Goal: Transaction & Acquisition: Purchase product/service

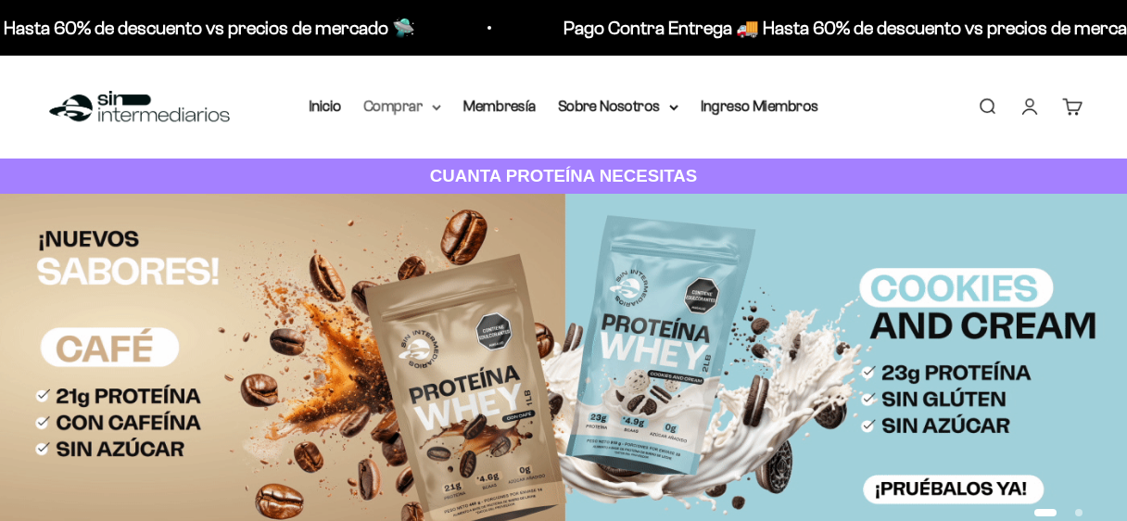
click at [434, 103] on summary "Comprar" at bounding box center [402, 106] width 78 height 24
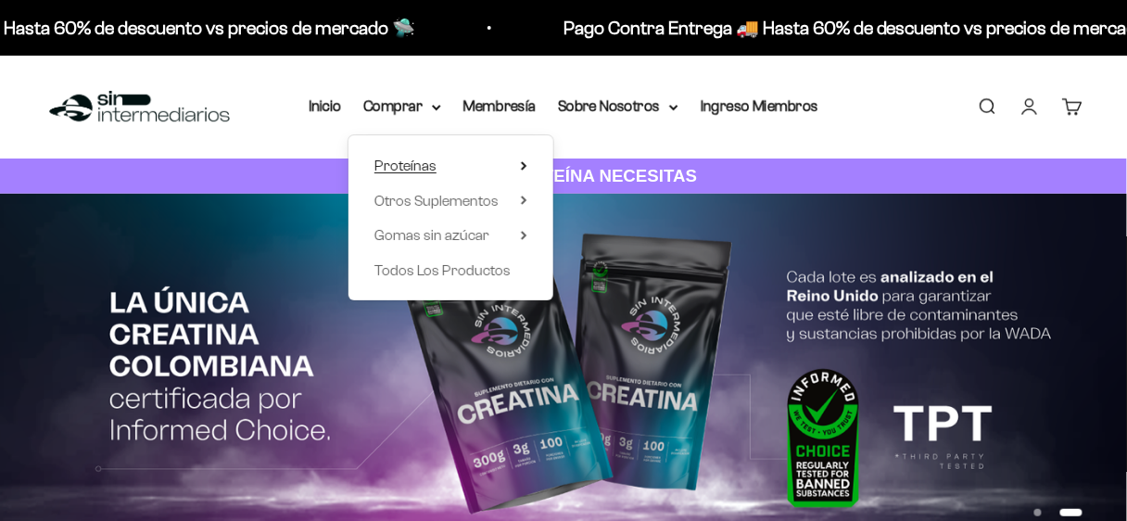
click at [422, 163] on span "Proteínas" at bounding box center [405, 165] width 62 height 16
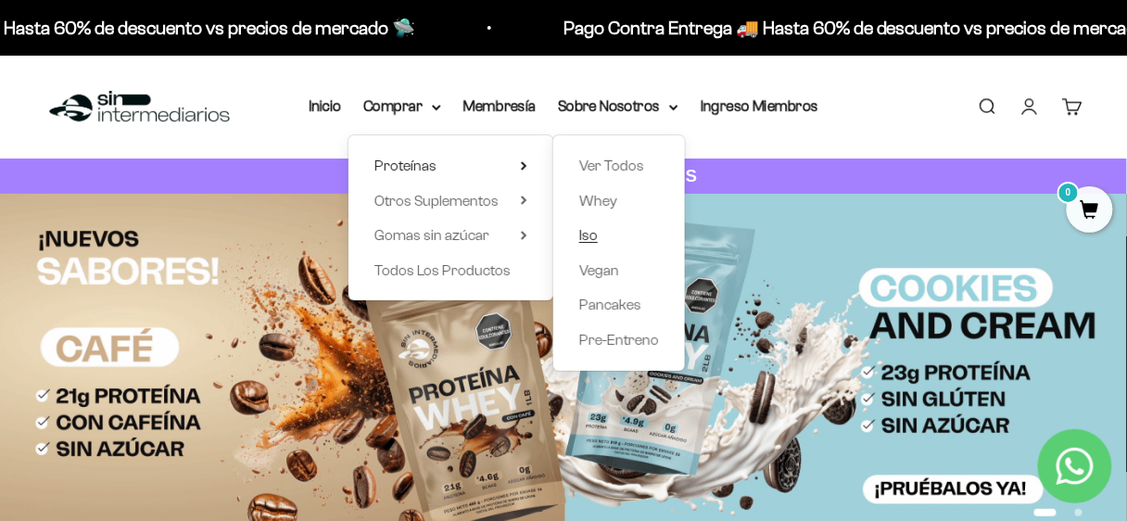
click at [581, 233] on span "Iso" at bounding box center [588, 235] width 19 height 16
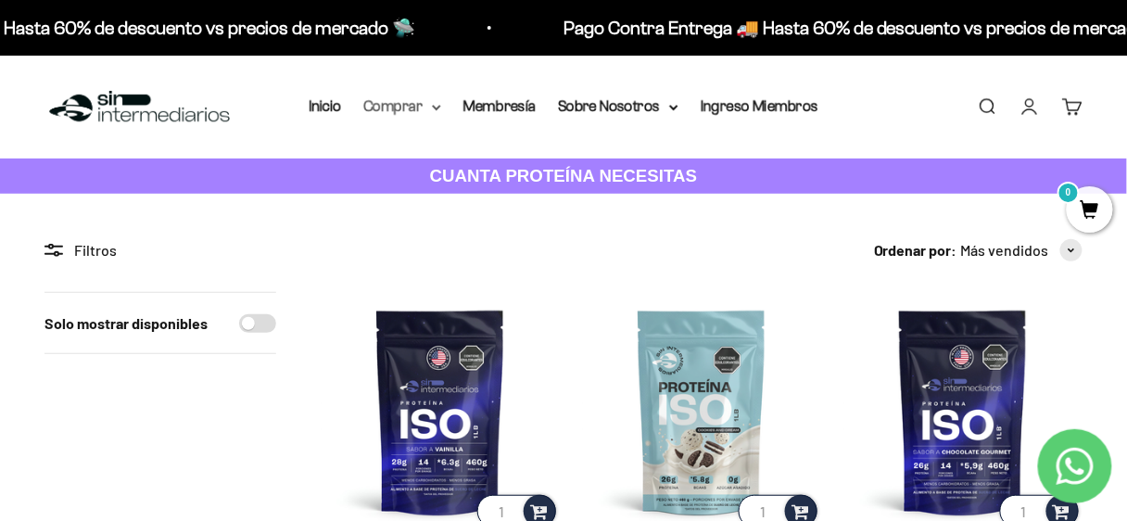
click at [420, 101] on summary "Comprar" at bounding box center [402, 106] width 78 height 24
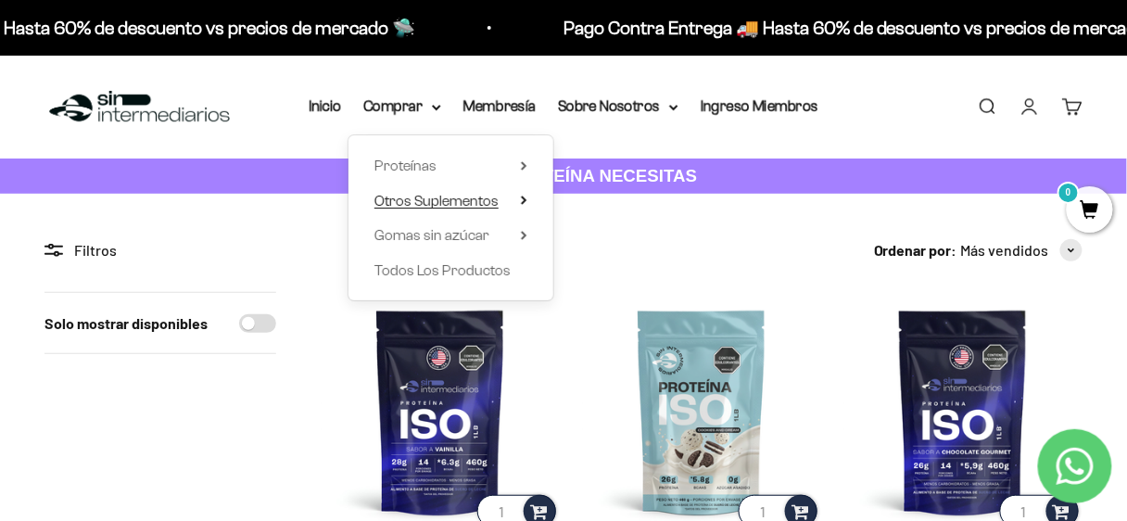
click at [486, 197] on span "Otros Suplementos" at bounding box center [436, 201] width 124 height 16
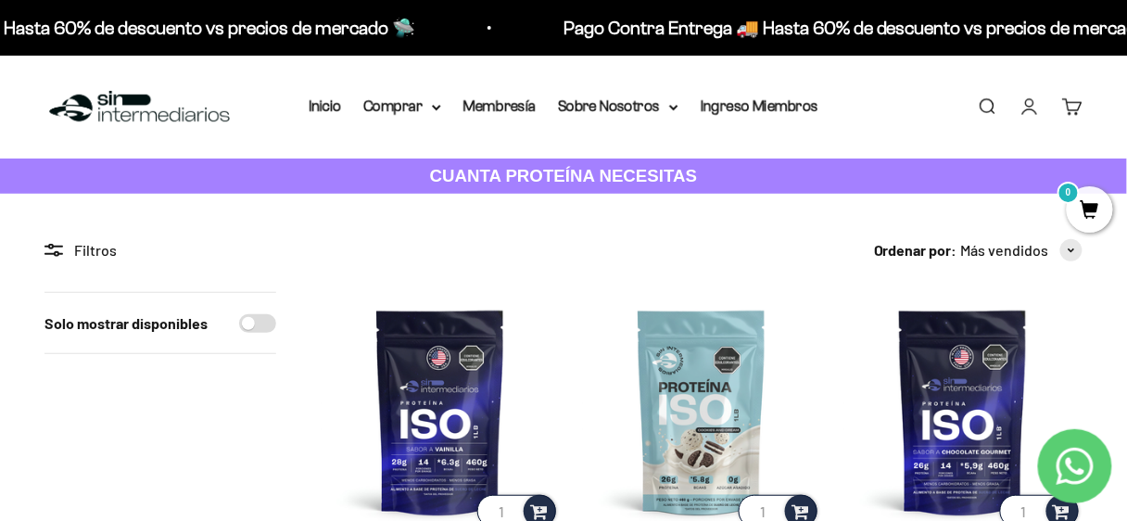
click at [992, 96] on link "Buscar" at bounding box center [986, 106] width 20 height 20
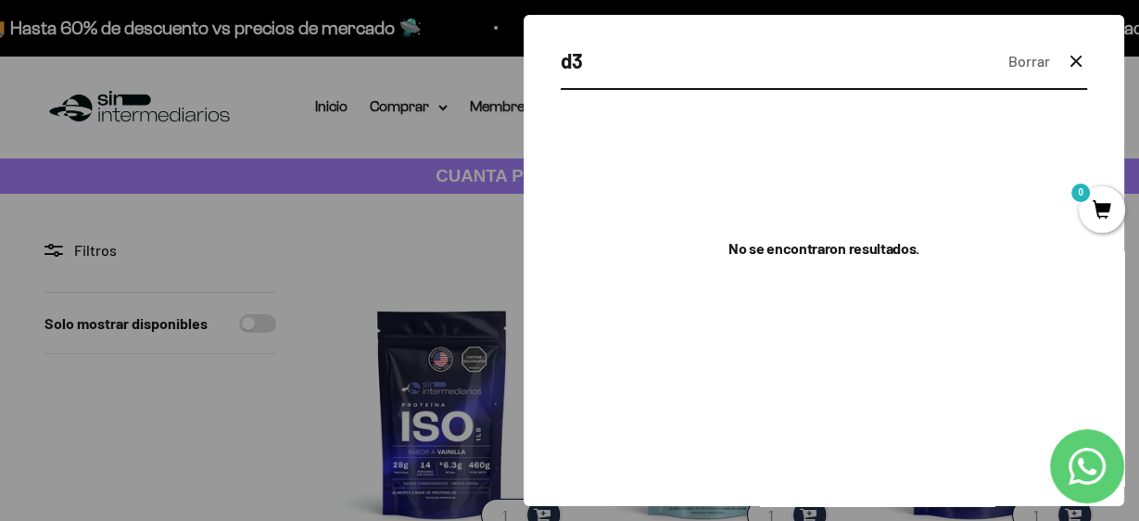
type input "d3"
click at [1083, 56] on icon "button" at bounding box center [1075, 61] width 22 height 22
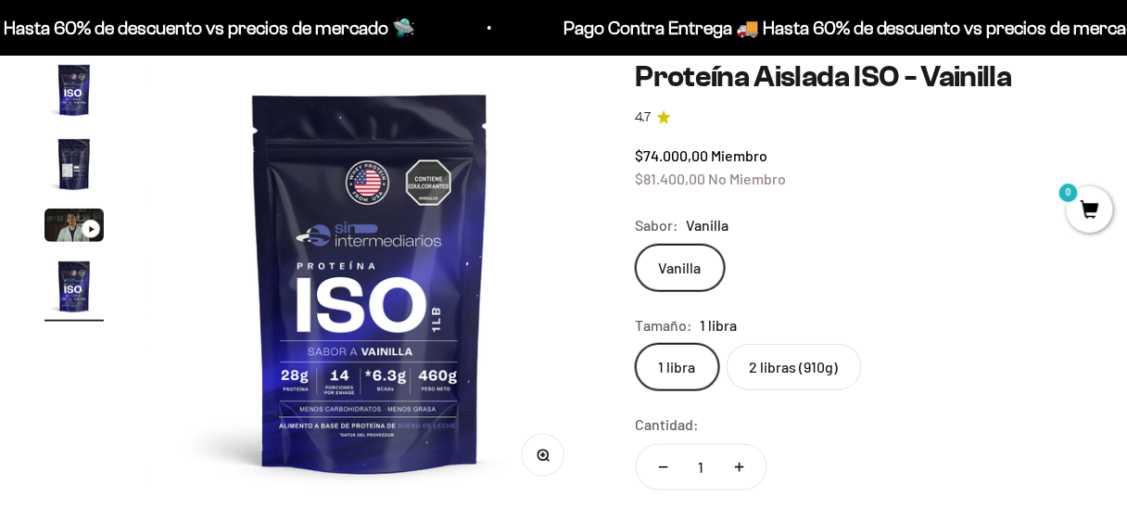
scroll to position [222, 0]
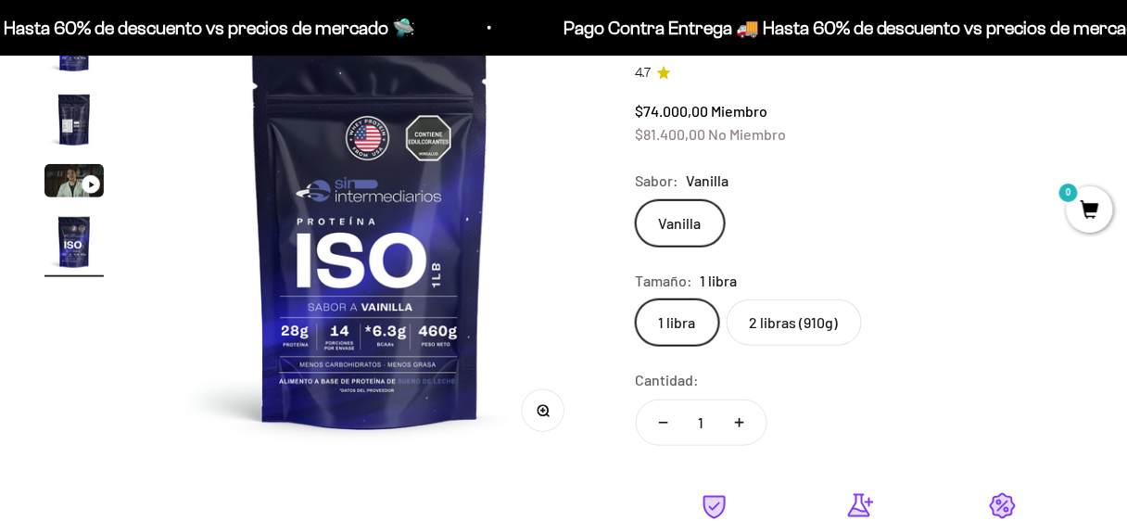
click at [765, 316] on label "2 libras (910g)" at bounding box center [793, 322] width 135 height 46
click at [636, 299] on input "2 libras (910g)" at bounding box center [635, 298] width 1 height 1
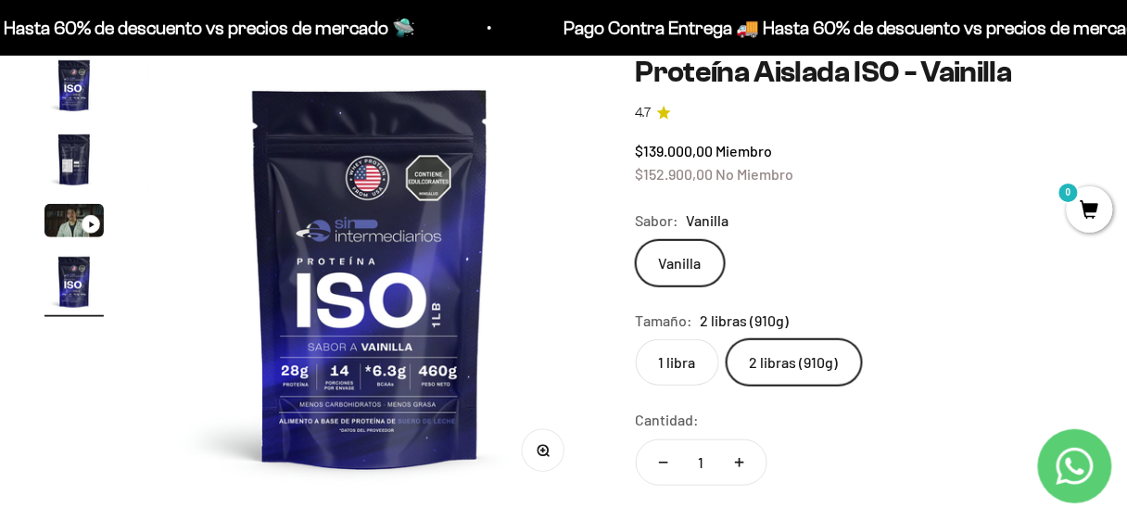
scroll to position [148, 0]
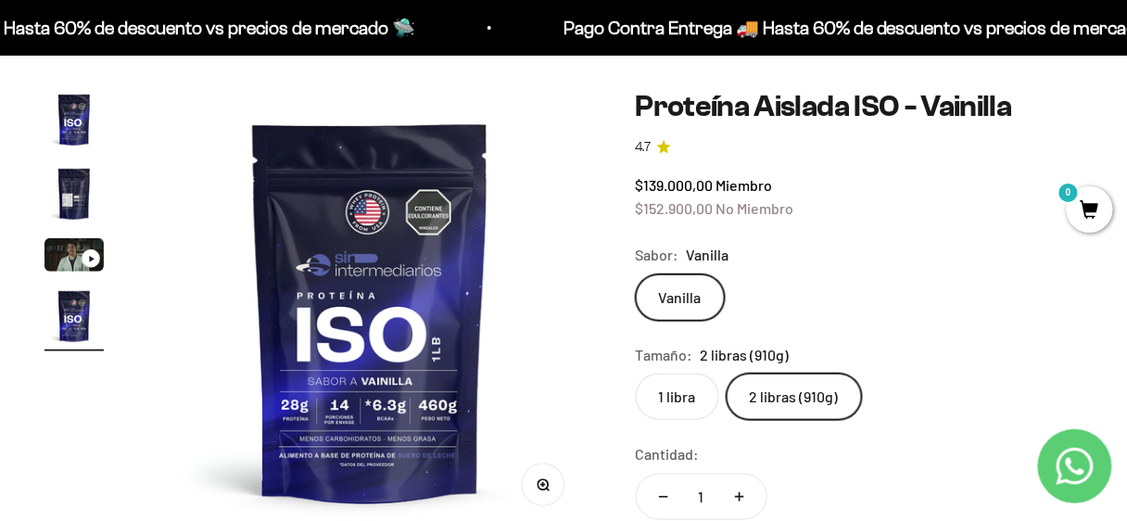
click at [761, 397] on label "2 libras (910g)" at bounding box center [793, 396] width 135 height 46
click at [636, 373] on input "2 libras (910g)" at bounding box center [635, 372] width 1 height 1
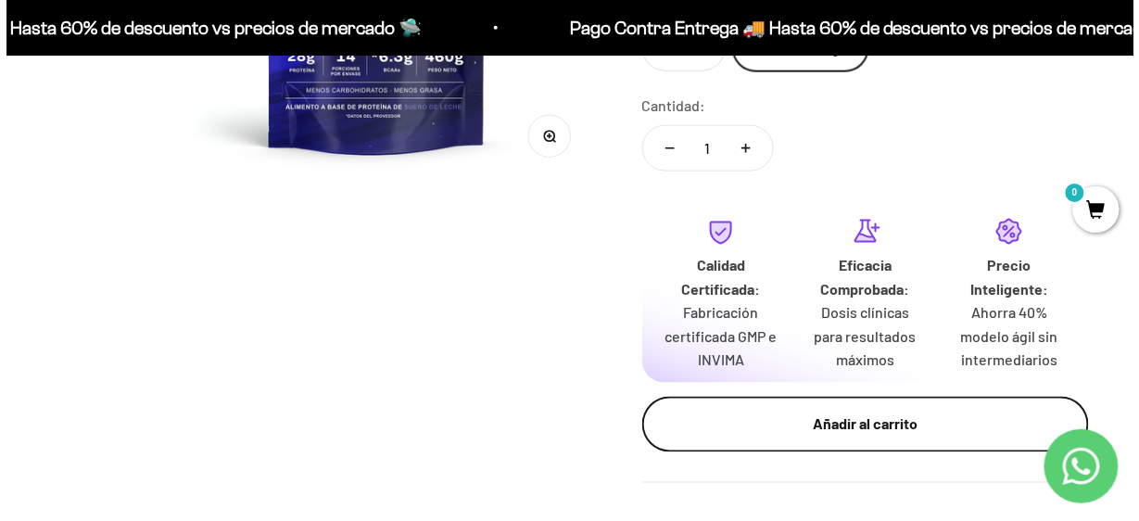
scroll to position [519, 0]
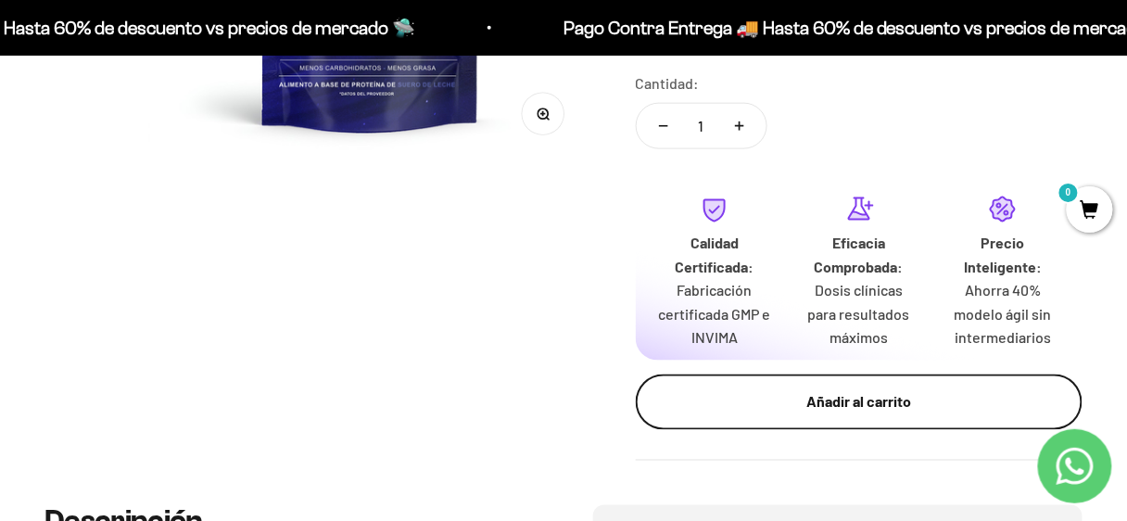
click at [780, 418] on button "Añadir al carrito" at bounding box center [859, 402] width 447 height 56
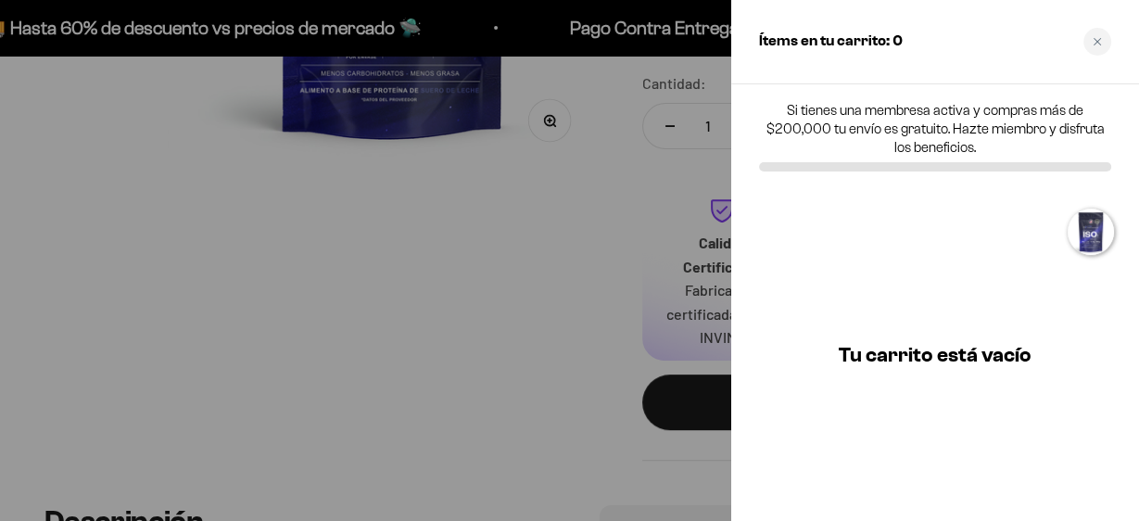
scroll to position [0, 1379]
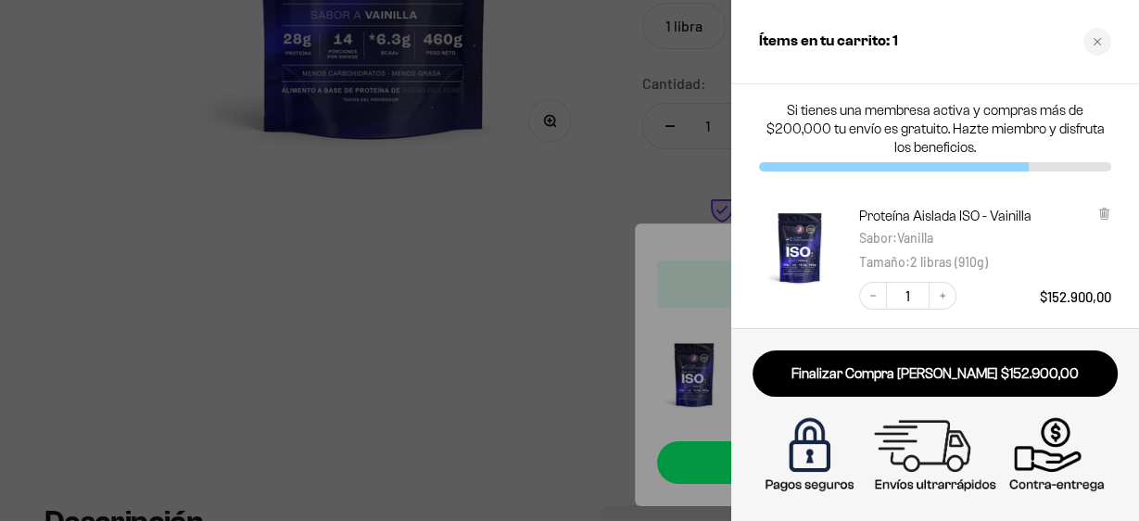
click at [1104, 44] on div "Close cart" at bounding box center [1097, 42] width 28 height 28
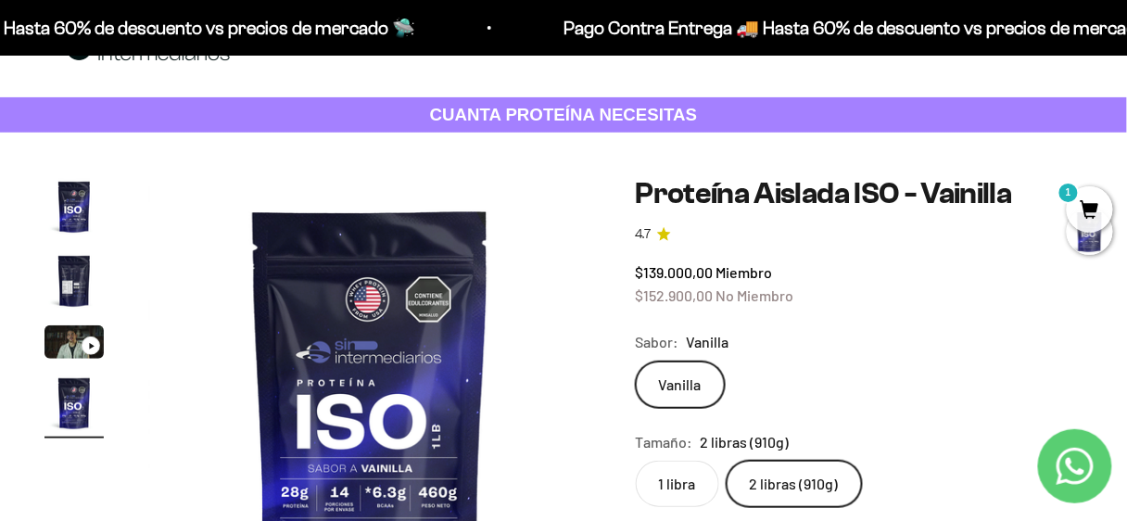
scroll to position [0, 0]
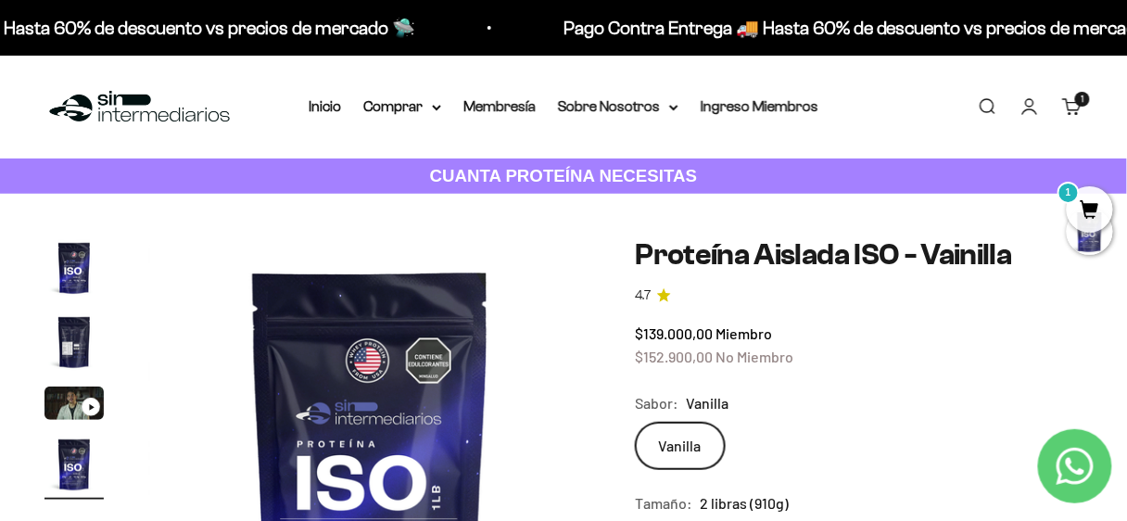
click at [141, 87] on img at bounding box center [139, 107] width 190 height 40
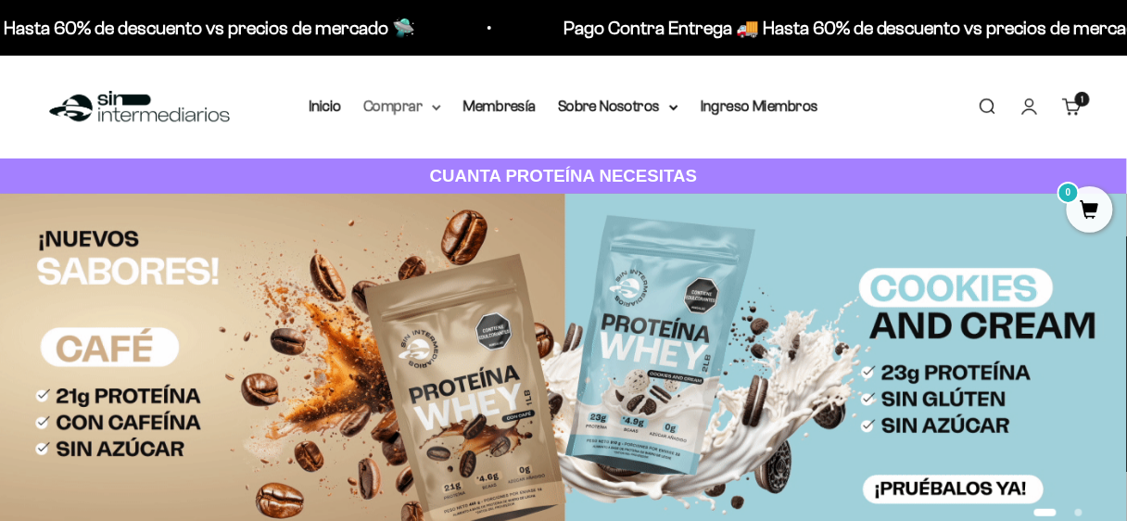
click at [428, 107] on summary "Comprar" at bounding box center [402, 106] width 78 height 24
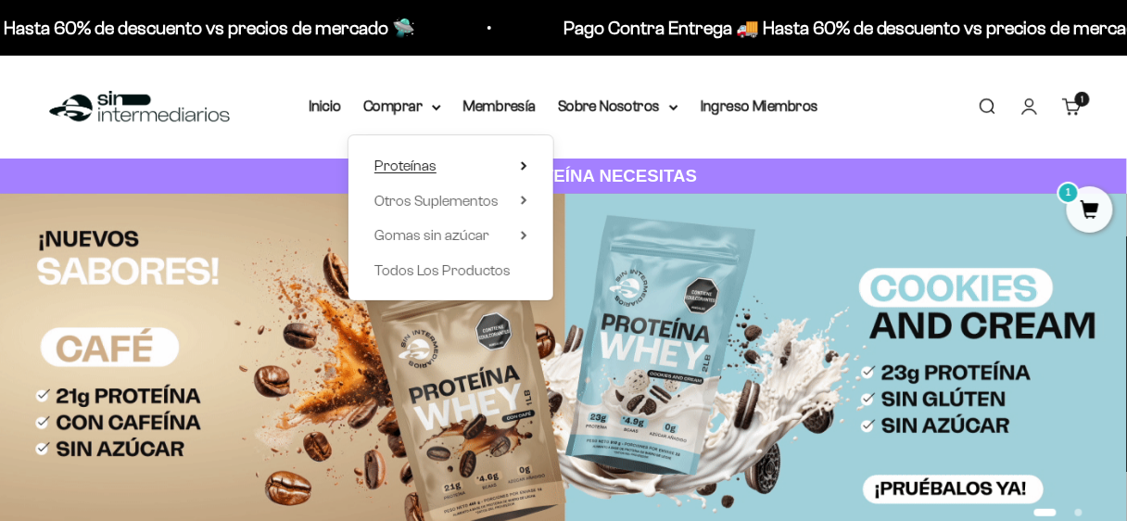
click at [434, 160] on span "Proteínas" at bounding box center [405, 165] width 62 height 16
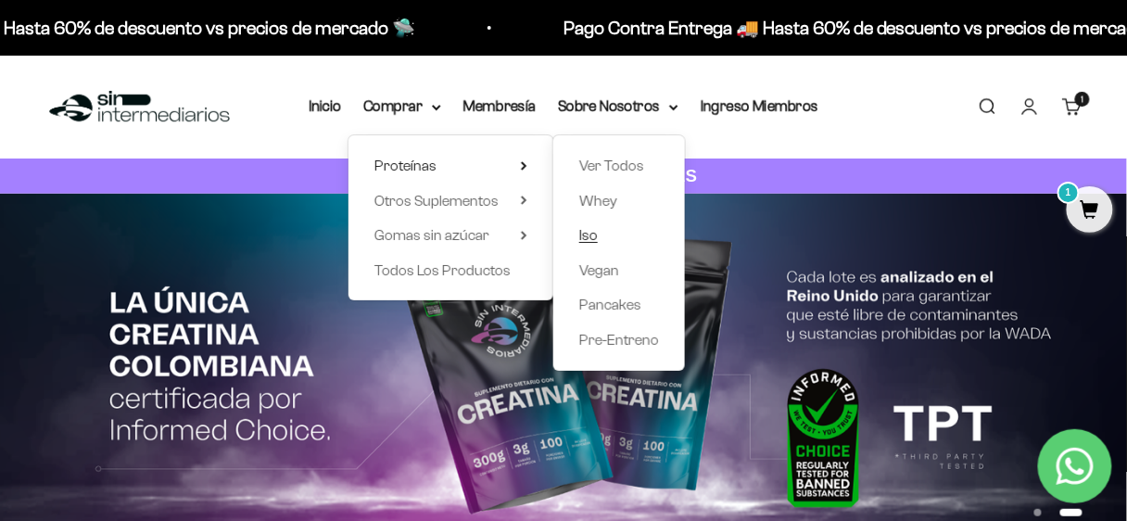
click at [587, 235] on span "Iso" at bounding box center [588, 235] width 19 height 16
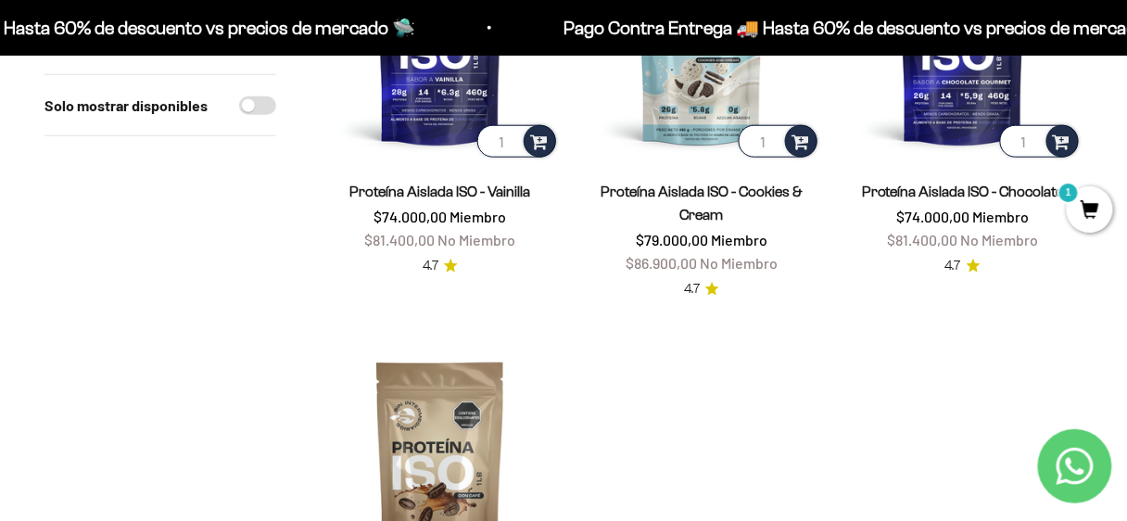
scroll to position [371, 0]
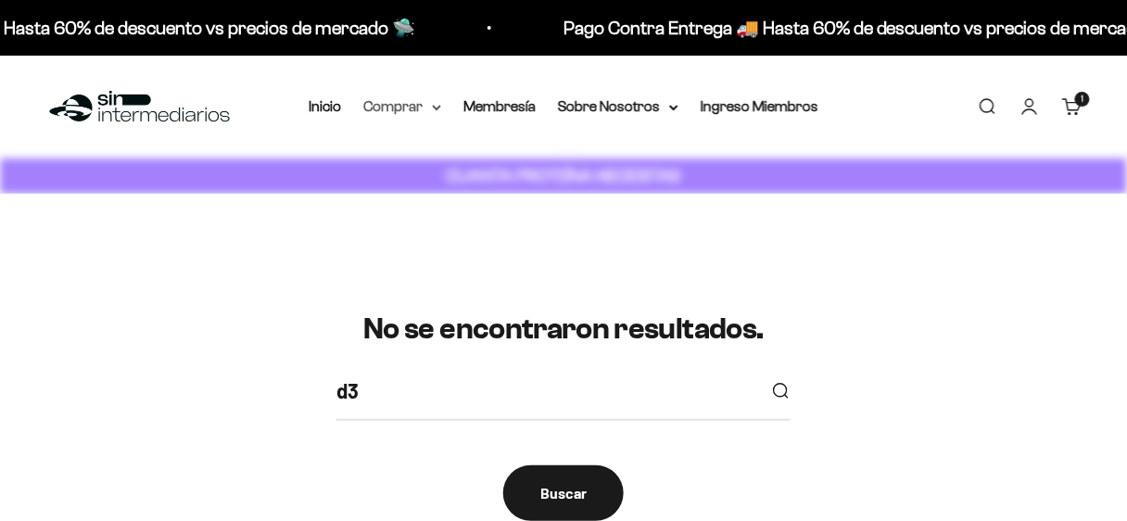
click at [422, 98] on summary "Comprar" at bounding box center [402, 106] width 78 height 24
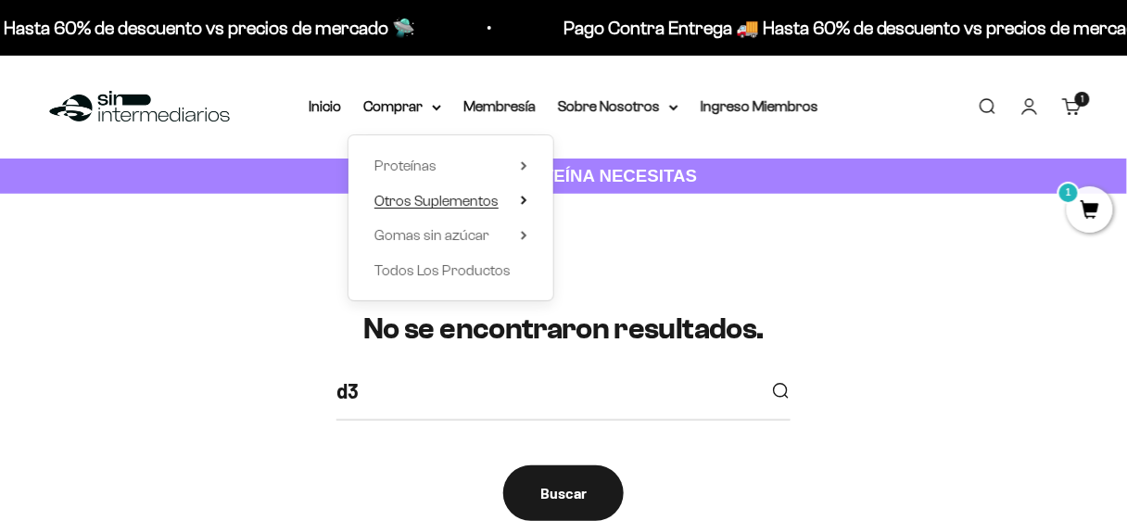
click at [445, 194] on span "Otros Suplementos" at bounding box center [436, 201] width 124 height 16
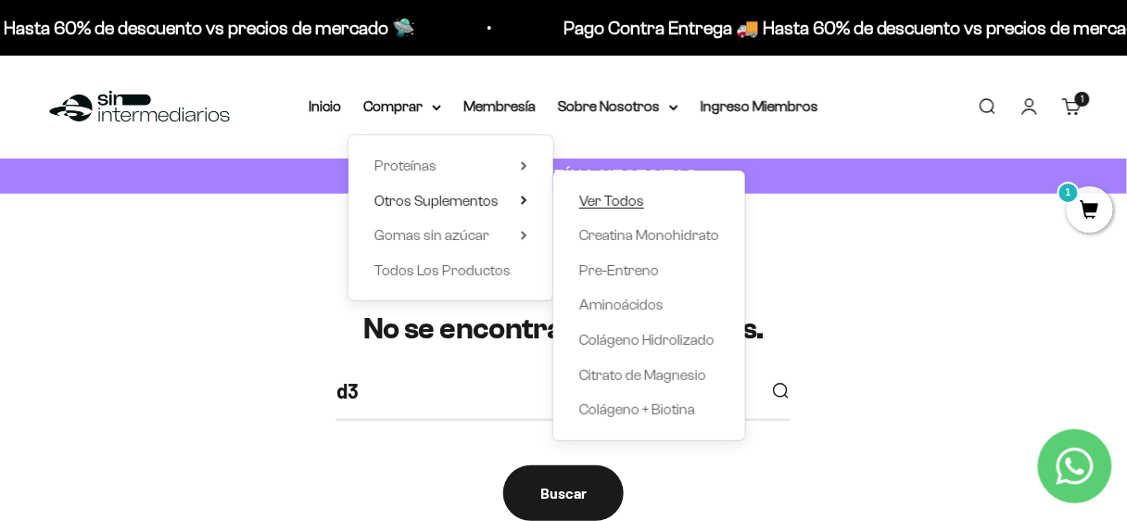
click at [590, 195] on span "Ver Todos" at bounding box center [611, 201] width 65 height 16
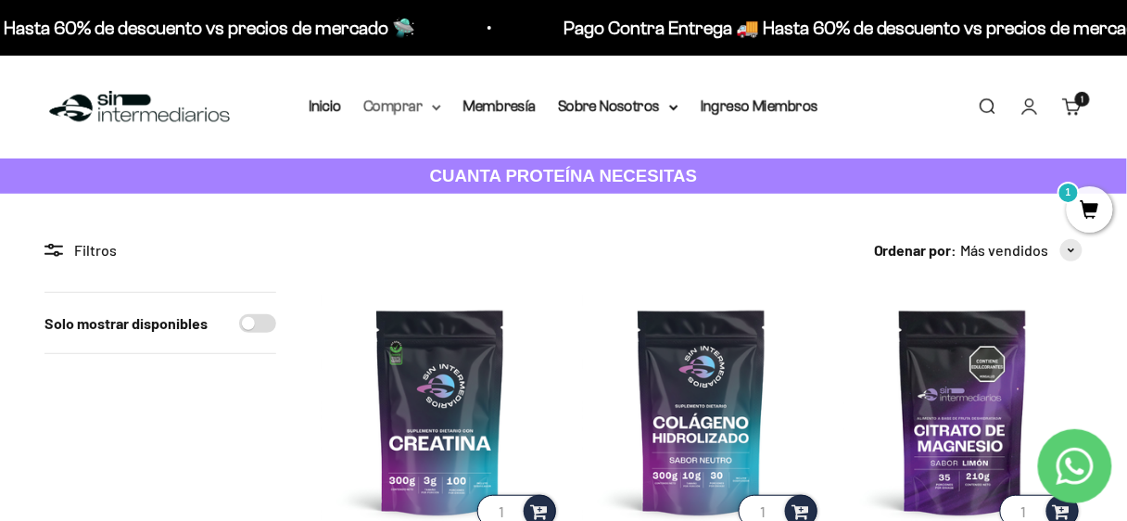
click at [416, 111] on summary "Comprar" at bounding box center [402, 106] width 78 height 24
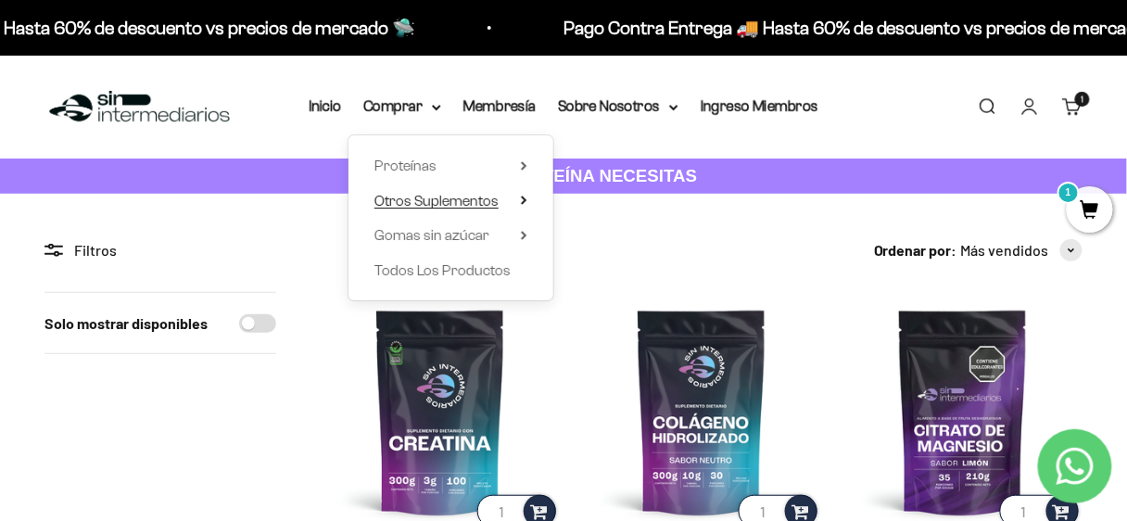
click at [429, 201] on span "Otros Suplementos" at bounding box center [436, 201] width 124 height 16
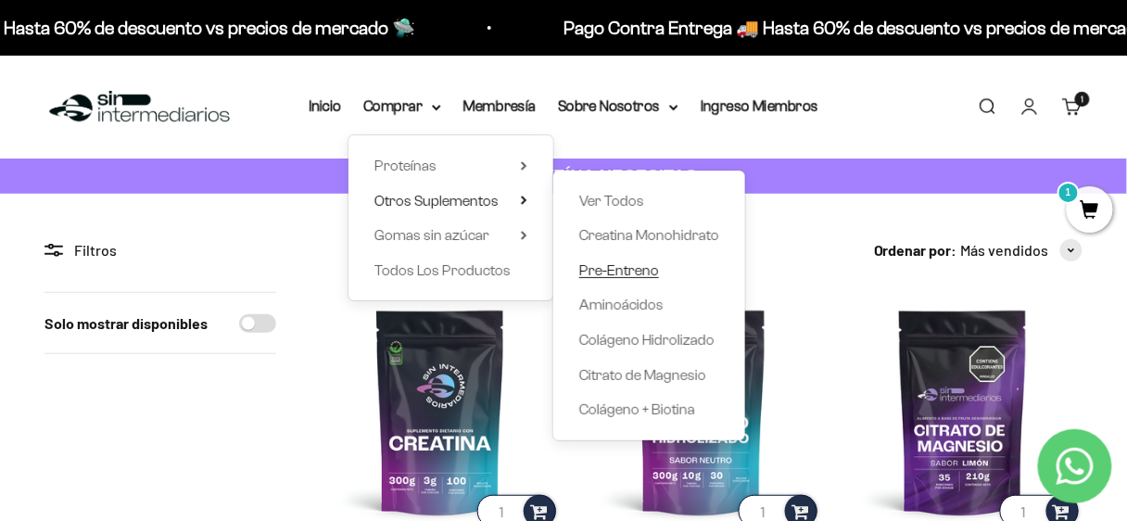
click at [612, 275] on span "Pre-Entreno" at bounding box center [619, 270] width 80 height 16
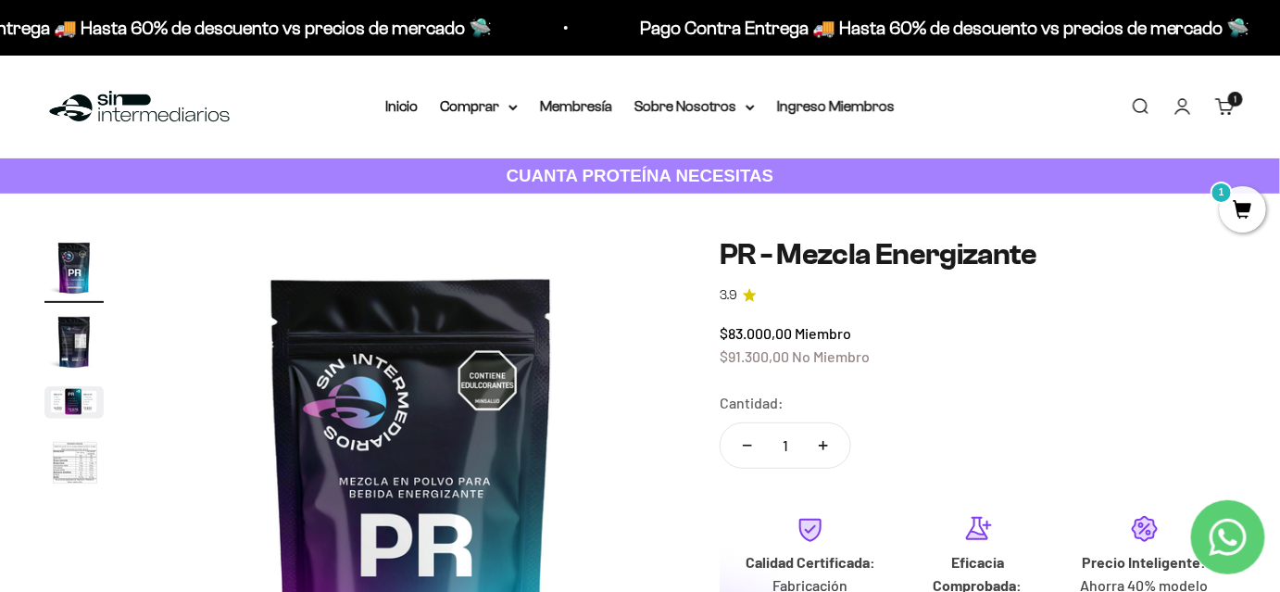
click at [1126, 112] on link "Carrito 1 artículo 1" at bounding box center [1225, 106] width 20 height 20
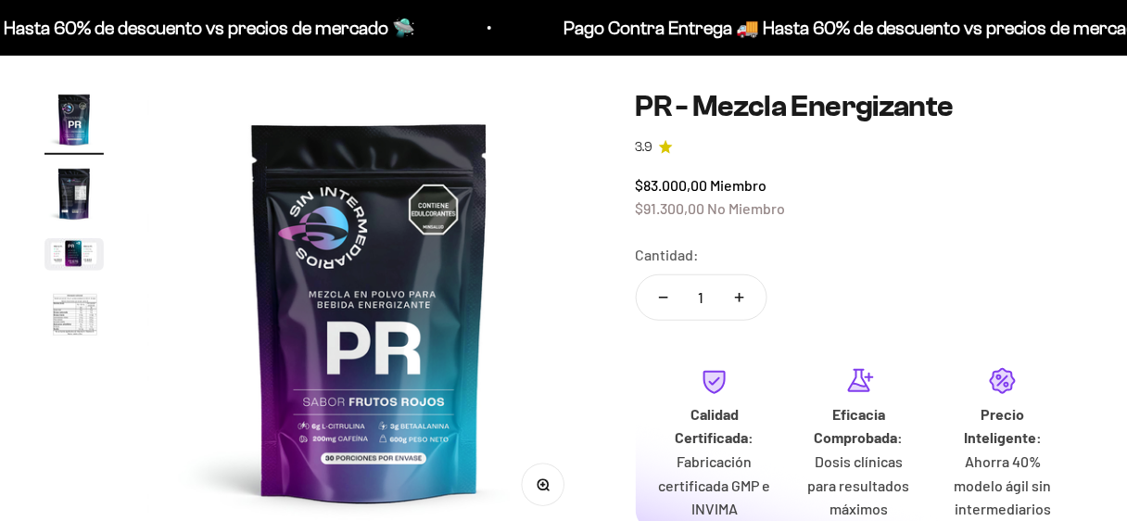
scroll to position [371, 0]
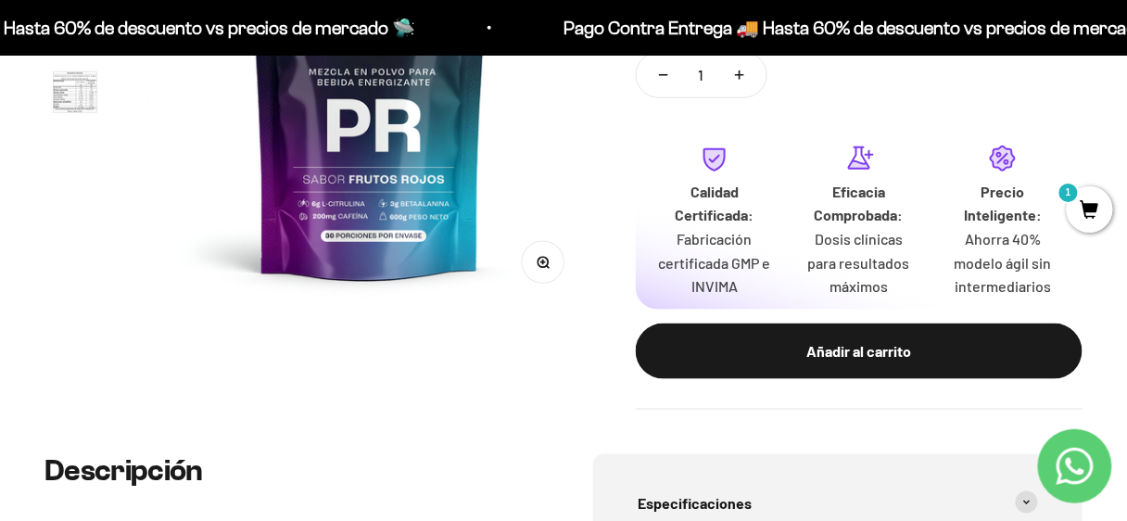
click at [573, 272] on img at bounding box center [369, 89] width 443 height 443
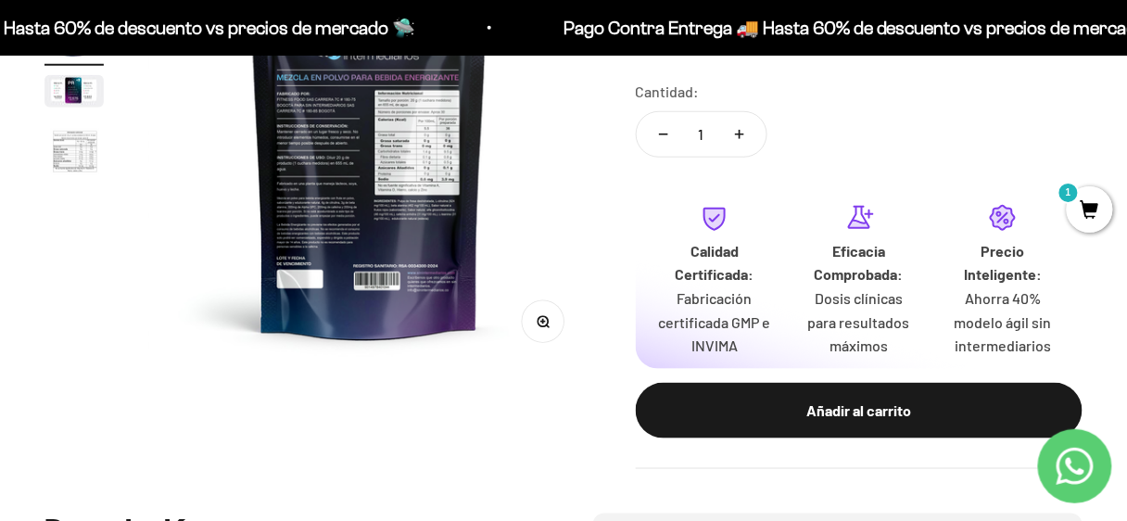
scroll to position [222, 0]
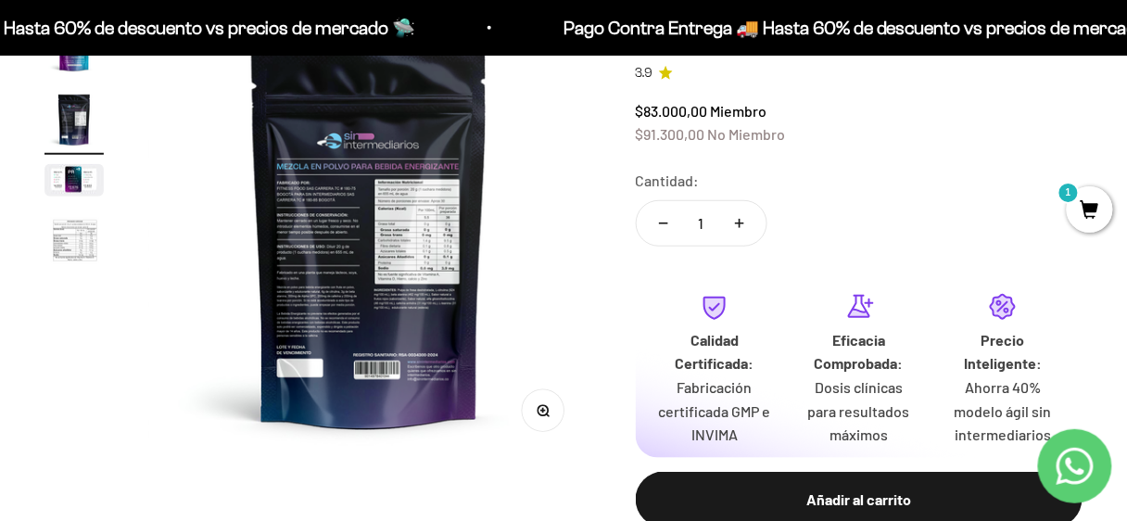
click at [361, 238] on img at bounding box center [369, 237] width 443 height 443
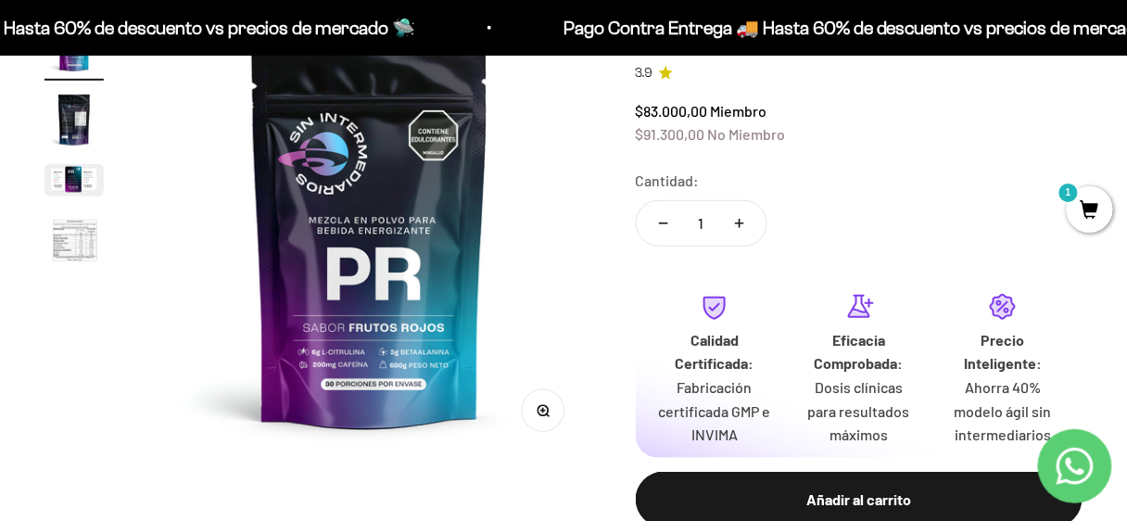
scroll to position [0, 0]
click at [411, 249] on img at bounding box center [369, 237] width 443 height 443
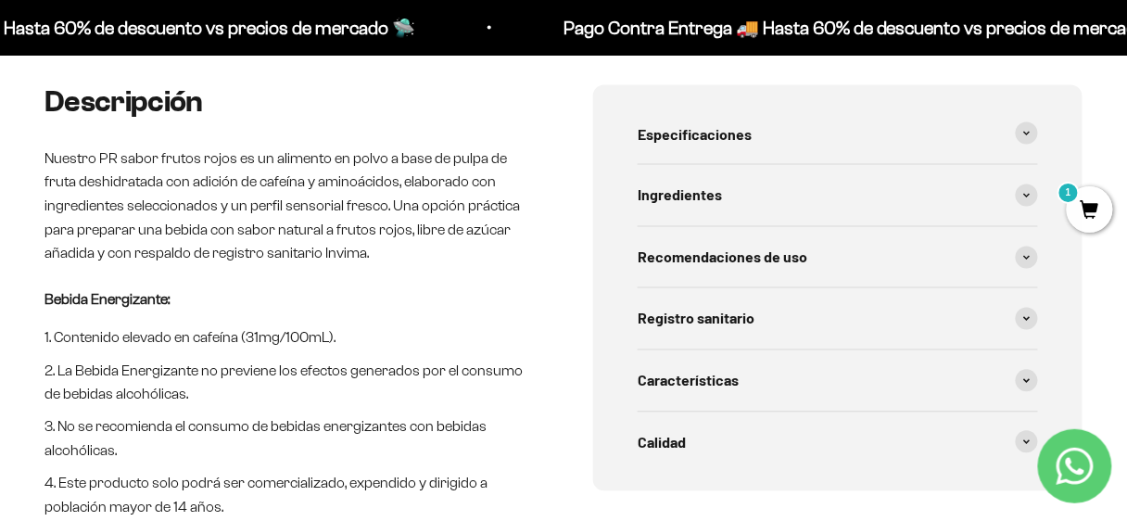
scroll to position [741, 0]
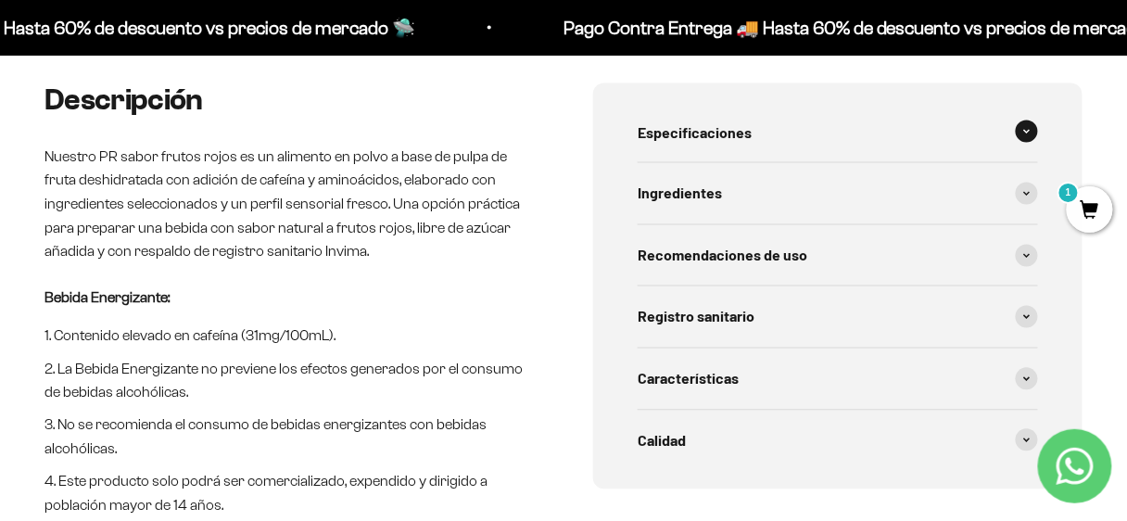
click at [670, 130] on span "Especificaciones" at bounding box center [694, 132] width 114 height 24
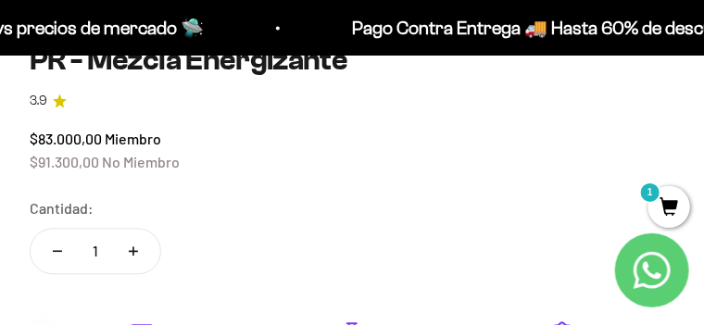
scroll to position [954, 0]
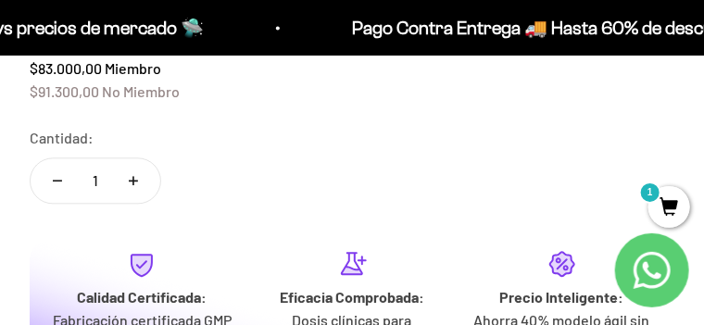
click at [133, 181] on icon "Aumentar cantidad" at bounding box center [133, 181] width 9 height 0
type input "2"
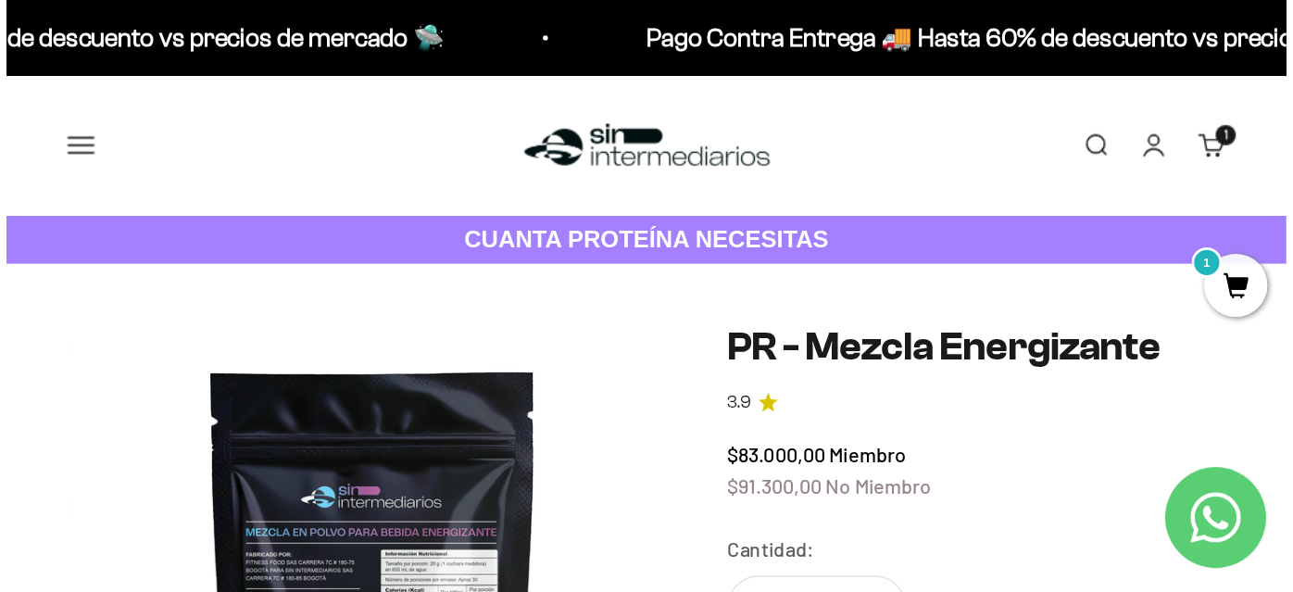
scroll to position [0, 538]
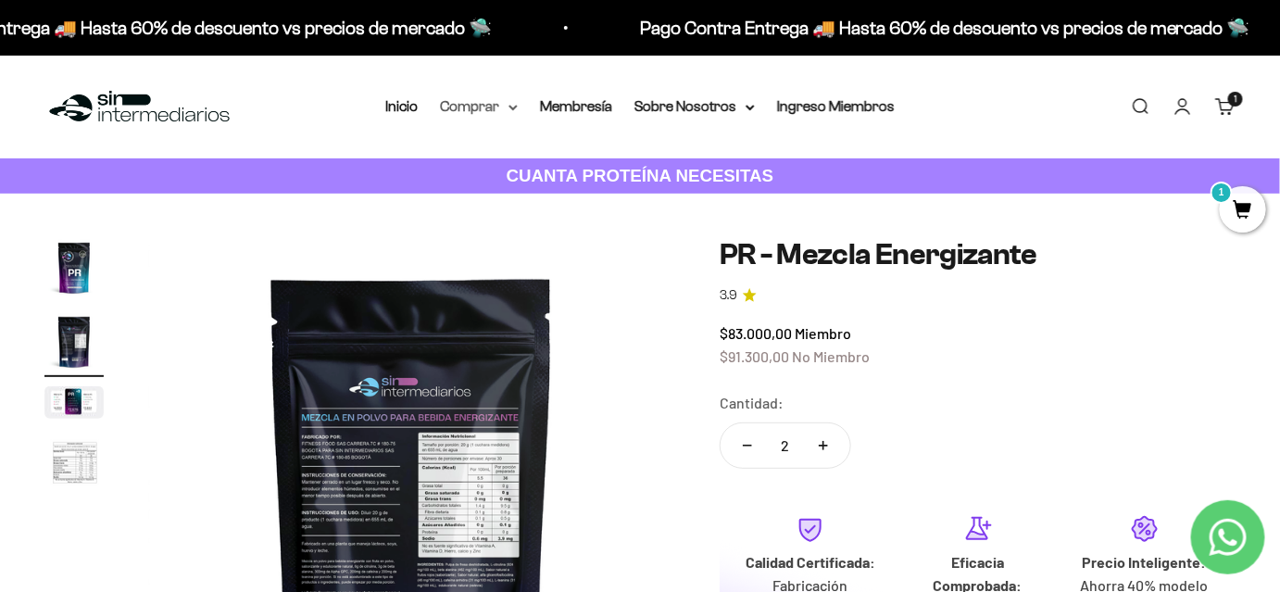
click at [486, 111] on summary "Comprar" at bounding box center [479, 106] width 78 height 24
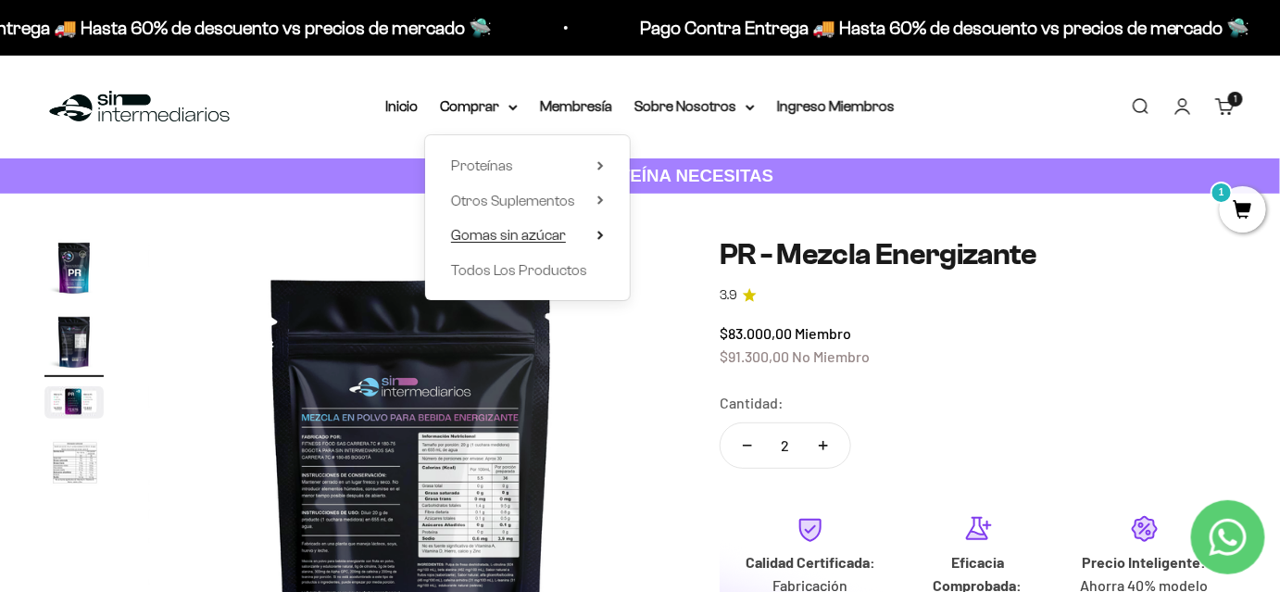
click at [598, 239] on icon at bounding box center [601, 235] width 6 height 9
click at [570, 204] on span "Otros Suplementos" at bounding box center [513, 201] width 124 height 16
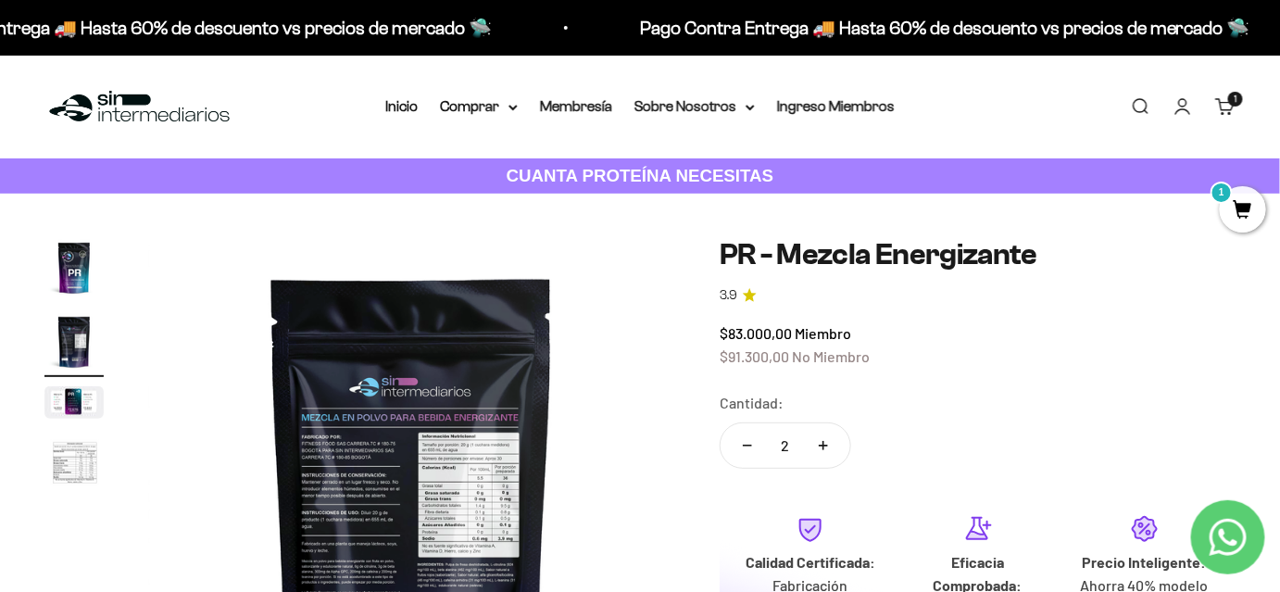
click at [1138, 110] on link "Carrito 1 artículo 1" at bounding box center [1225, 106] width 20 height 20
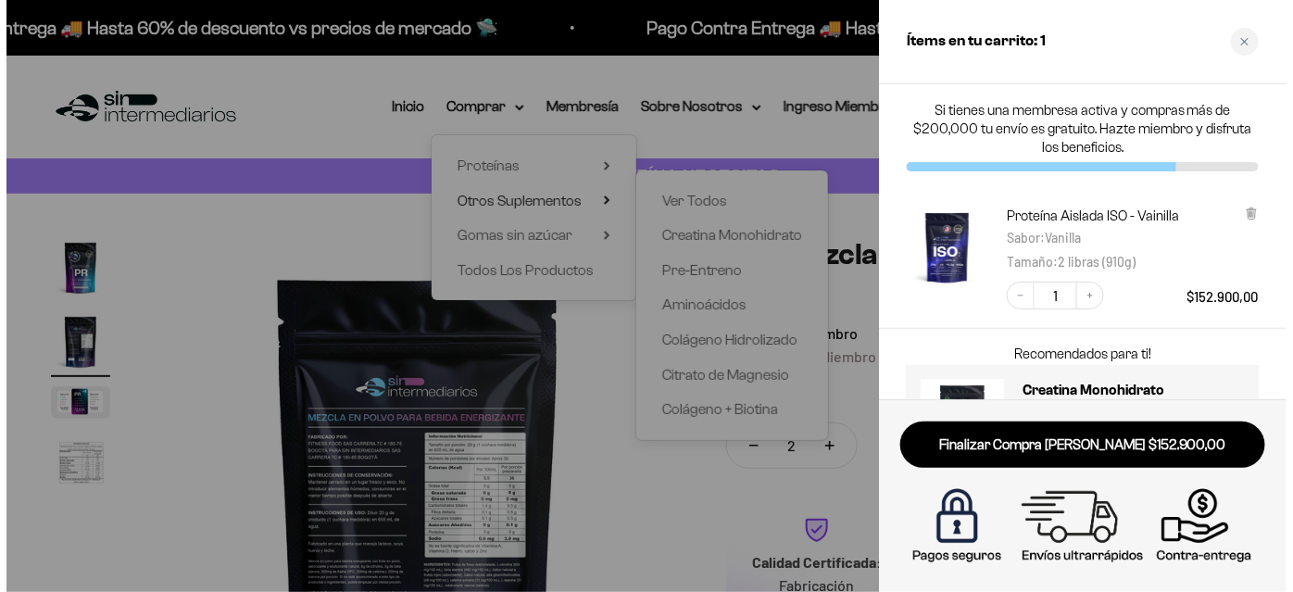
scroll to position [0, 546]
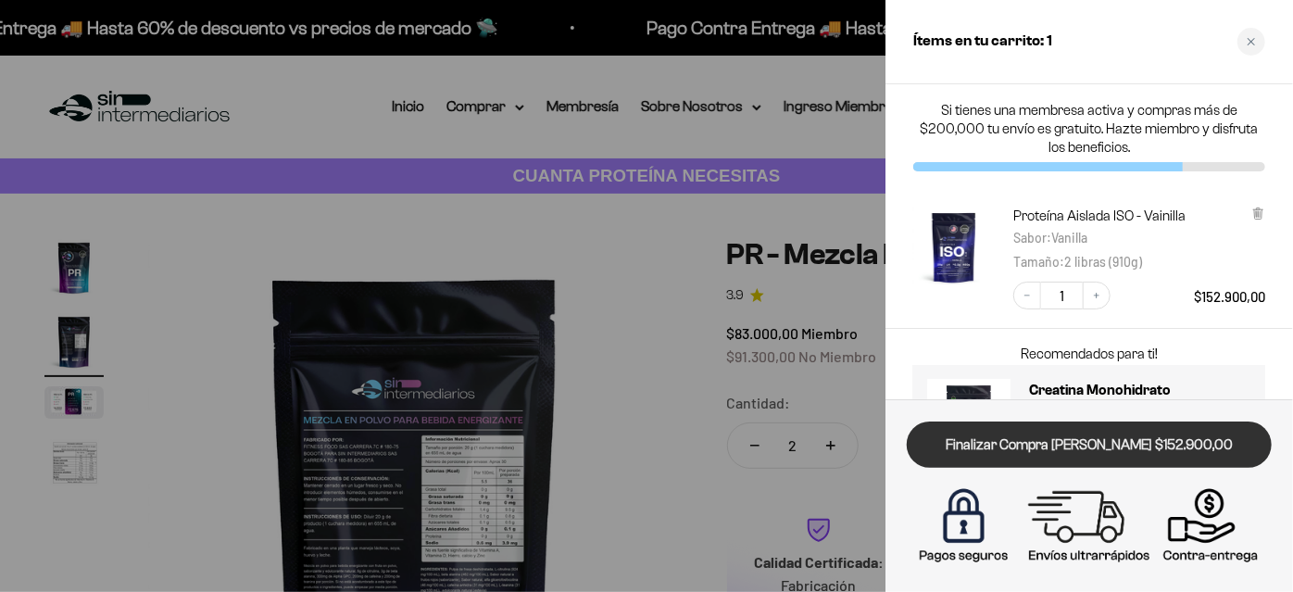
click at [1071, 447] on link "Finalizar Compra [PERSON_NAME] $152.900,00" at bounding box center [1089, 445] width 365 height 47
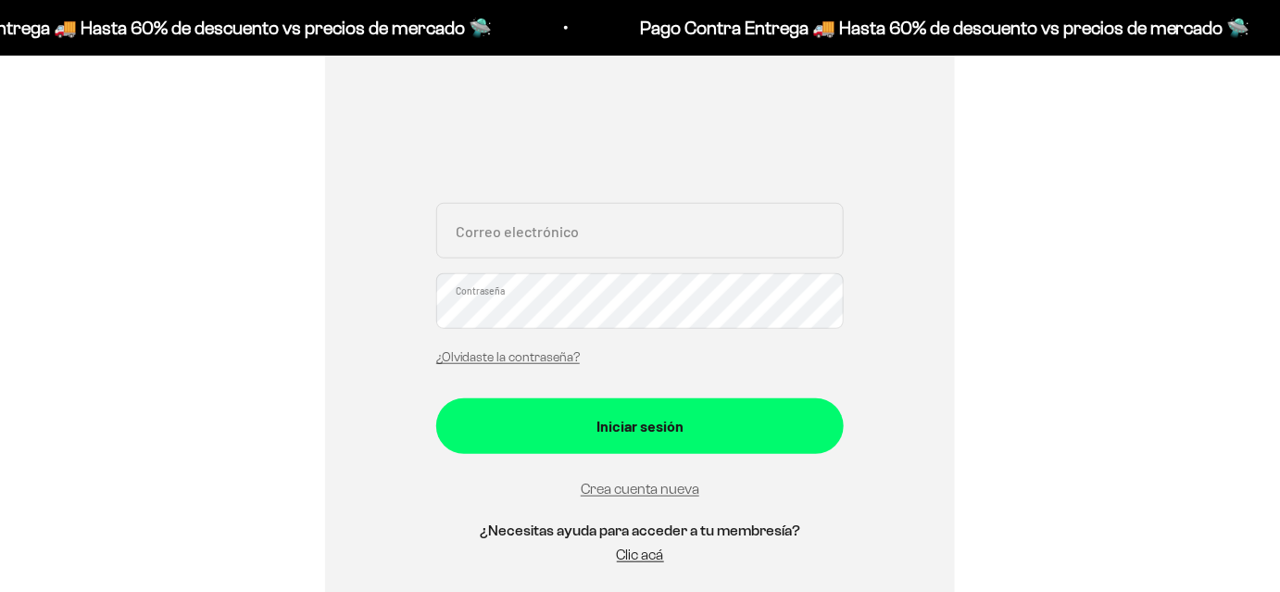
scroll to position [83, 0]
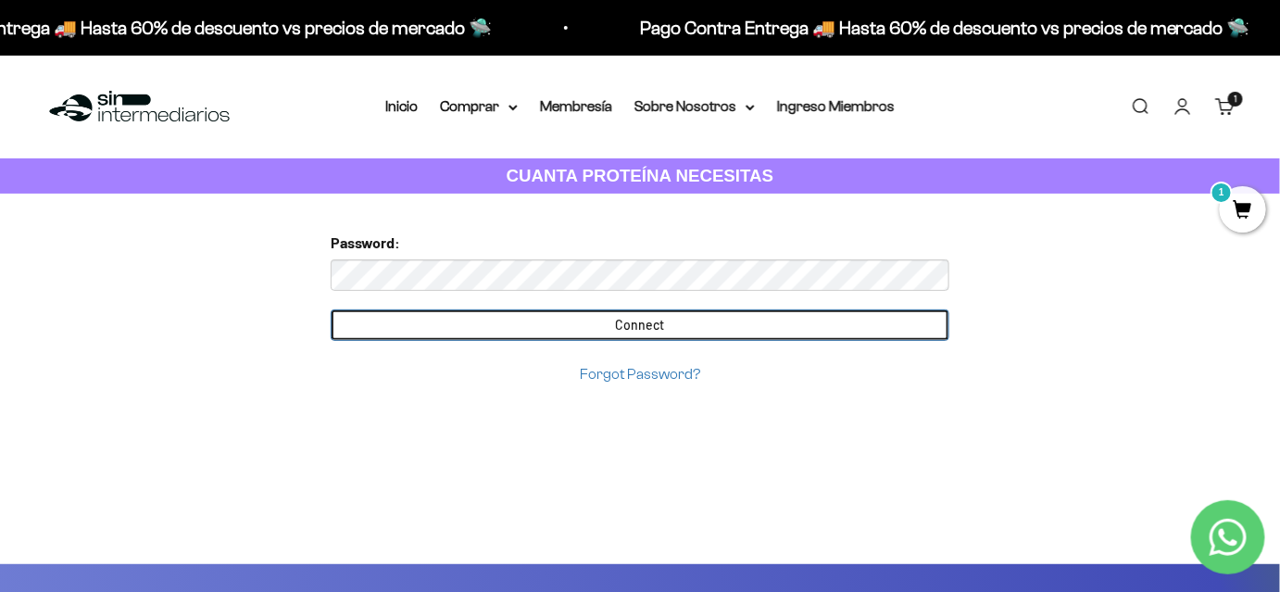
click at [608, 321] on input "Connect" at bounding box center [640, 324] width 619 height 31
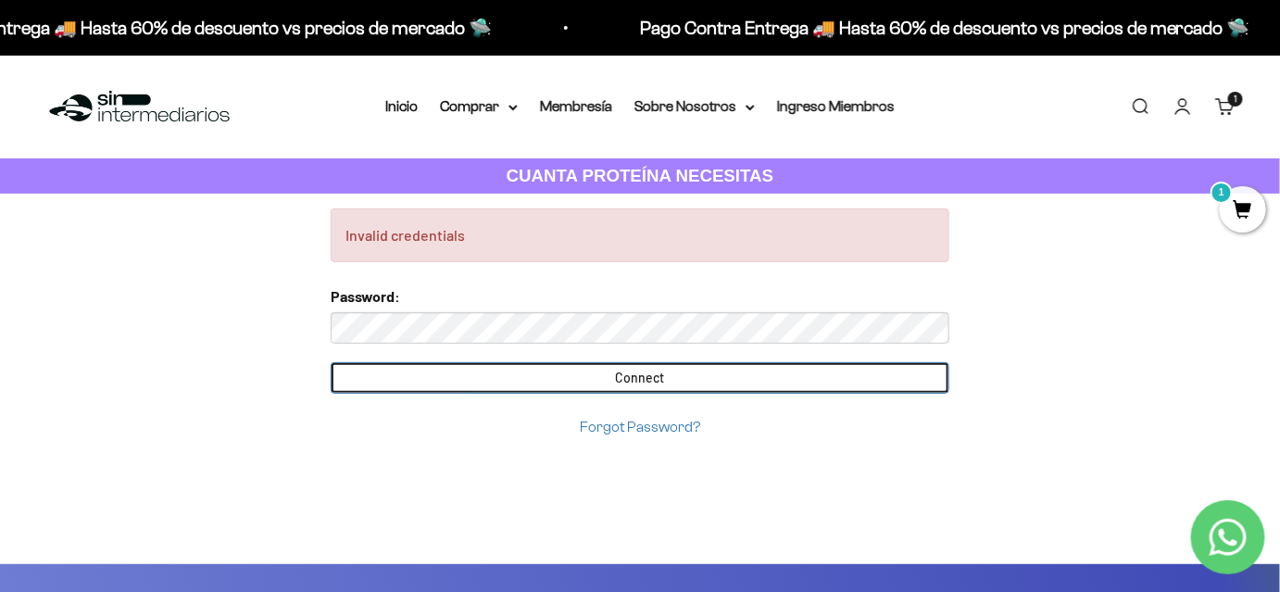
click at [393, 367] on input "Connect" at bounding box center [640, 377] width 619 height 31
click at [725, 377] on input "Connect" at bounding box center [640, 377] width 619 height 31
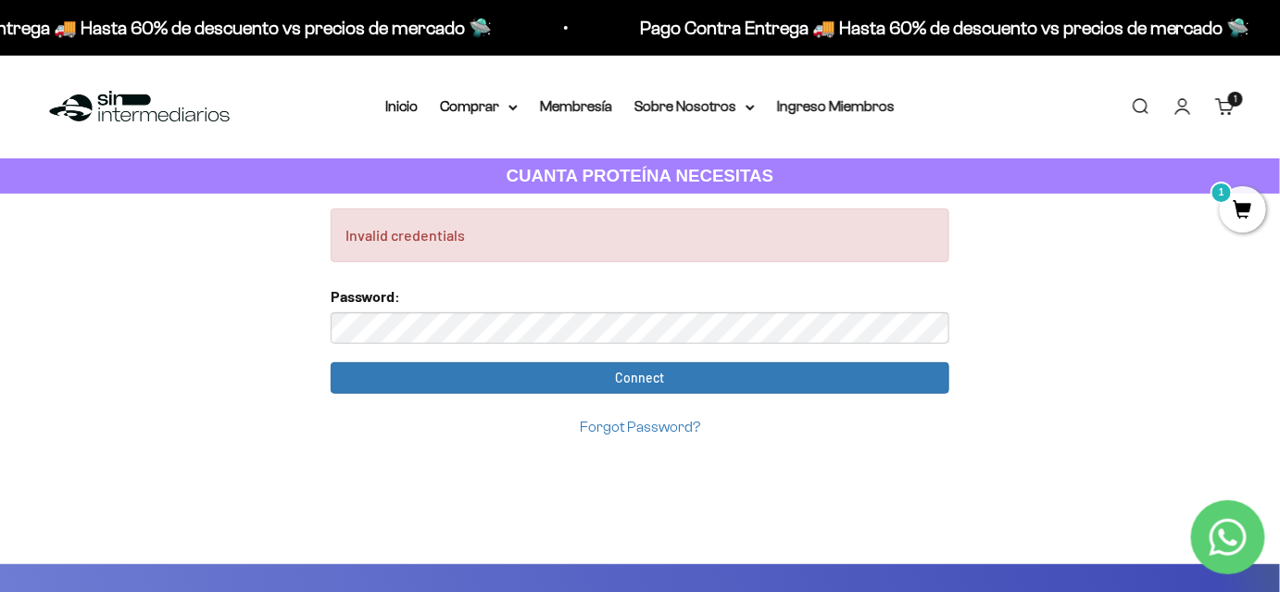
click at [646, 420] on link "Forgot Password?" at bounding box center [640, 427] width 120 height 16
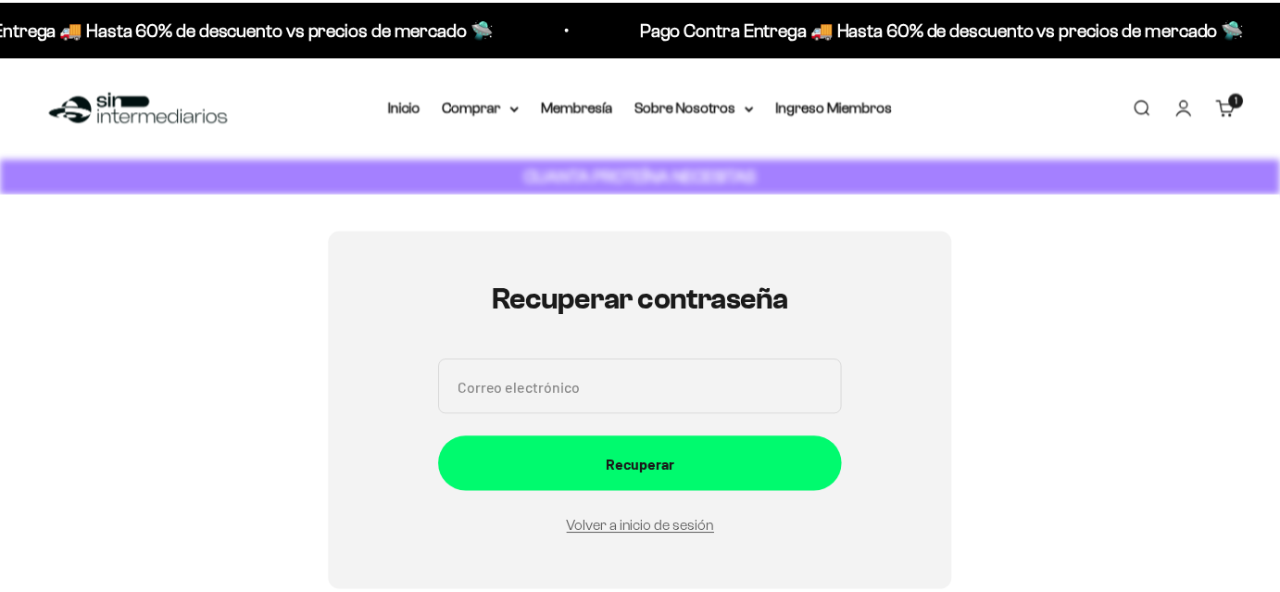
scroll to position [208, 0]
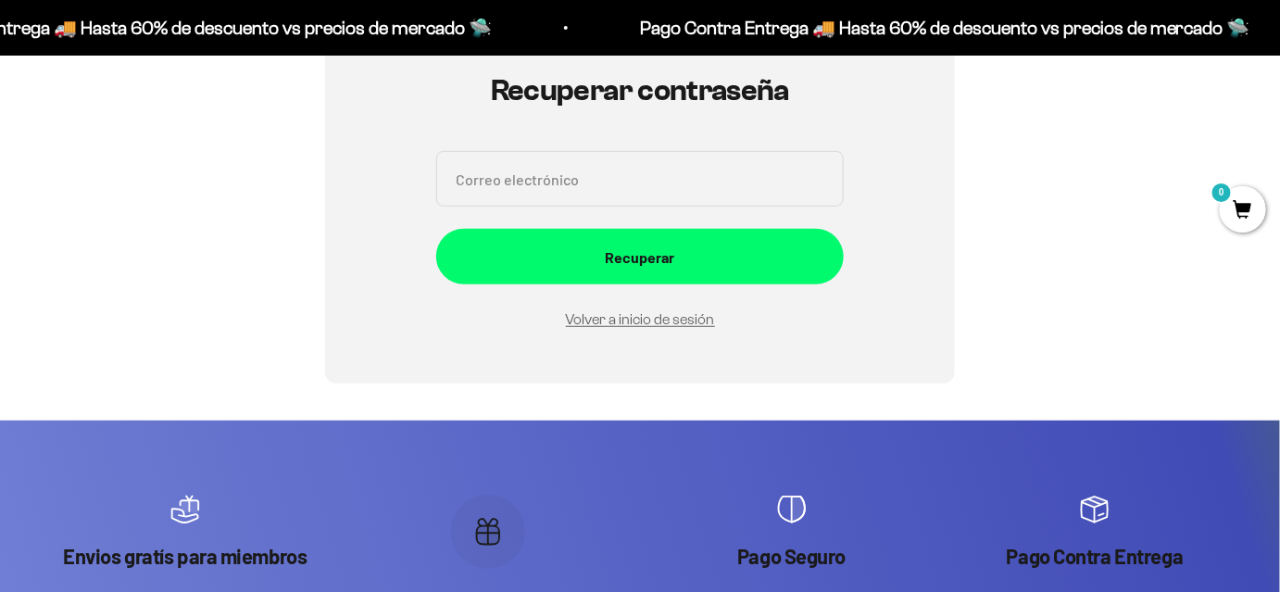
click at [588, 186] on input "Correo electrónico" at bounding box center [640, 179] width 408 height 56
type input "[EMAIL_ADDRESS][DOMAIN_NAME]"
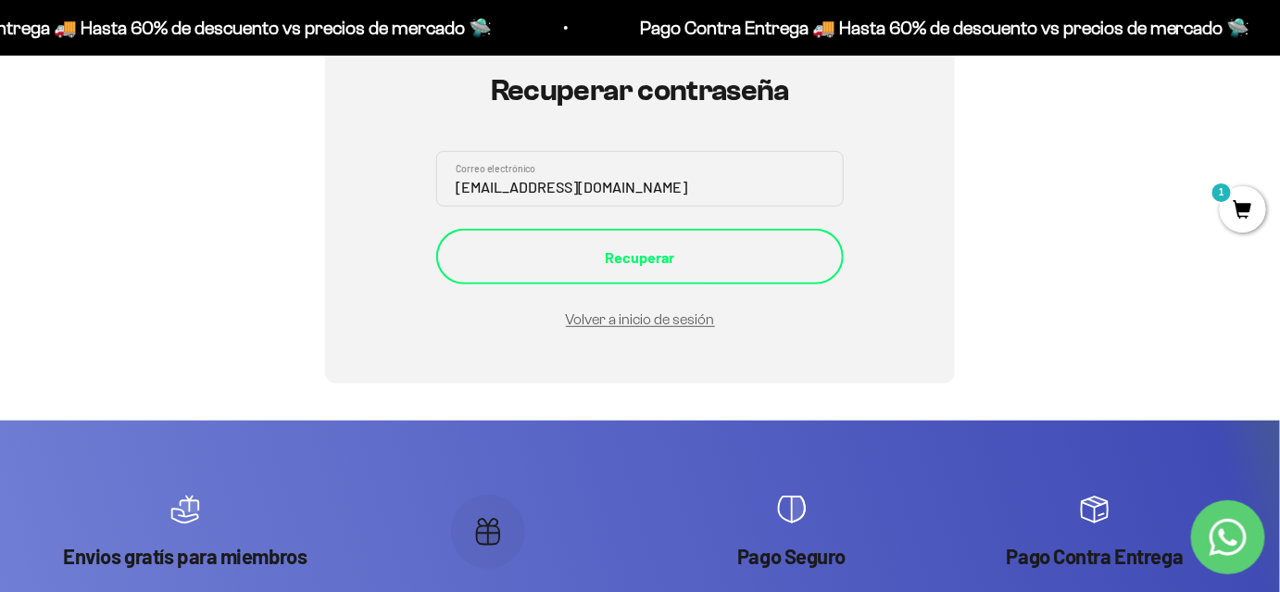
click at [640, 244] on button "Recuperar" at bounding box center [640, 257] width 408 height 56
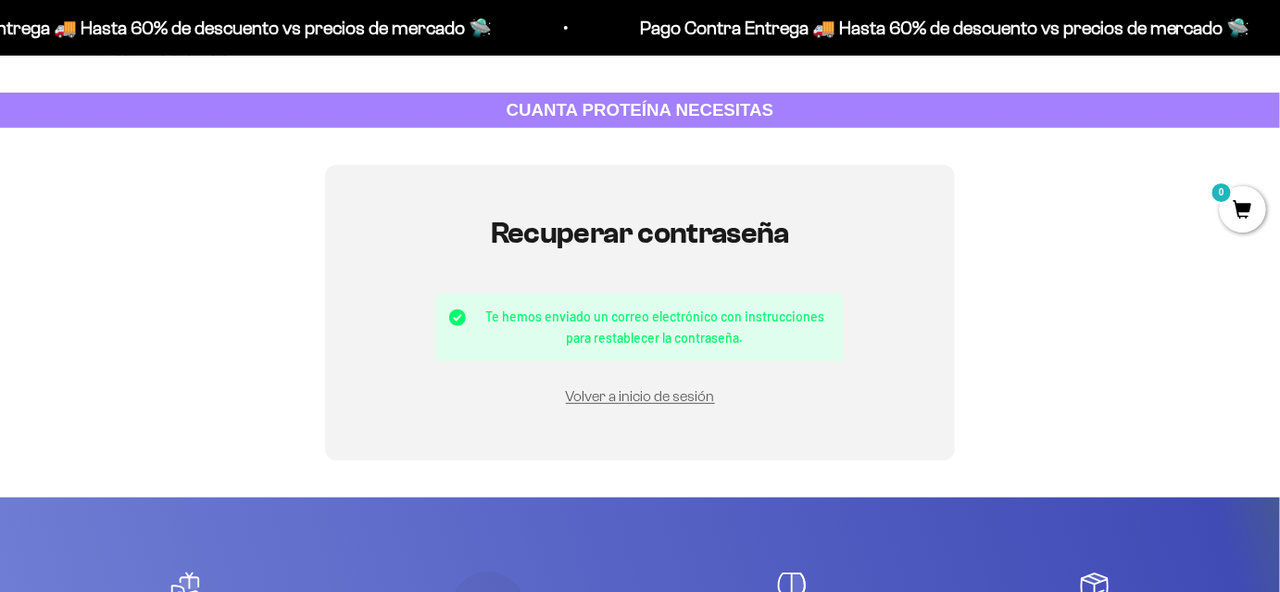
scroll to position [83, 0]
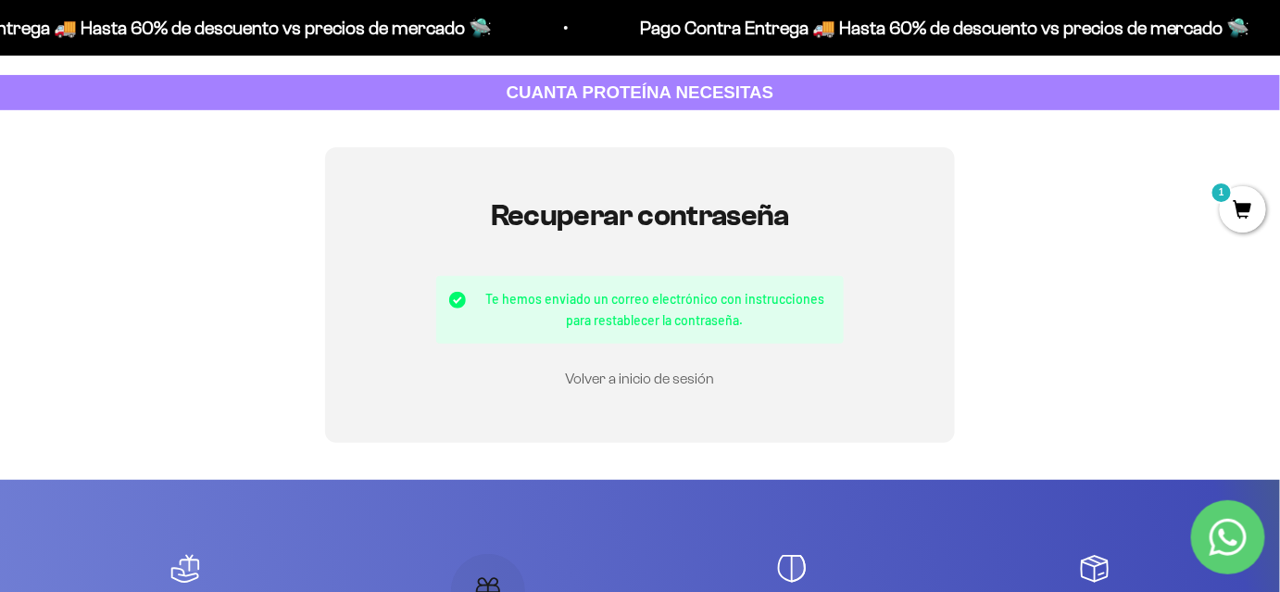
click at [671, 377] on link "Volver a inicio de sesión" at bounding box center [640, 379] width 149 height 16
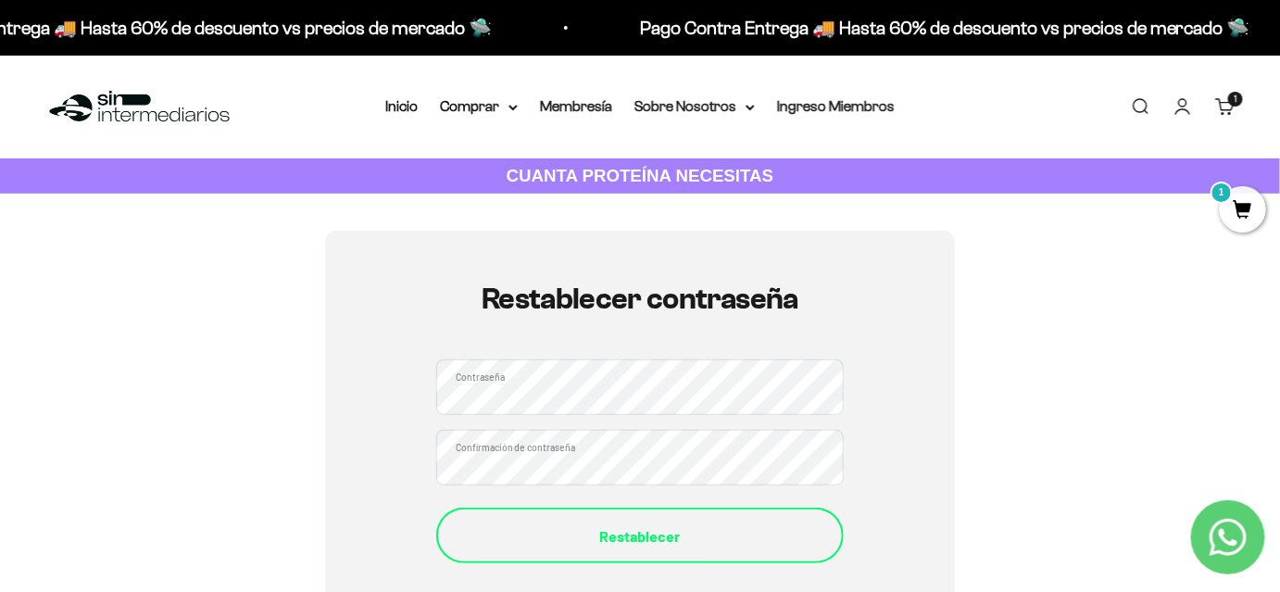
click at [632, 548] on button "Restablecer" at bounding box center [640, 536] width 408 height 56
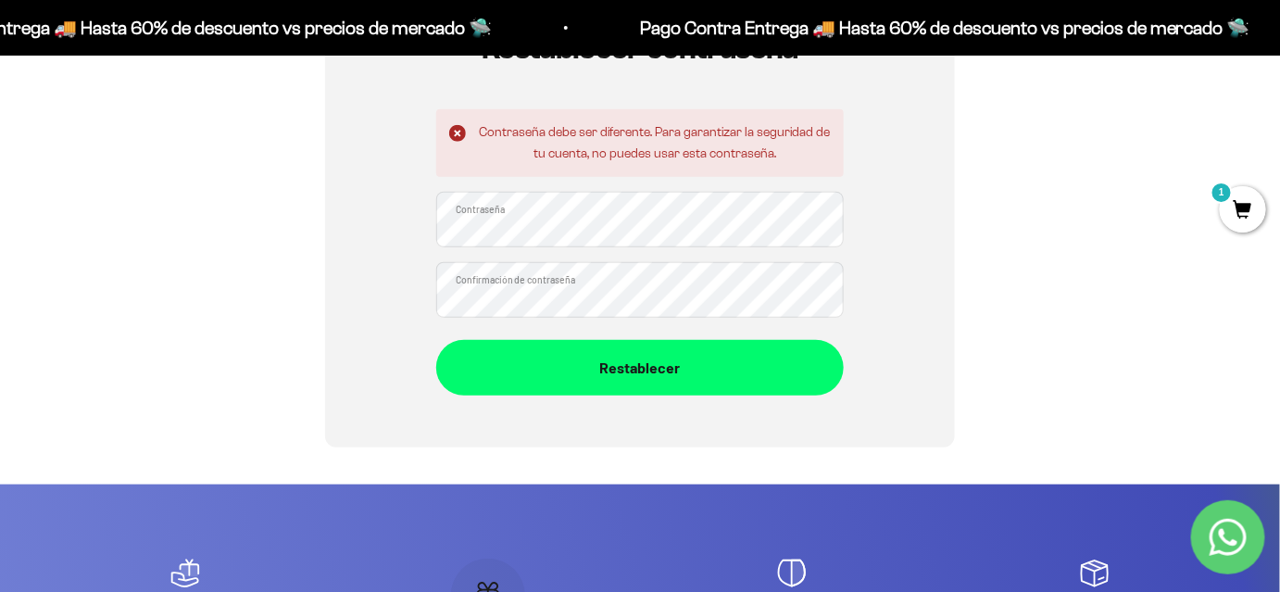
scroll to position [252, 0]
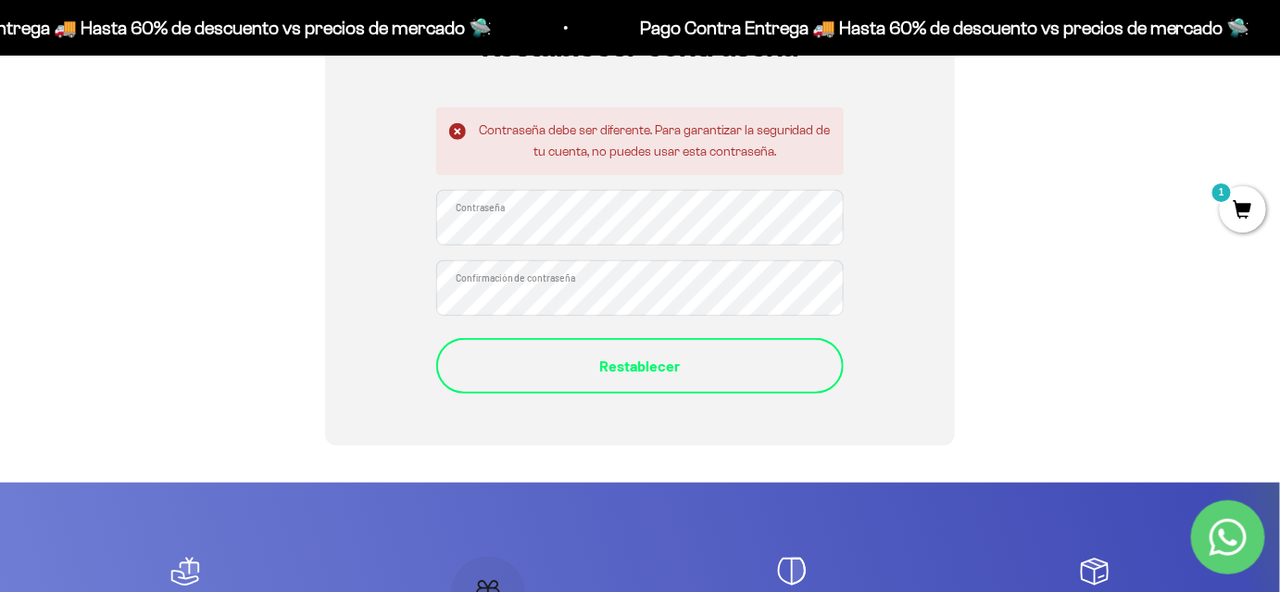
click at [630, 345] on button "Restablecer" at bounding box center [640, 366] width 408 height 56
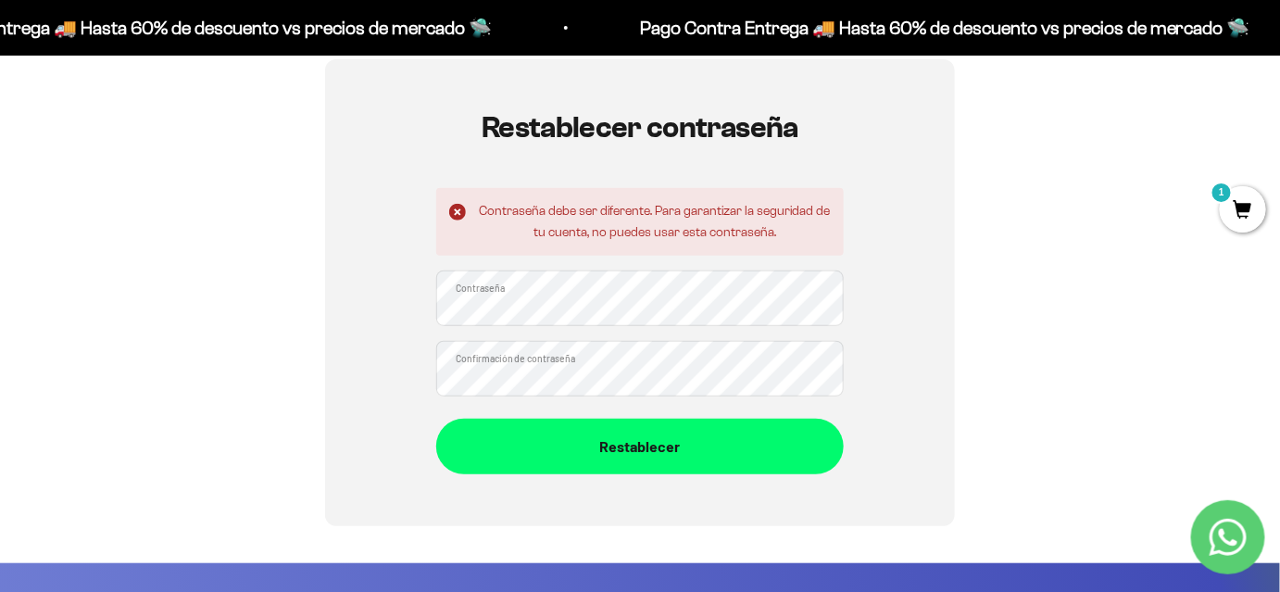
scroll to position [336, 0]
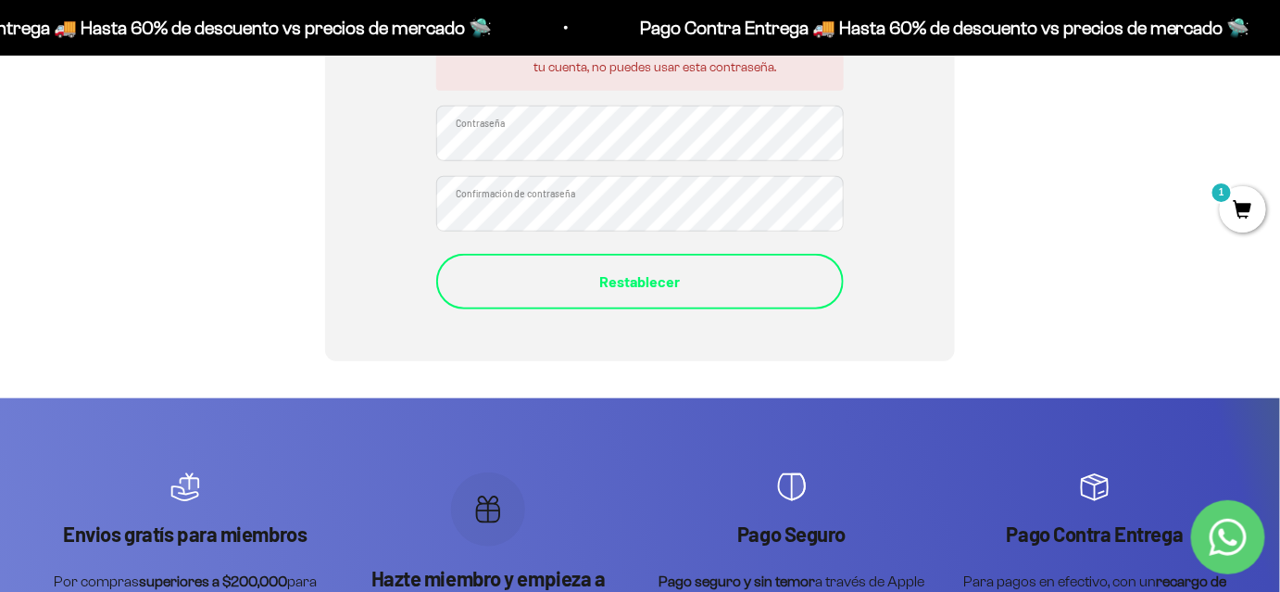
click at [674, 283] on div "Restablecer" at bounding box center [640, 282] width 334 height 24
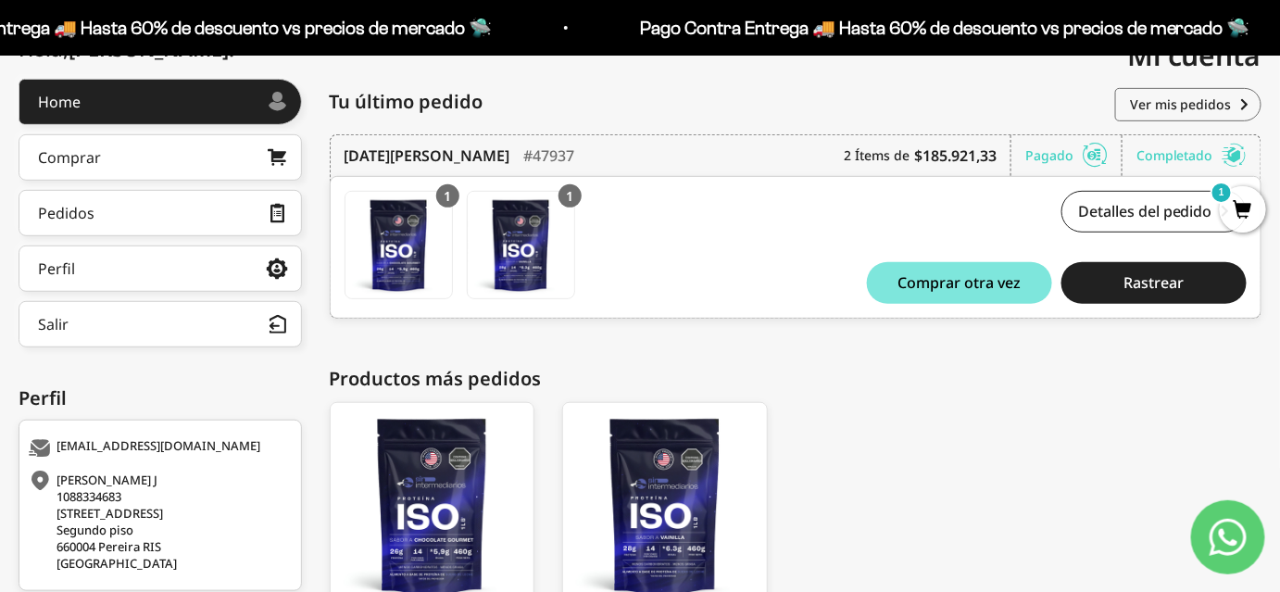
scroll to position [83, 0]
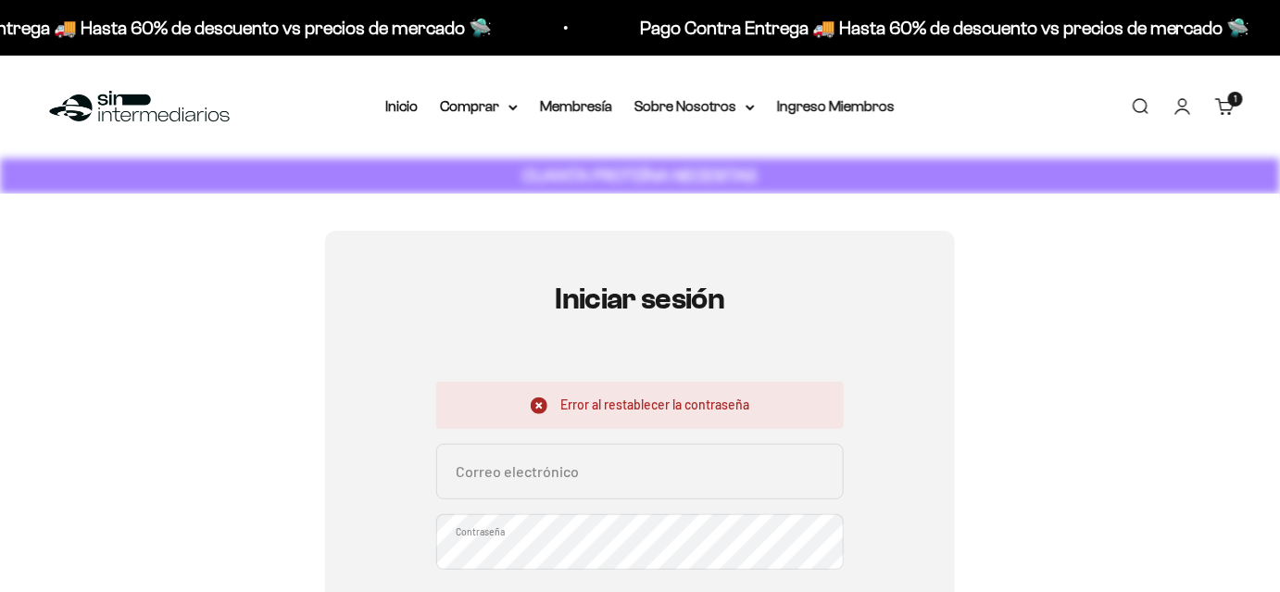
click at [1186, 113] on link "Cuenta" at bounding box center [1183, 106] width 20 height 20
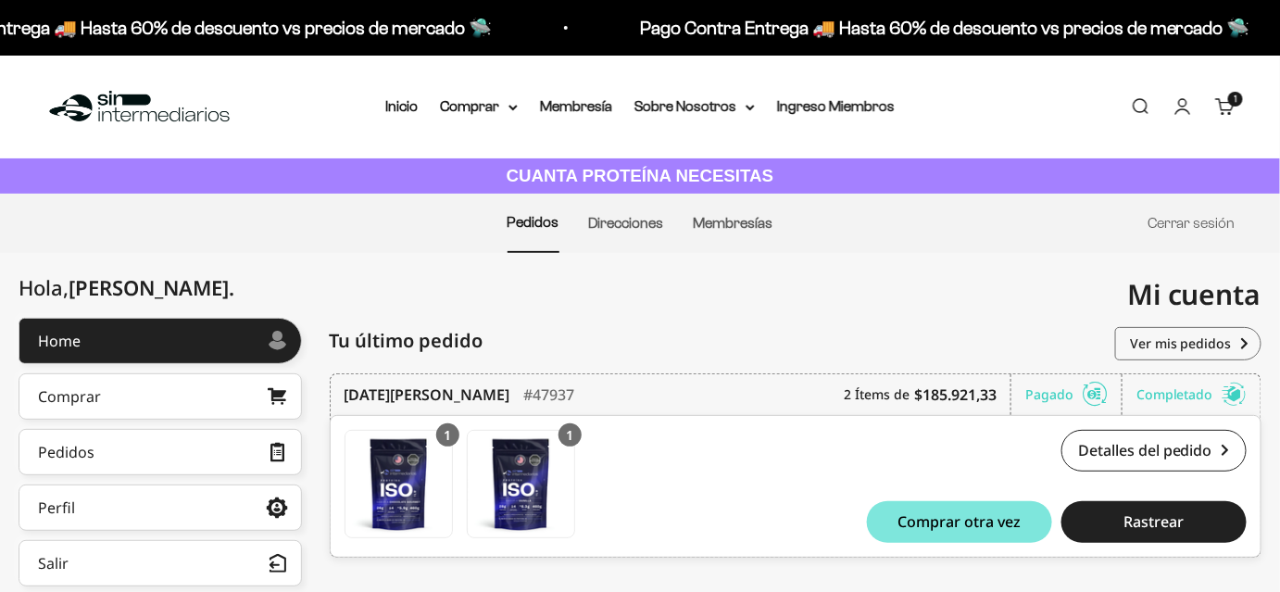
click at [1193, 103] on link "Cuenta" at bounding box center [1183, 106] width 20 height 20
click at [1182, 117] on link "Cuenta" at bounding box center [1183, 106] width 20 height 20
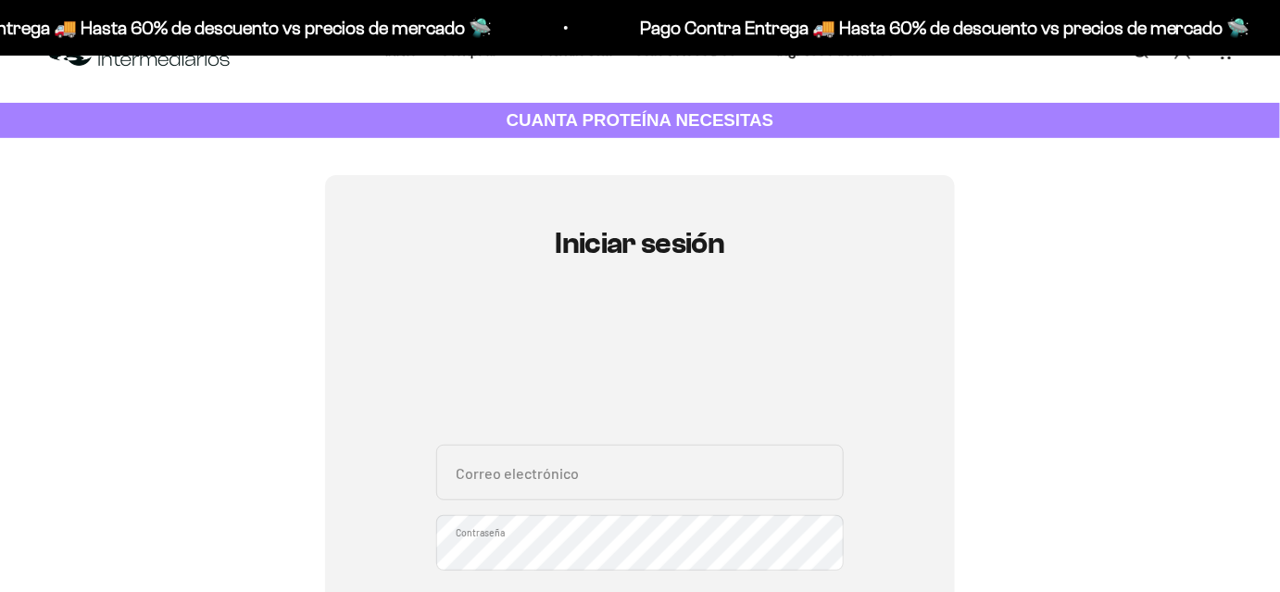
scroll to position [83, 0]
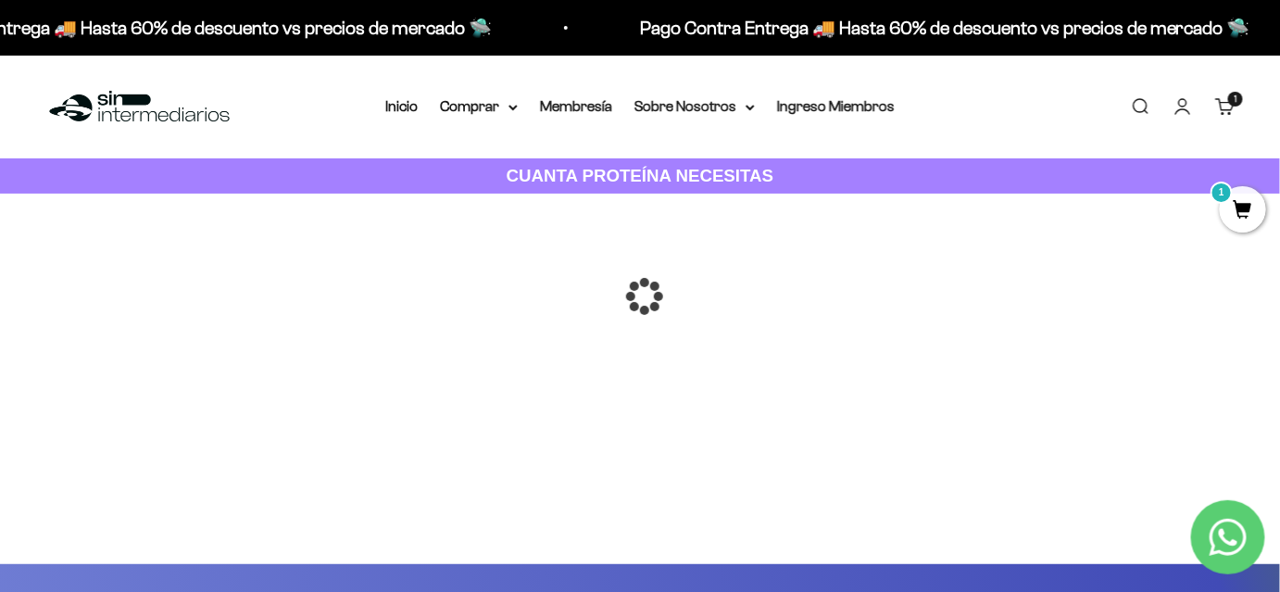
click at [640, 296] on div at bounding box center [640, 296] width 0 height 0
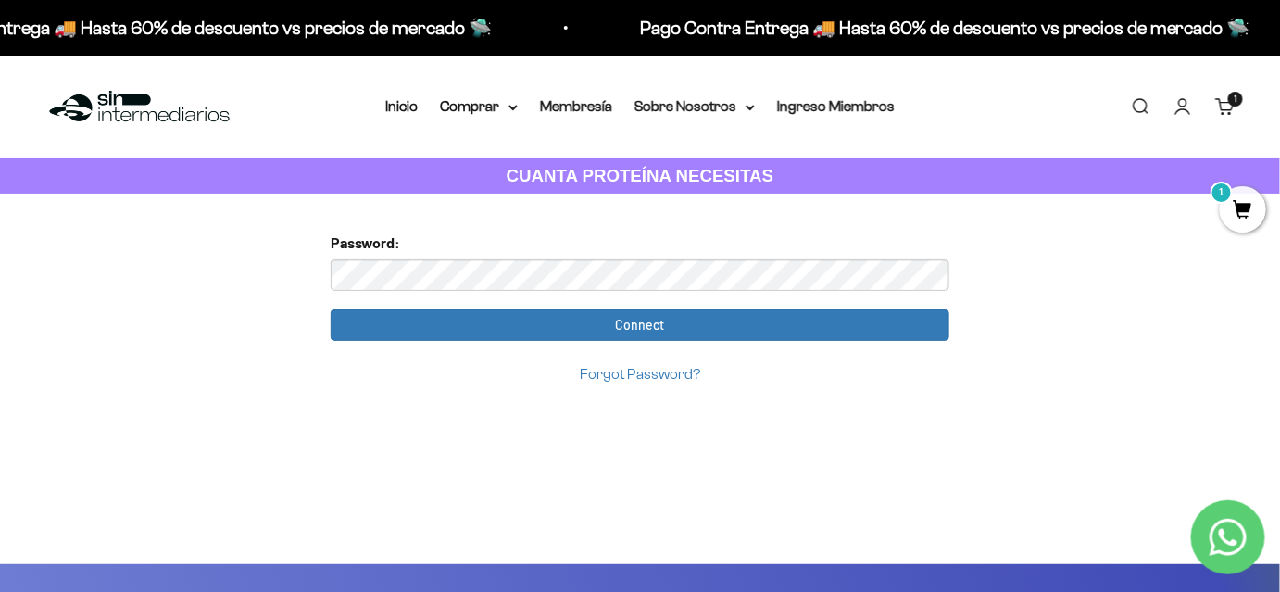
click at [1183, 108] on link "Iniciar sesión" at bounding box center [1183, 106] width 20 height 20
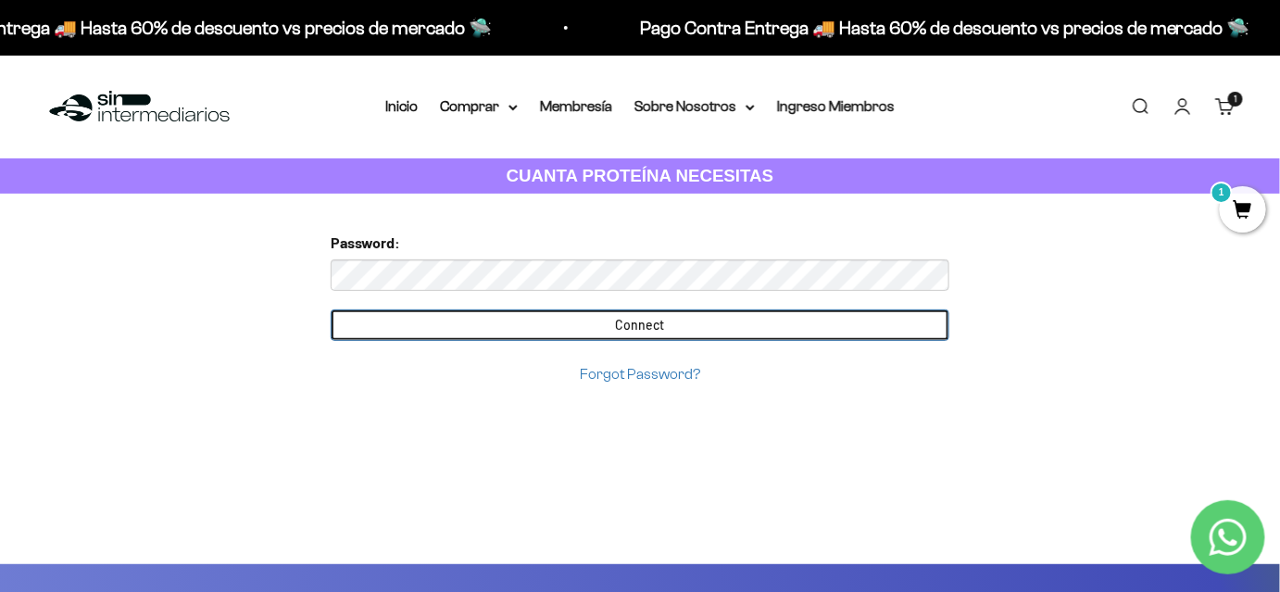
click at [599, 312] on input "Connect" at bounding box center [640, 324] width 619 height 31
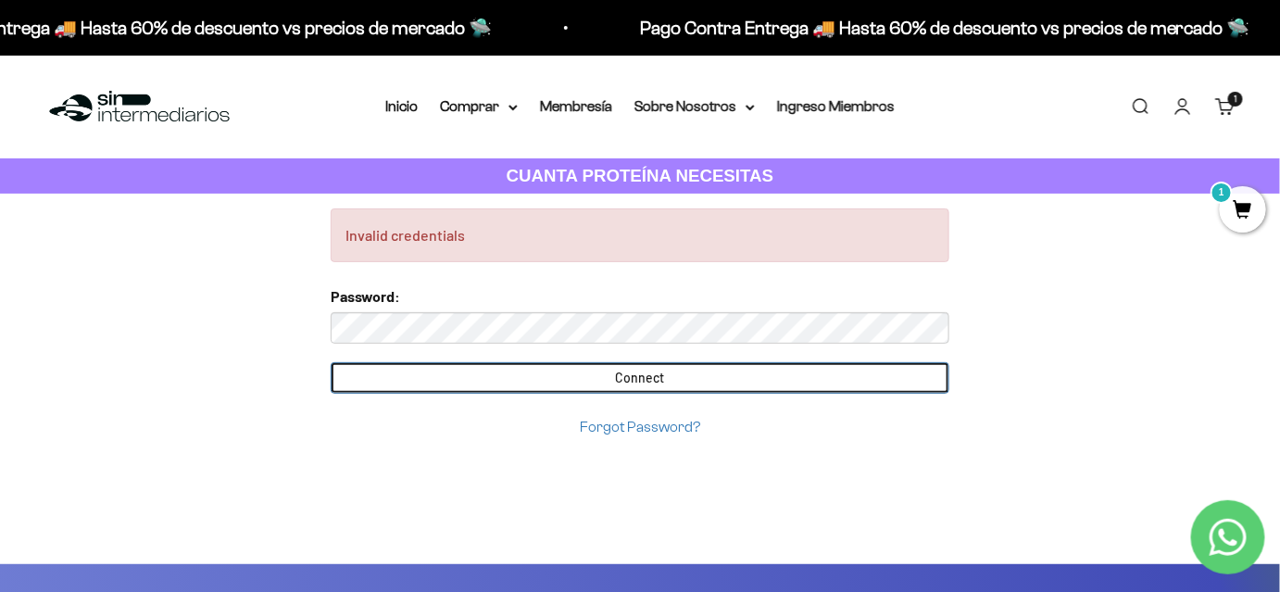
click at [430, 379] on input "Connect" at bounding box center [640, 377] width 619 height 31
click at [643, 386] on input "Connect" at bounding box center [640, 377] width 619 height 31
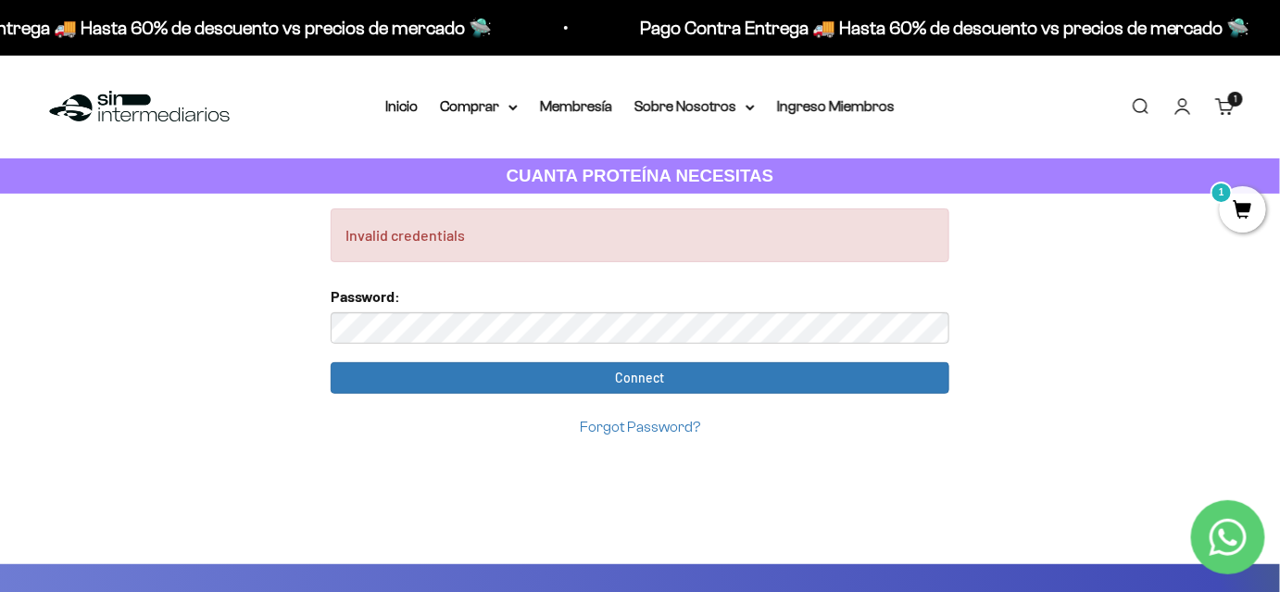
click at [636, 430] on link "Forgot Password?" at bounding box center [640, 427] width 120 height 16
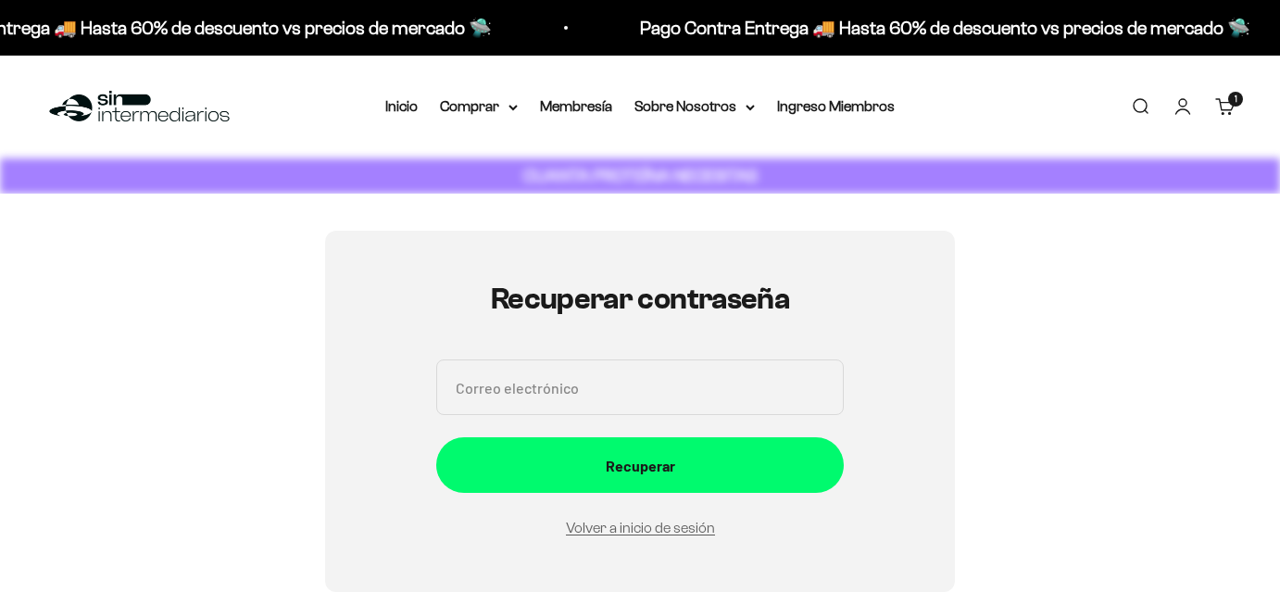
scroll to position [208, 0]
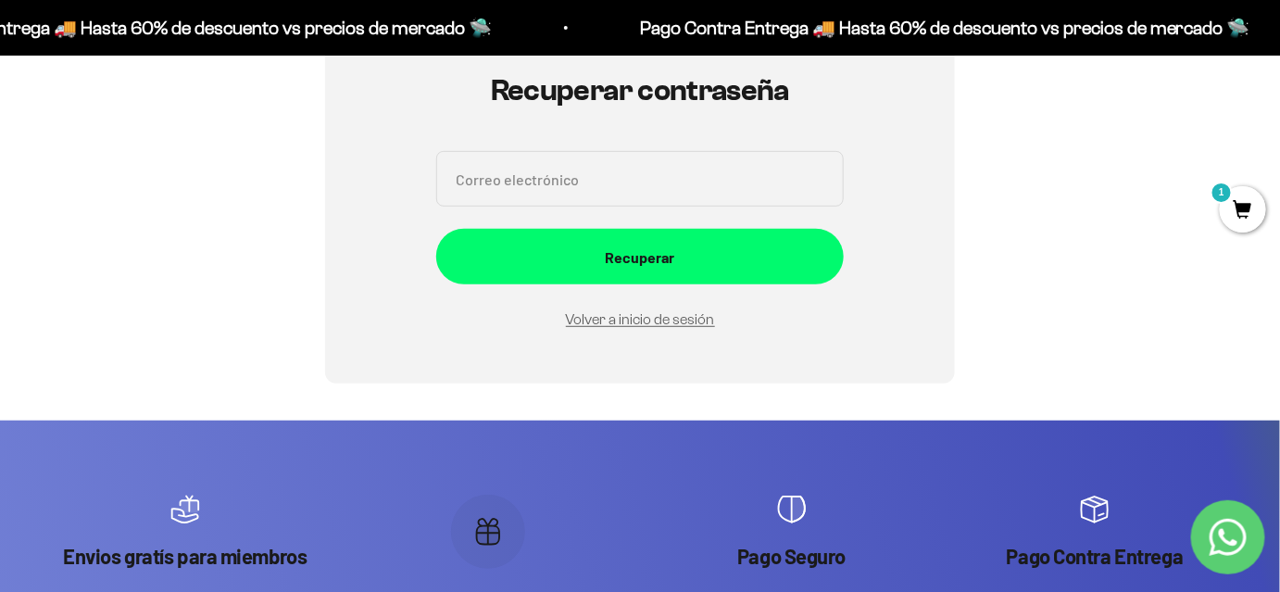
click at [617, 185] on input "Correo electrónico" at bounding box center [640, 179] width 408 height 56
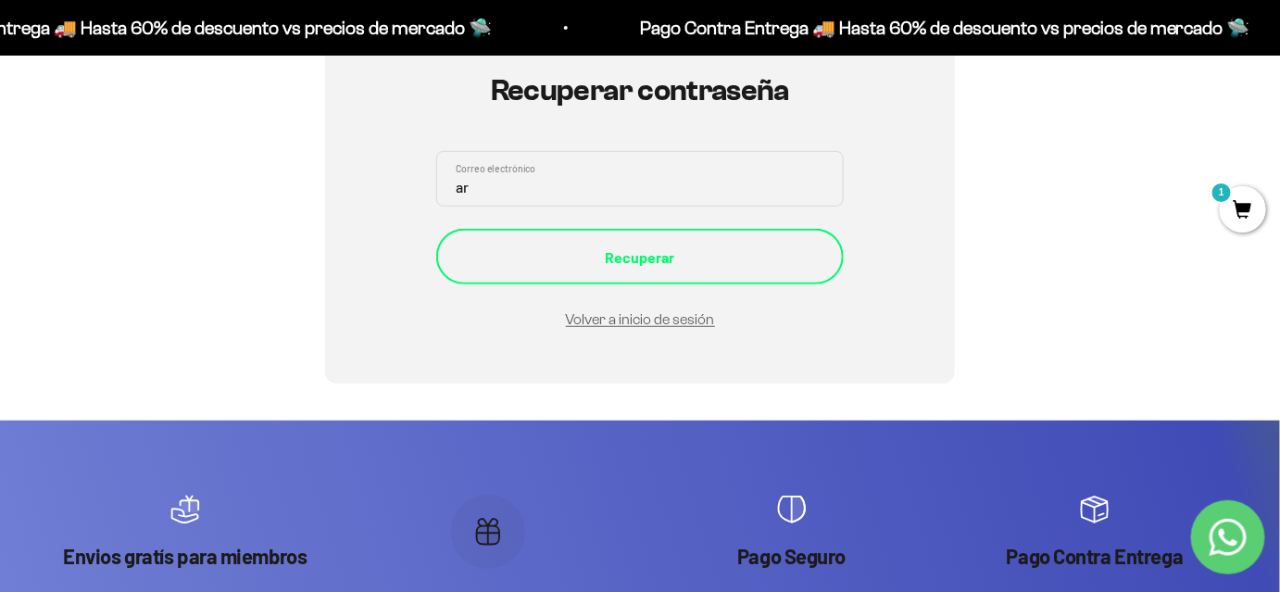
click at [550, 259] on div "Recuperar" at bounding box center [640, 257] width 334 height 24
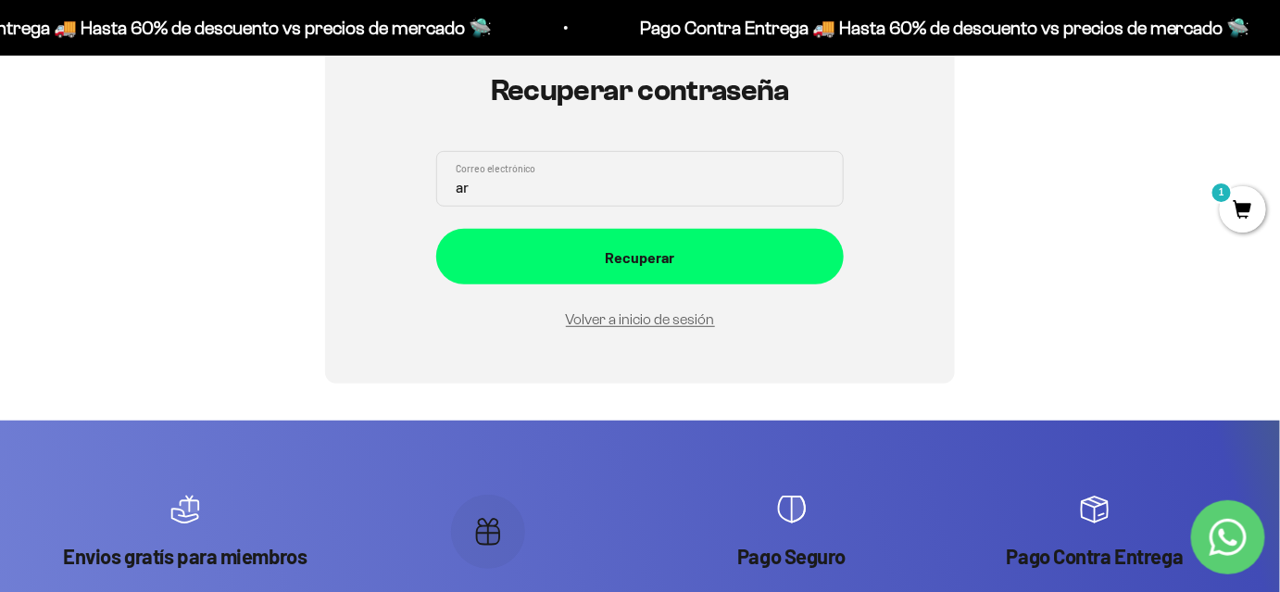
click at [514, 250] on div "Recuperar" at bounding box center [640, 257] width 334 height 24
click at [503, 185] on form "ar Correo electrónico Recuperar Volver a inicio de sesión" at bounding box center [640, 241] width 408 height 181
click at [503, 185] on input "ar" at bounding box center [640, 179] width 408 height 56
type input "arq.manuelavj@gmail.com"
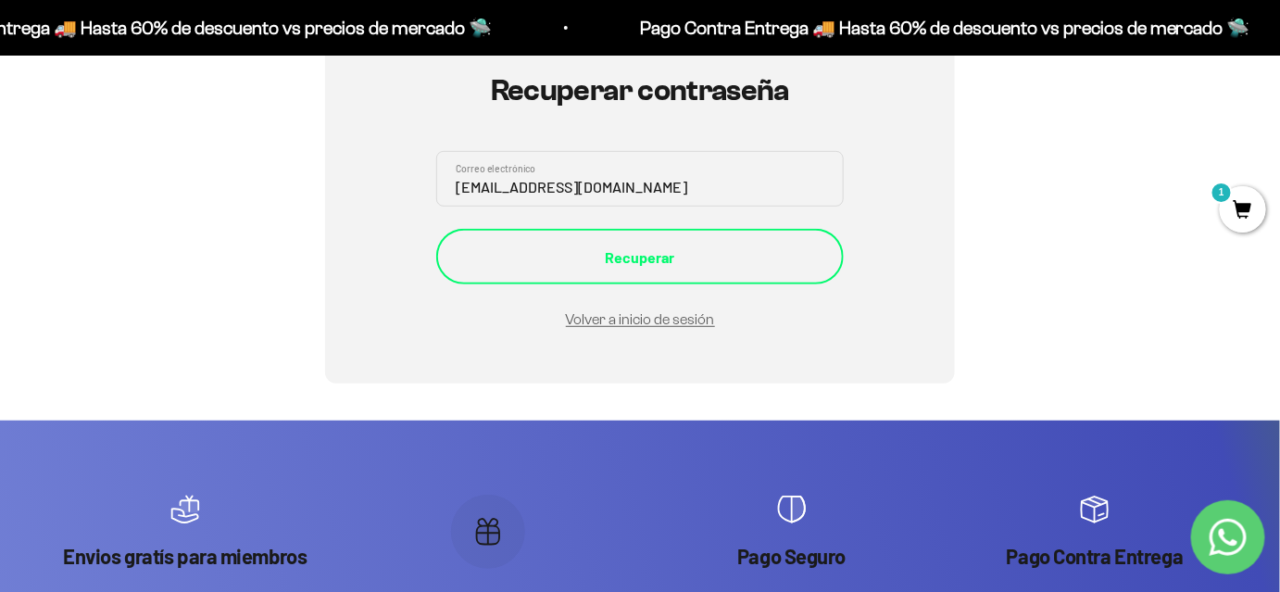
click at [490, 245] on div "Recuperar" at bounding box center [640, 257] width 334 height 24
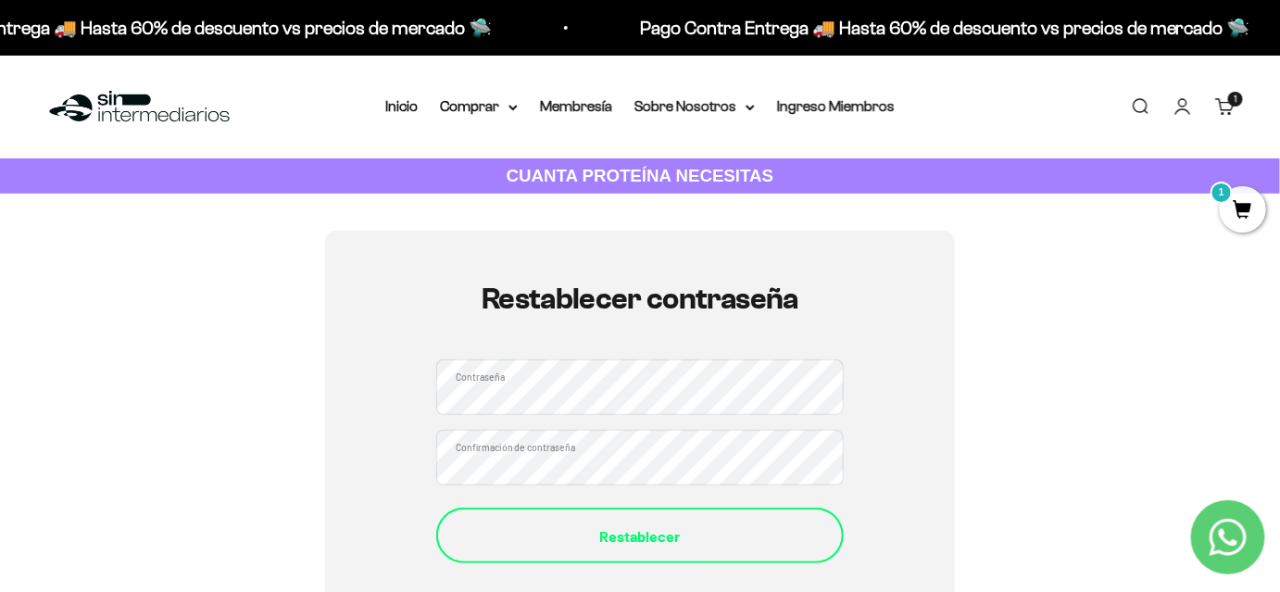
click at [617, 527] on div "Restablecer" at bounding box center [640, 536] width 334 height 24
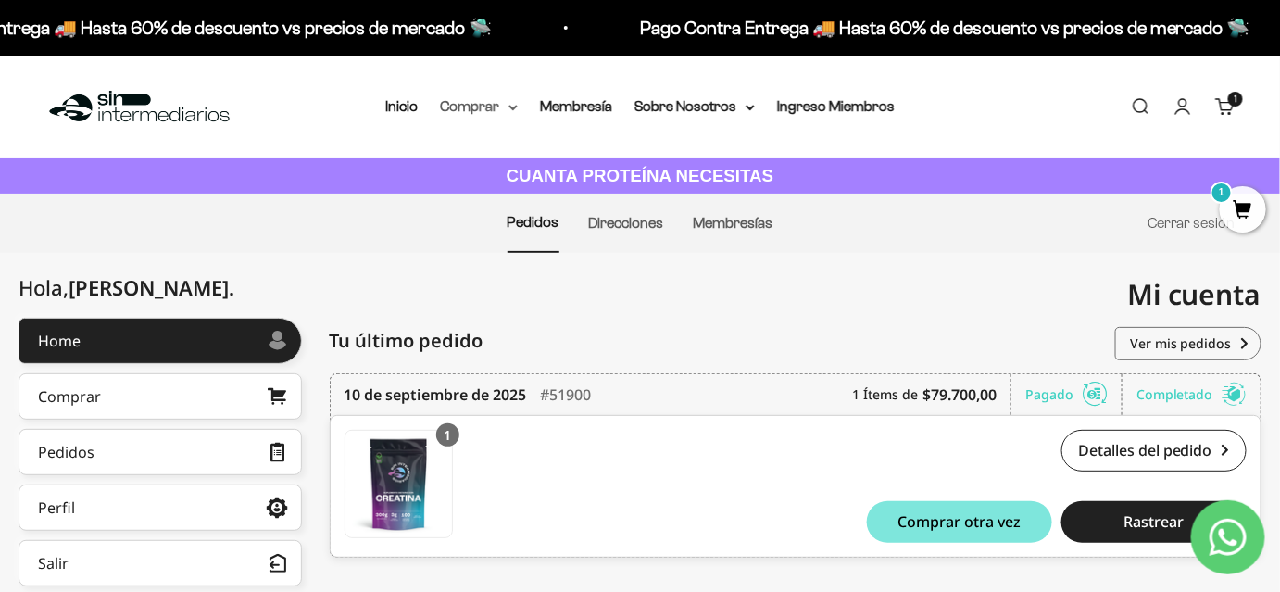
click at [492, 109] on summary "Comprar" at bounding box center [479, 106] width 78 height 24
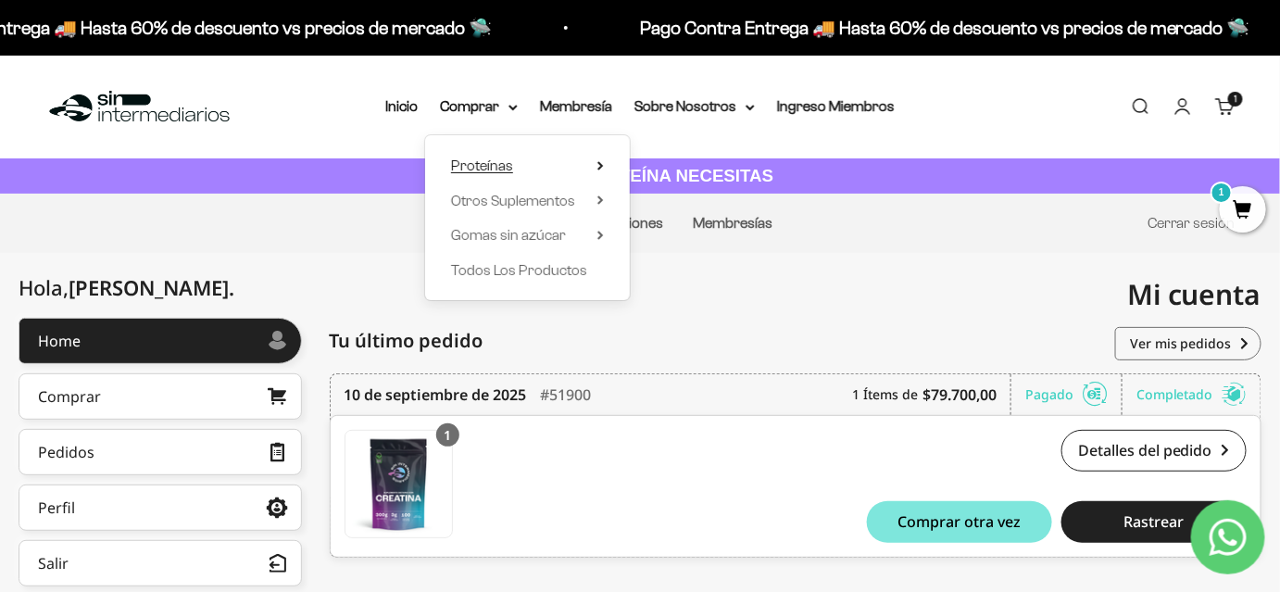
click at [484, 167] on span "Proteínas" at bounding box center [482, 165] width 62 height 16
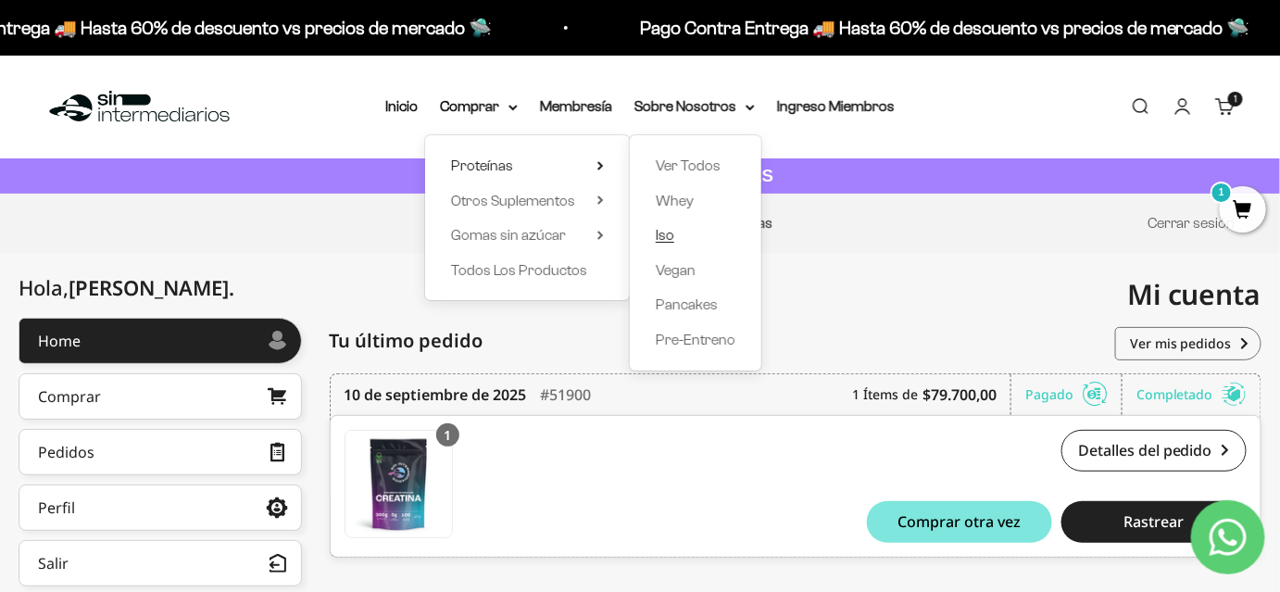
click at [672, 231] on span "Iso" at bounding box center [665, 235] width 19 height 16
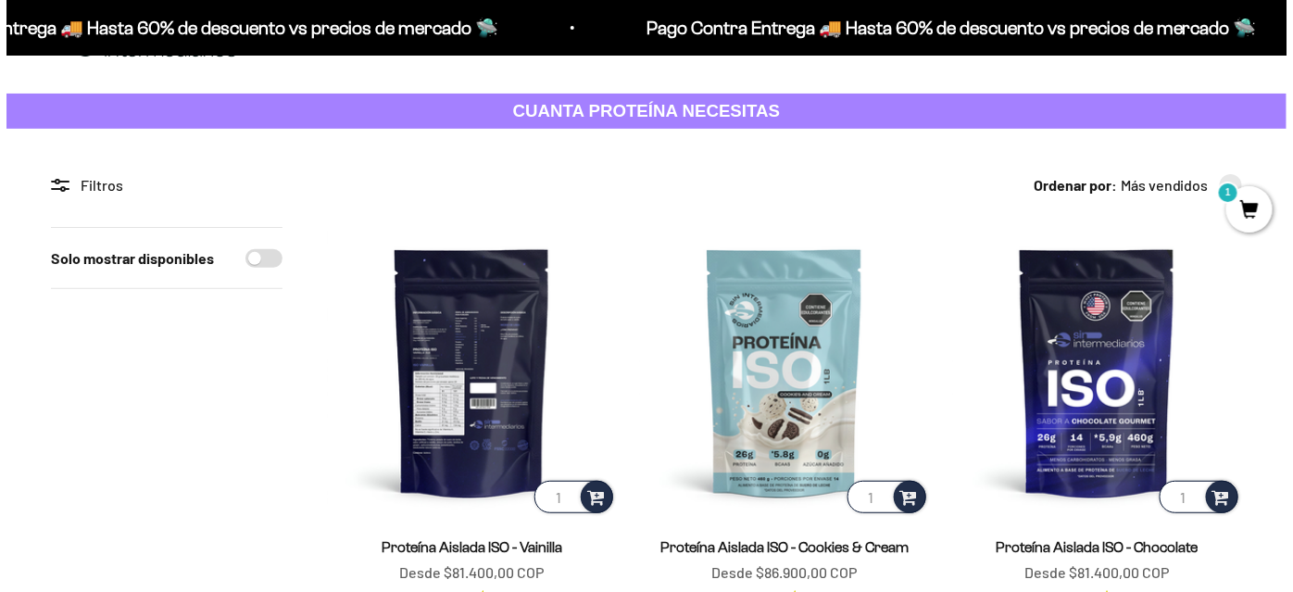
scroll to position [168, 0]
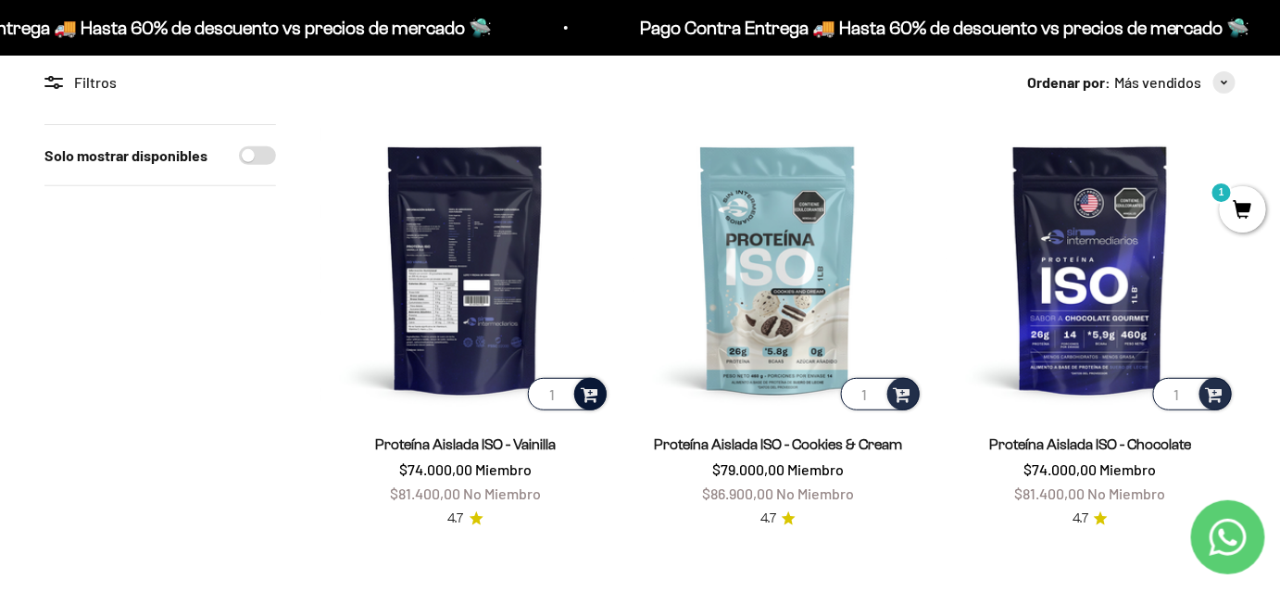
click at [595, 397] on span at bounding box center [590, 393] width 18 height 21
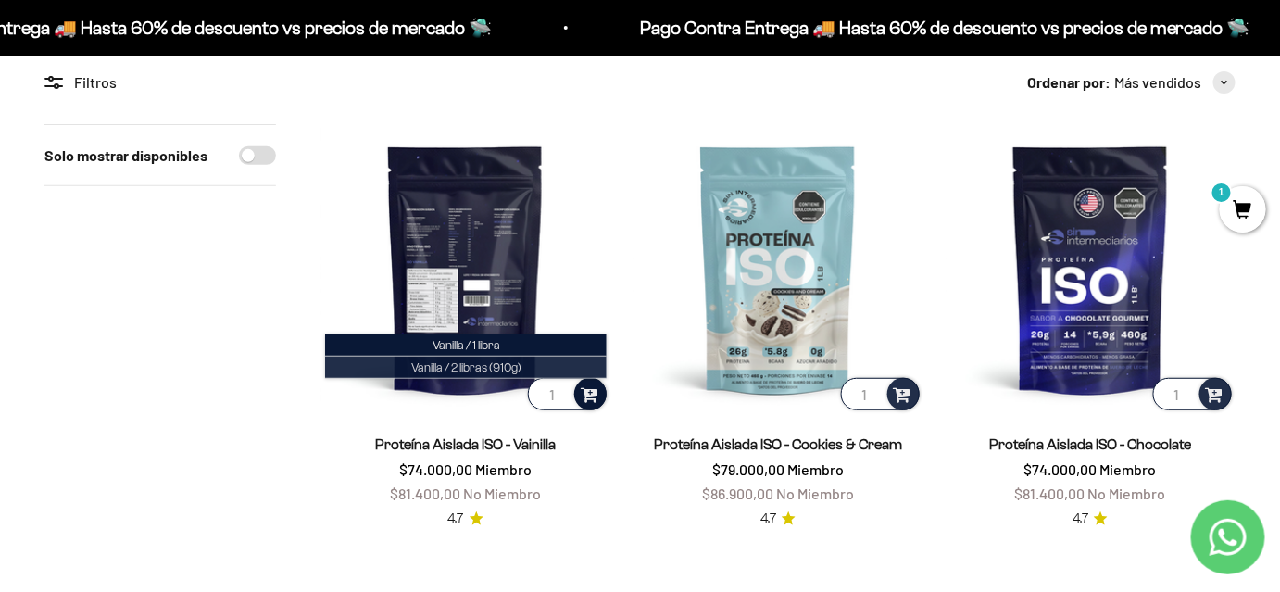
click at [485, 362] on span "Vanilla / 2 libras (910g)" at bounding box center [466, 367] width 110 height 14
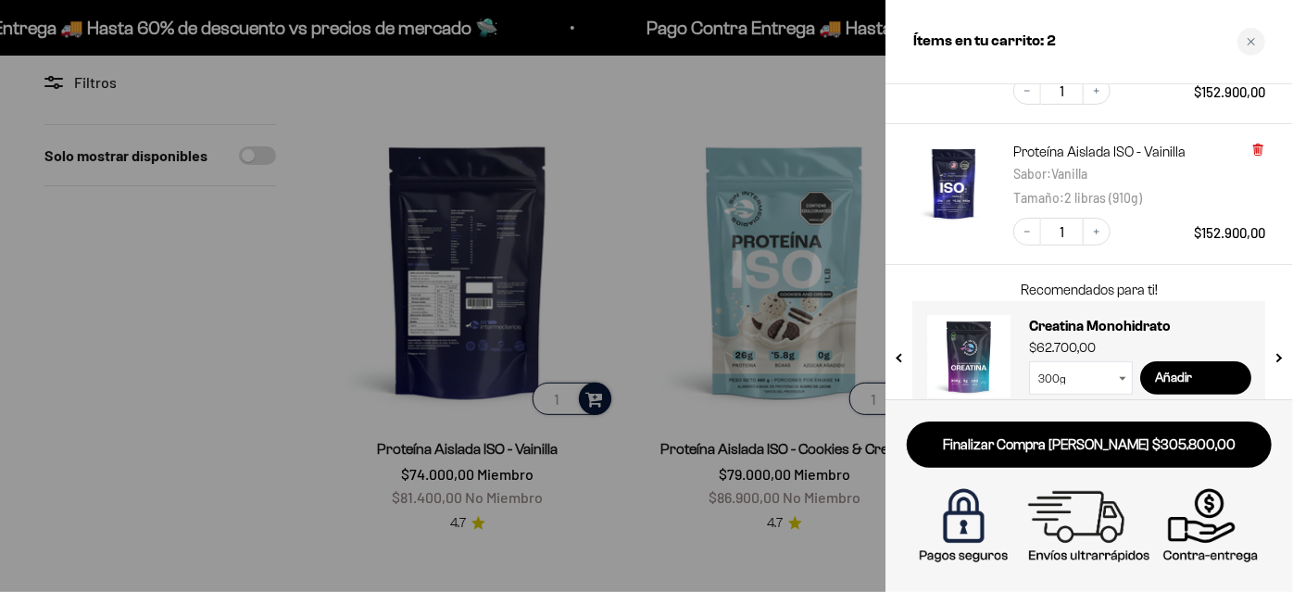
click at [1259, 148] on icon at bounding box center [1258, 149] width 4 height 9
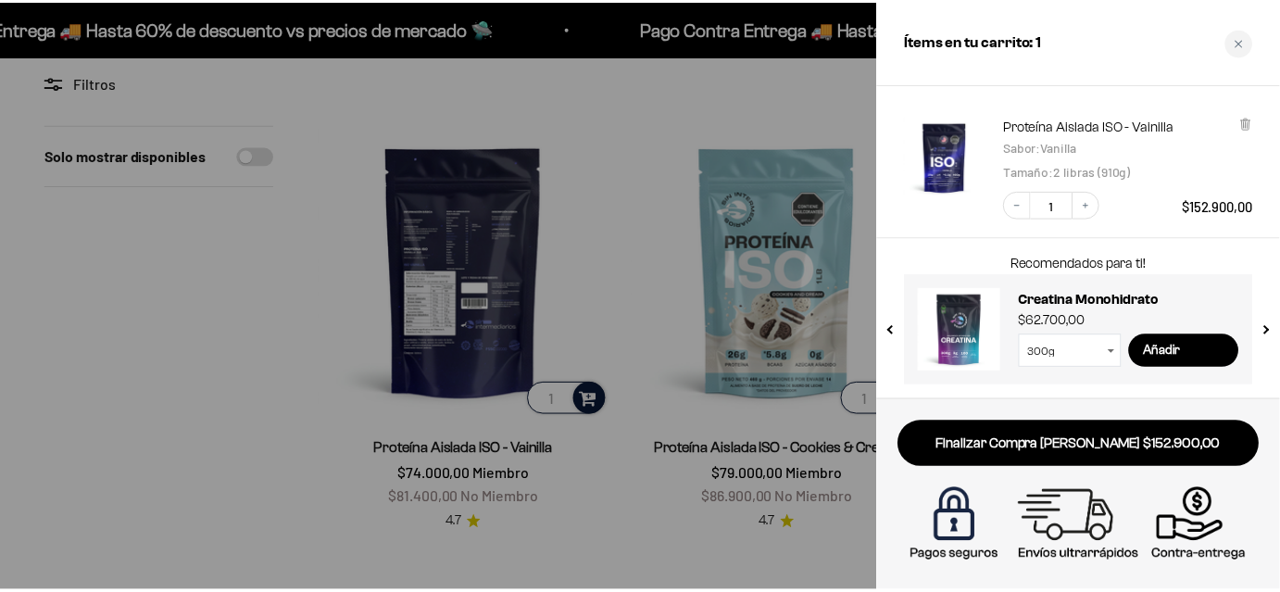
scroll to position [90, 0]
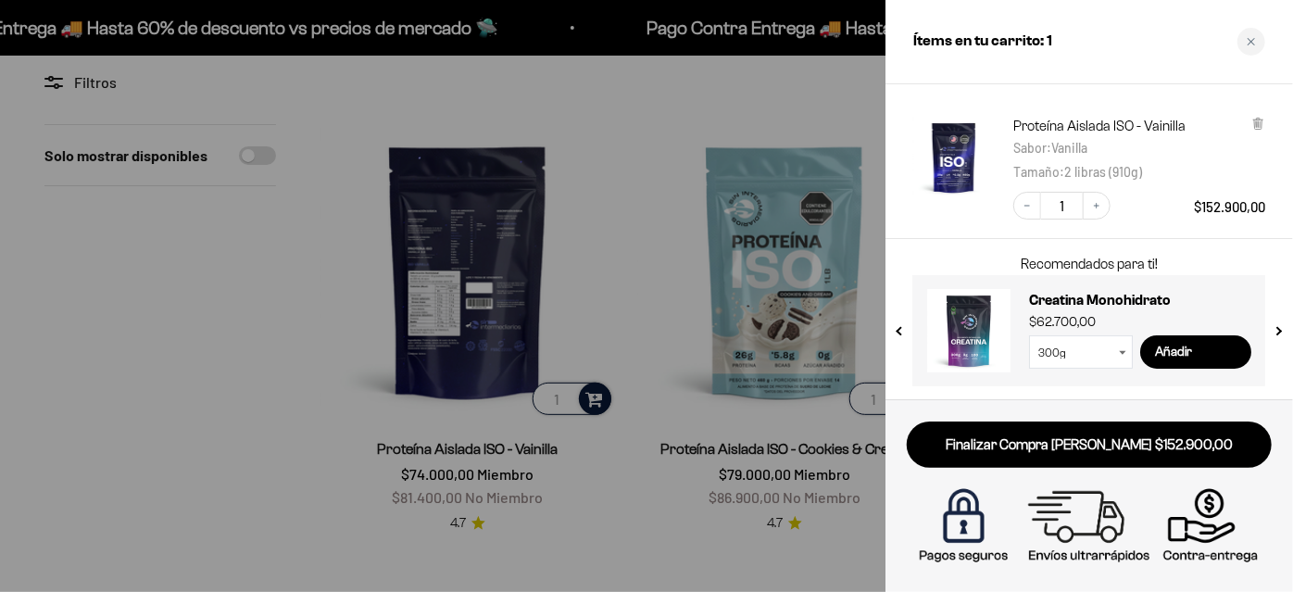
click at [248, 228] on div at bounding box center [646, 296] width 1293 height 592
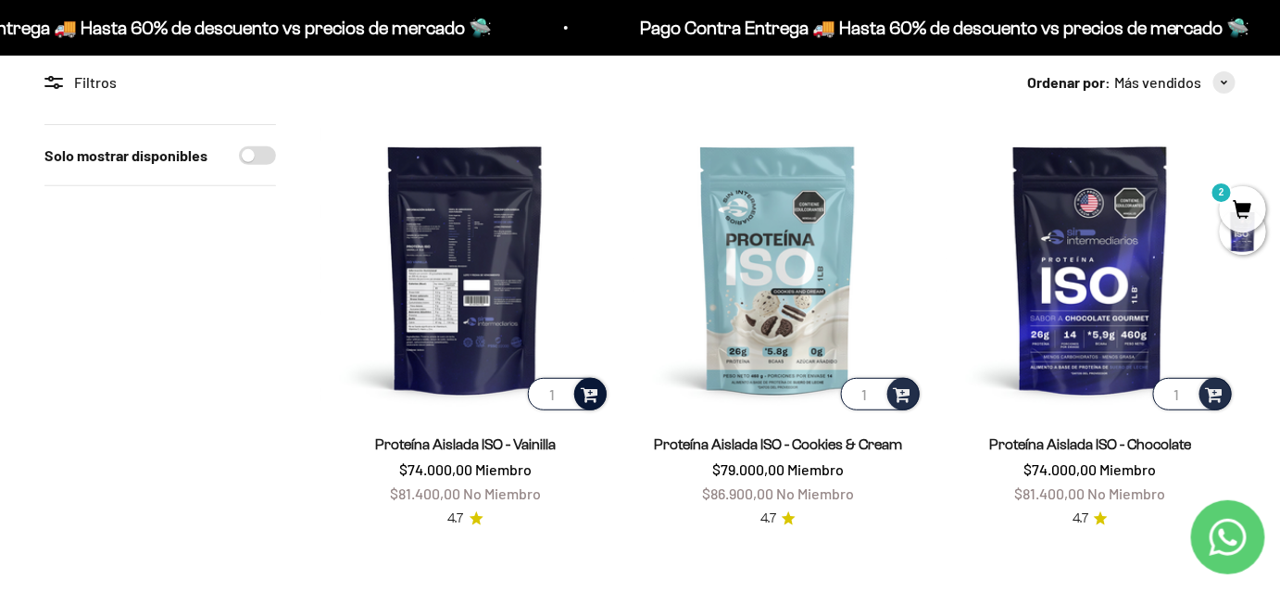
scroll to position [0, 0]
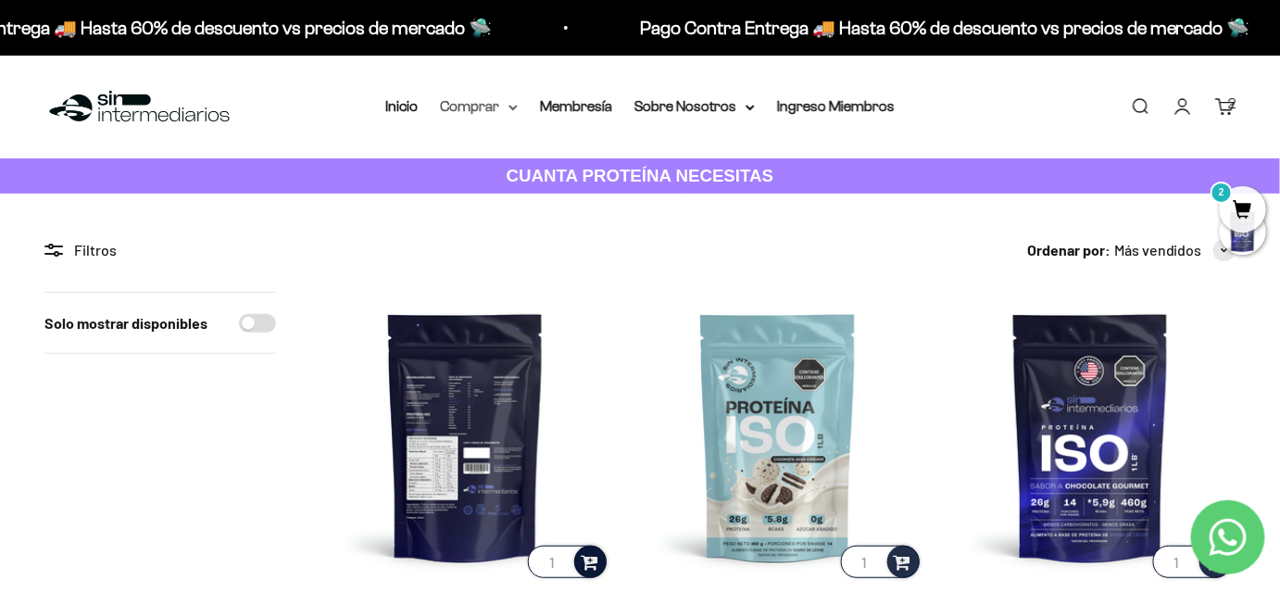
click at [494, 107] on summary "Comprar" at bounding box center [479, 106] width 78 height 24
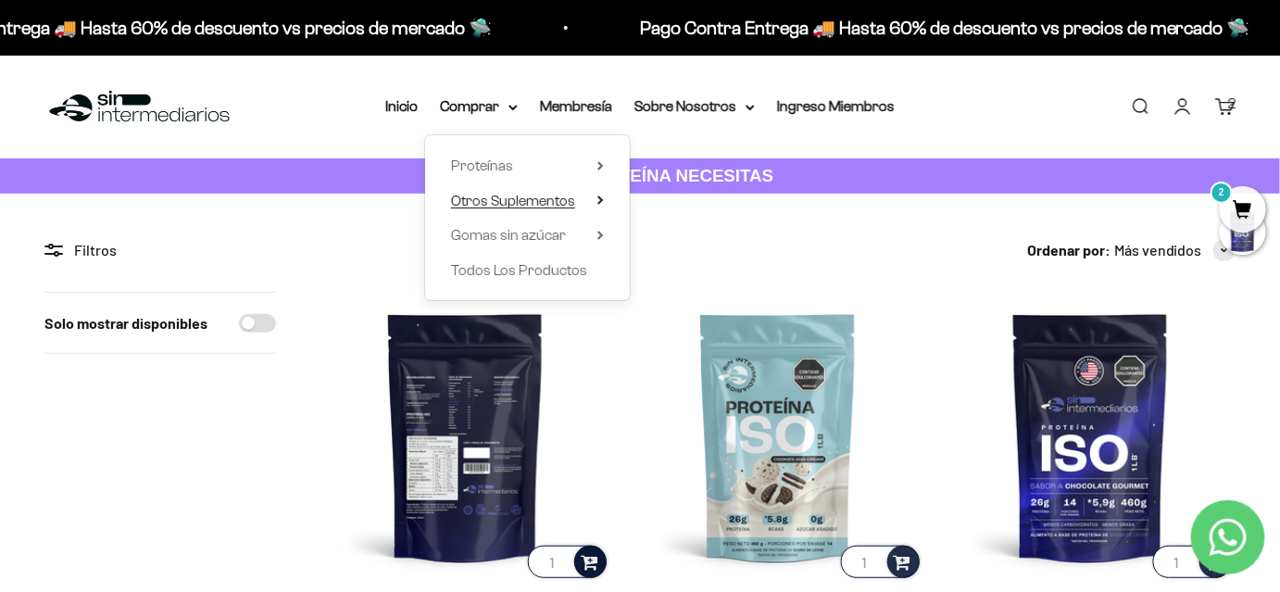
click at [520, 194] on span "Otros Suplementos" at bounding box center [513, 201] width 124 height 16
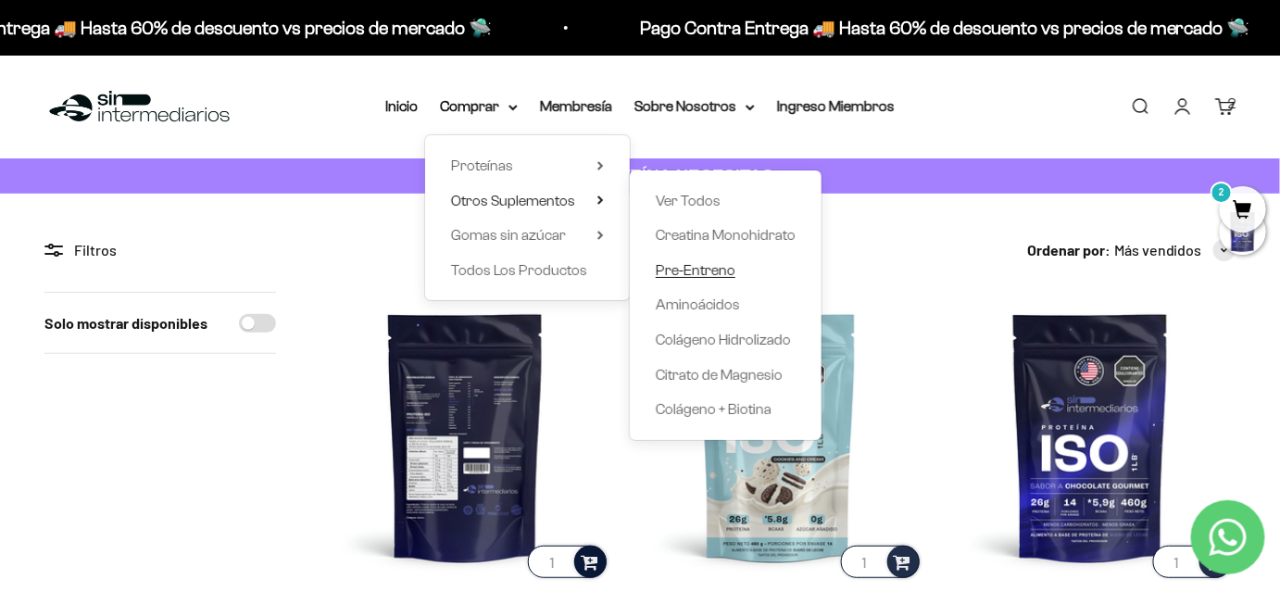
click at [693, 266] on span "Pre-Entreno" at bounding box center [696, 270] width 80 height 16
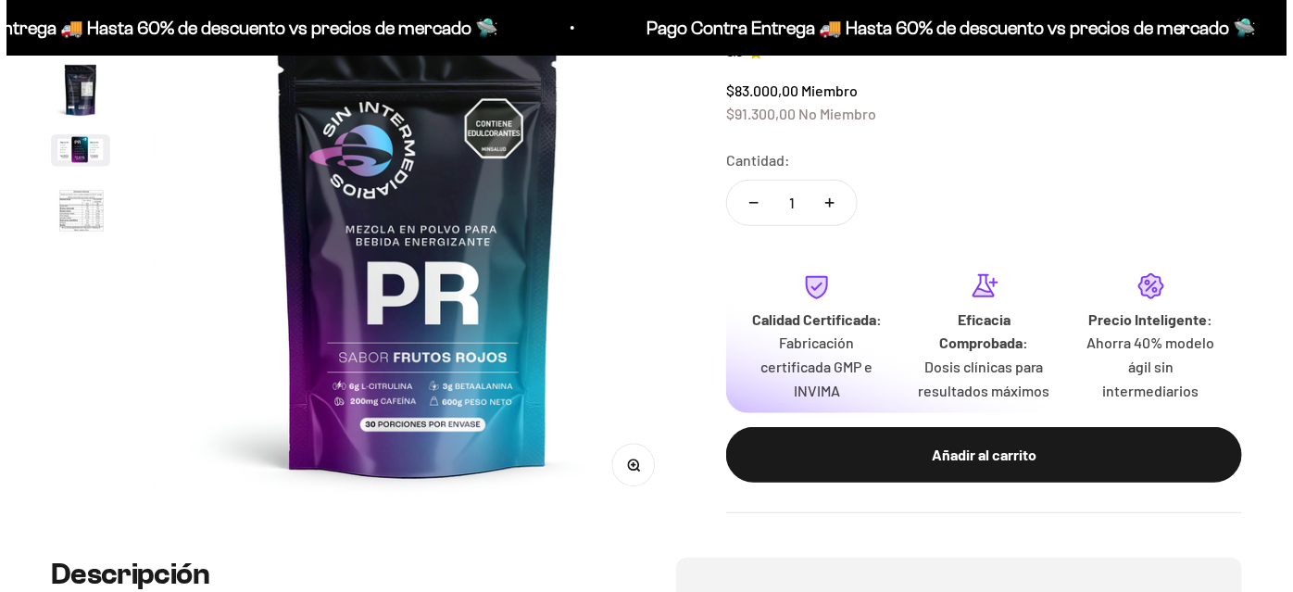
scroll to position [252, 0]
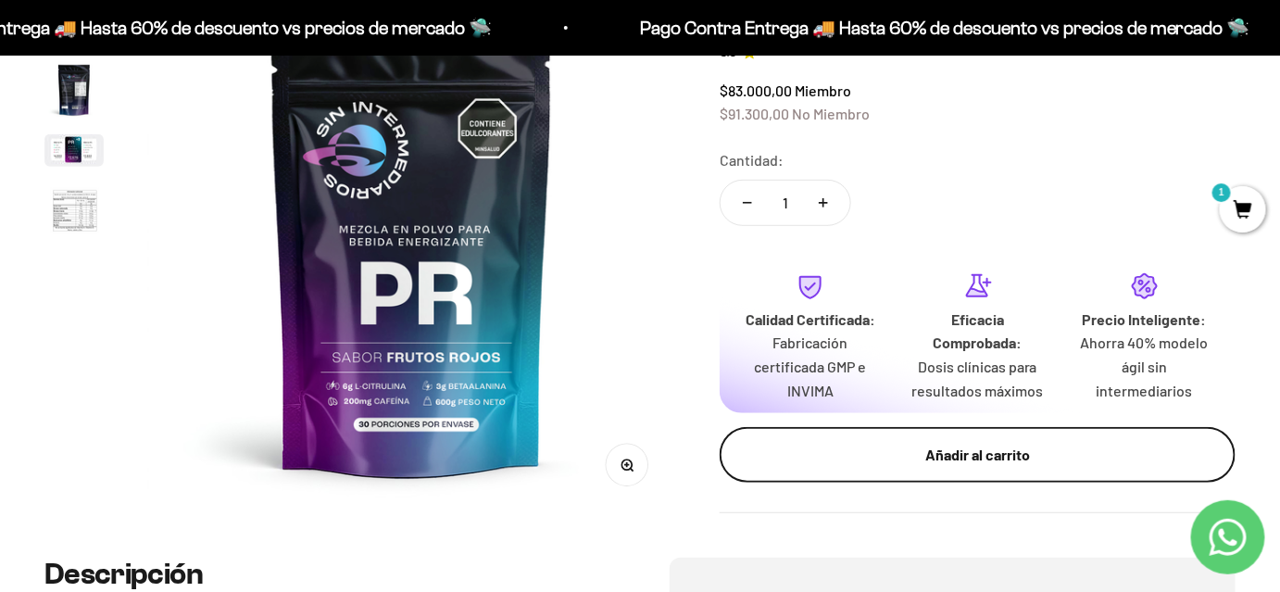
click at [857, 469] on button "Añadir al carrito" at bounding box center [978, 455] width 516 height 56
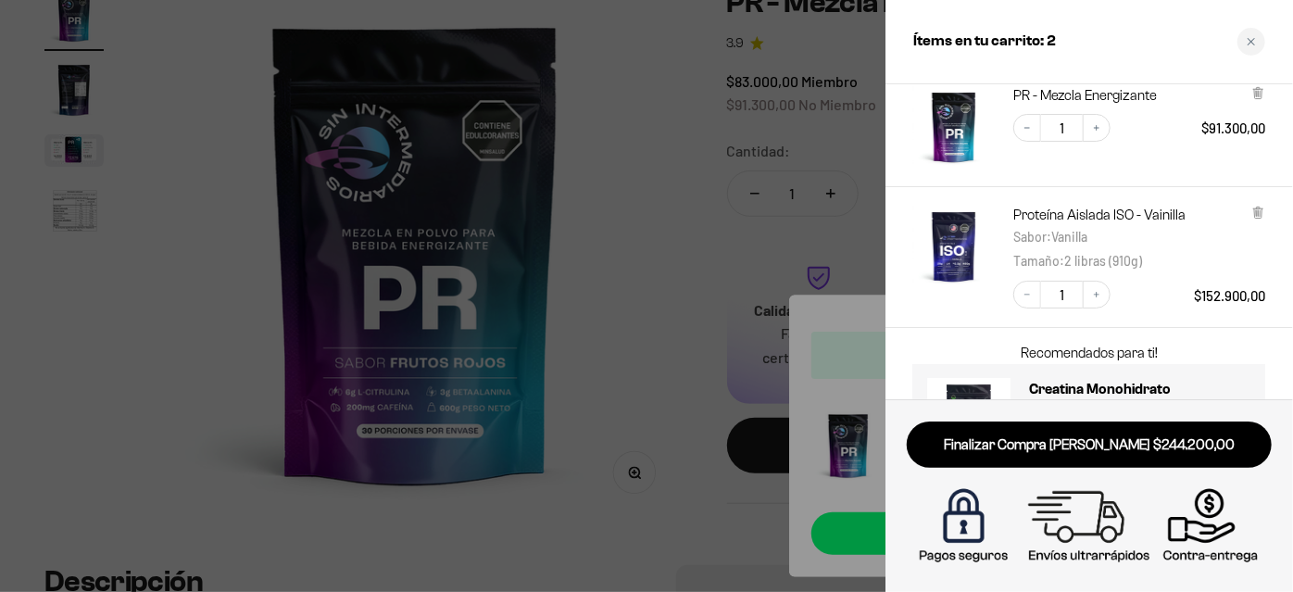
scroll to position [46, 0]
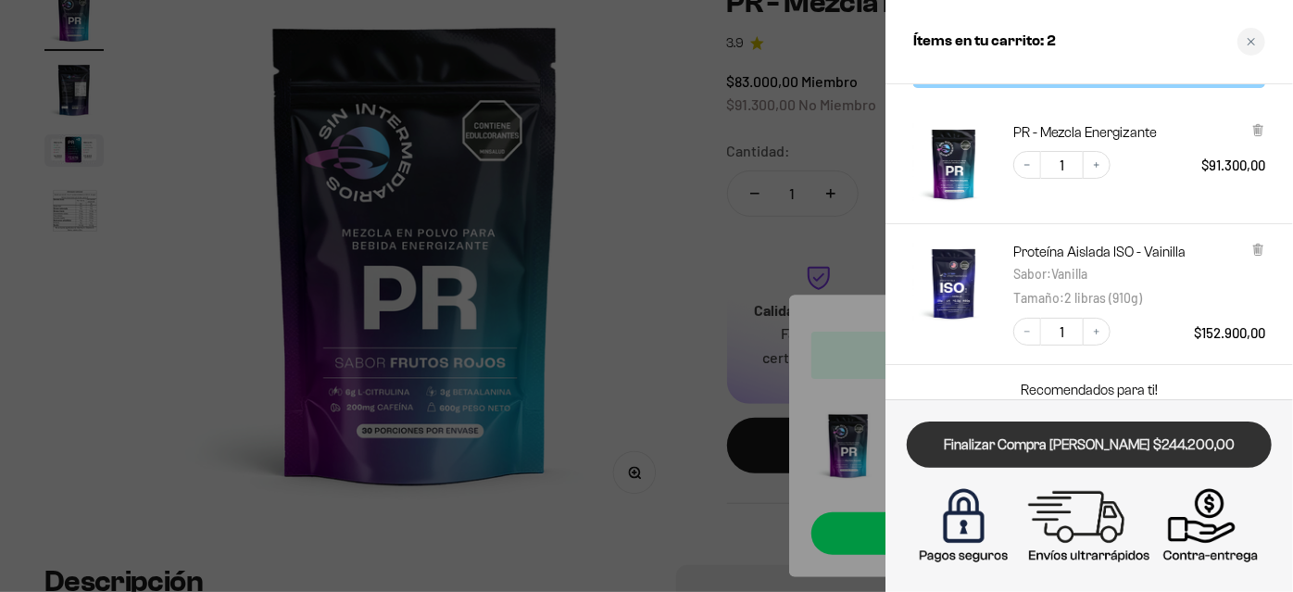
click at [1128, 449] on link "Finalizar Compra Segura $244.200,00" at bounding box center [1089, 445] width 365 height 47
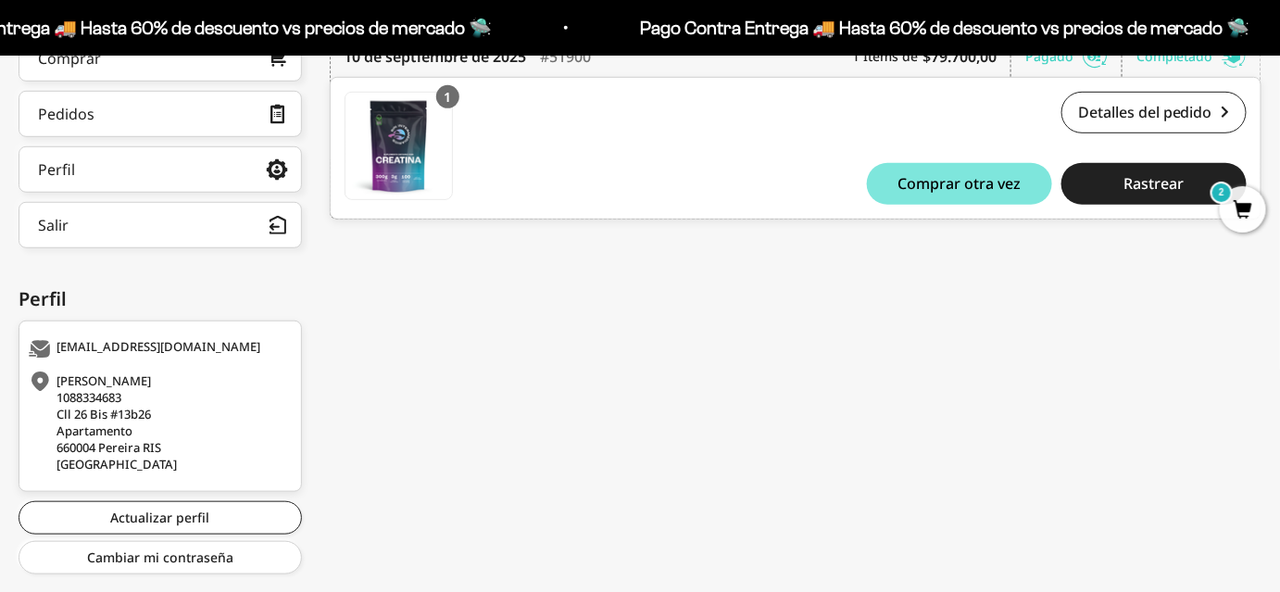
scroll to position [380, 0]
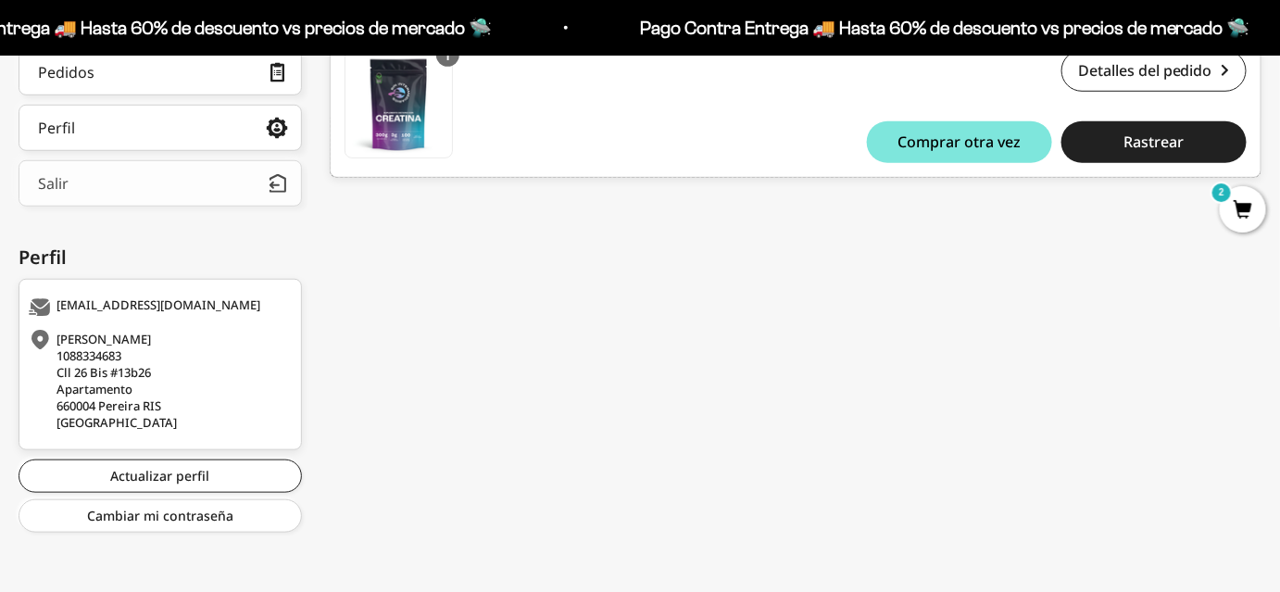
click at [76, 187] on button "Salir" at bounding box center [160, 183] width 283 height 46
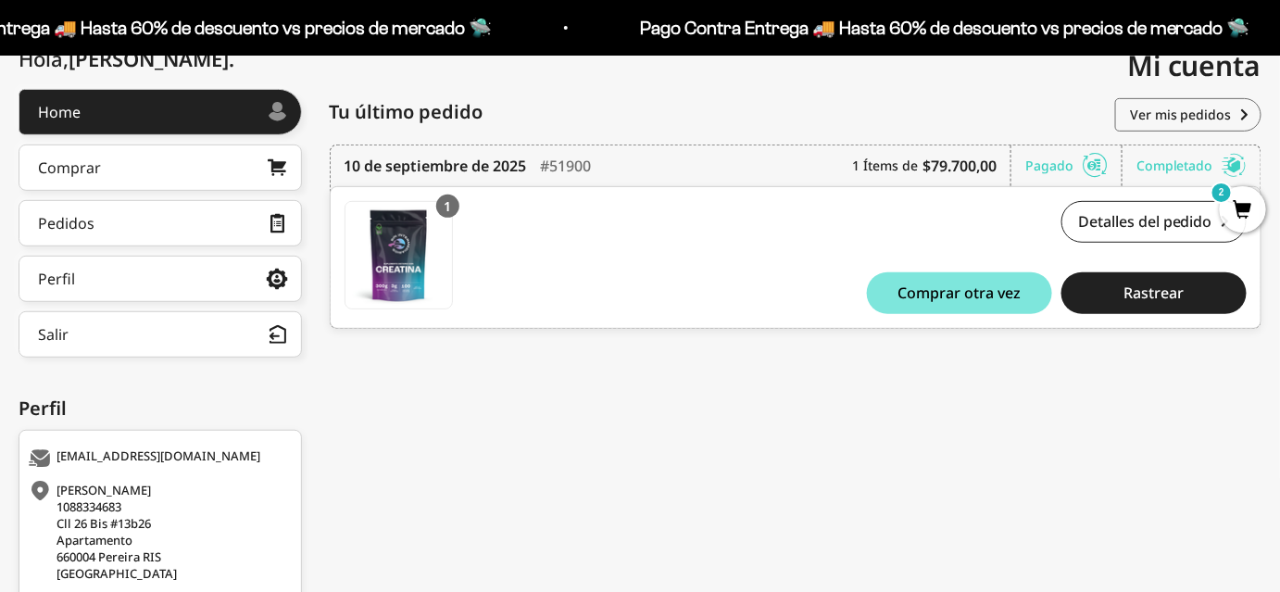
scroll to position [212, 0]
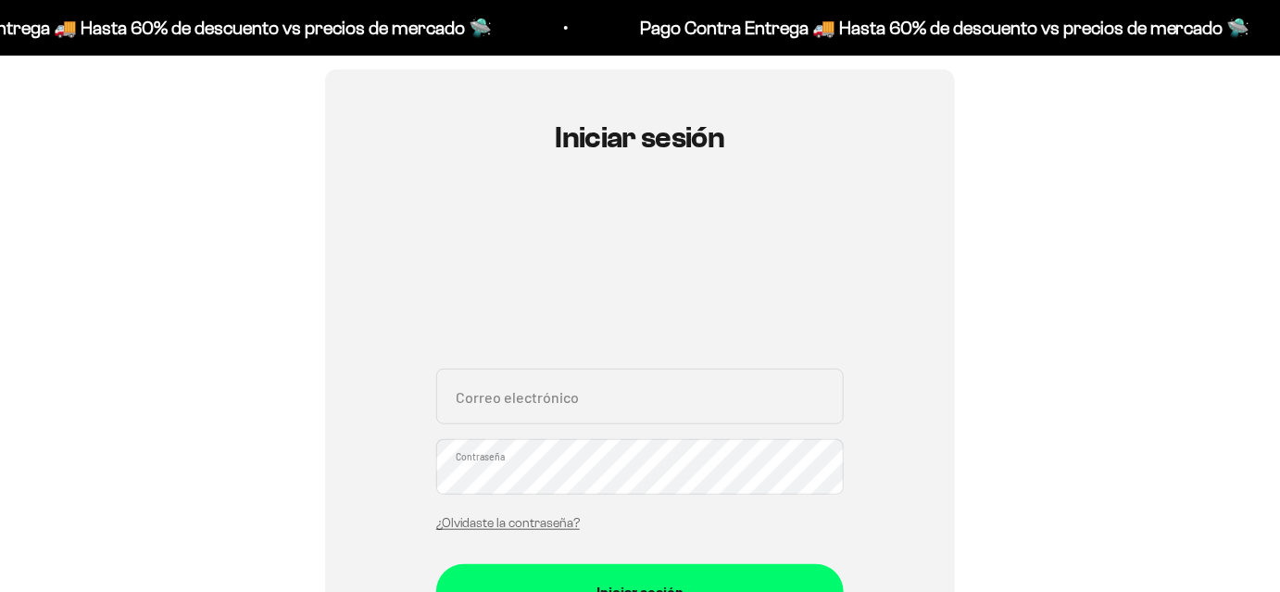
scroll to position [168, 0]
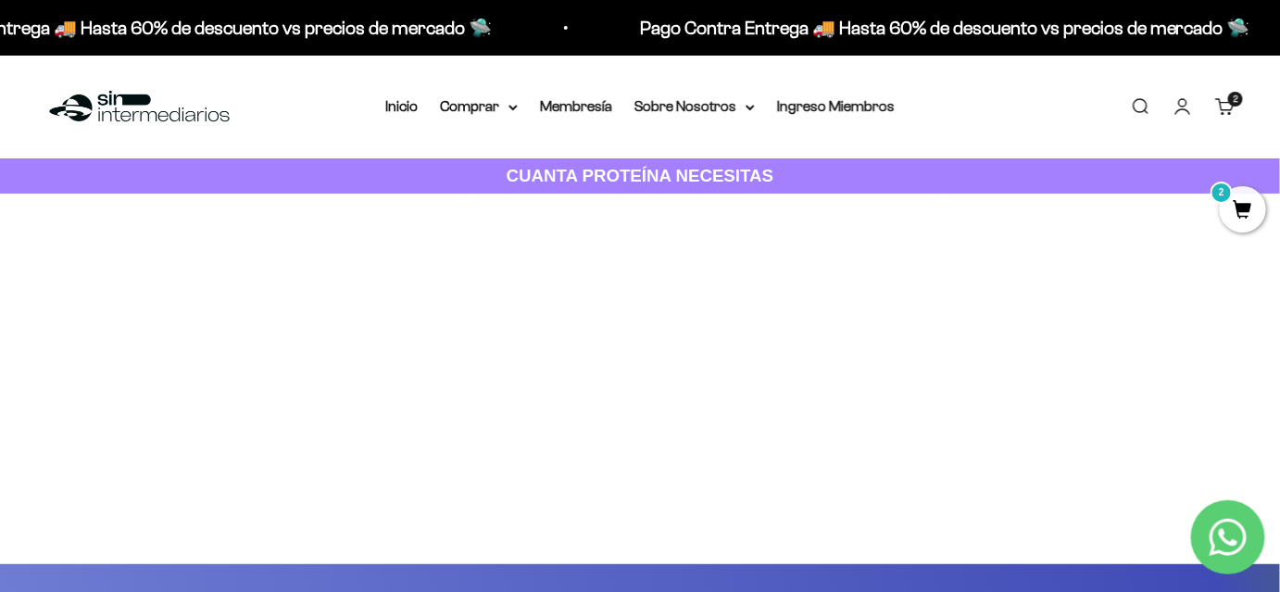
scroll to position [162, 0]
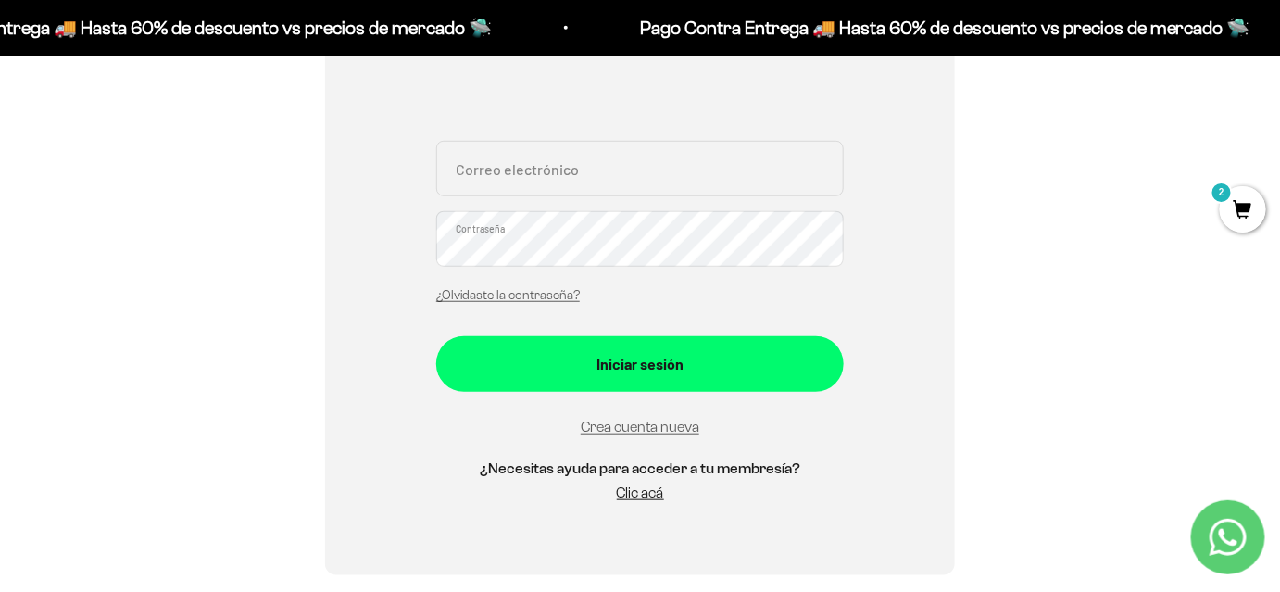
scroll to position [336, 0]
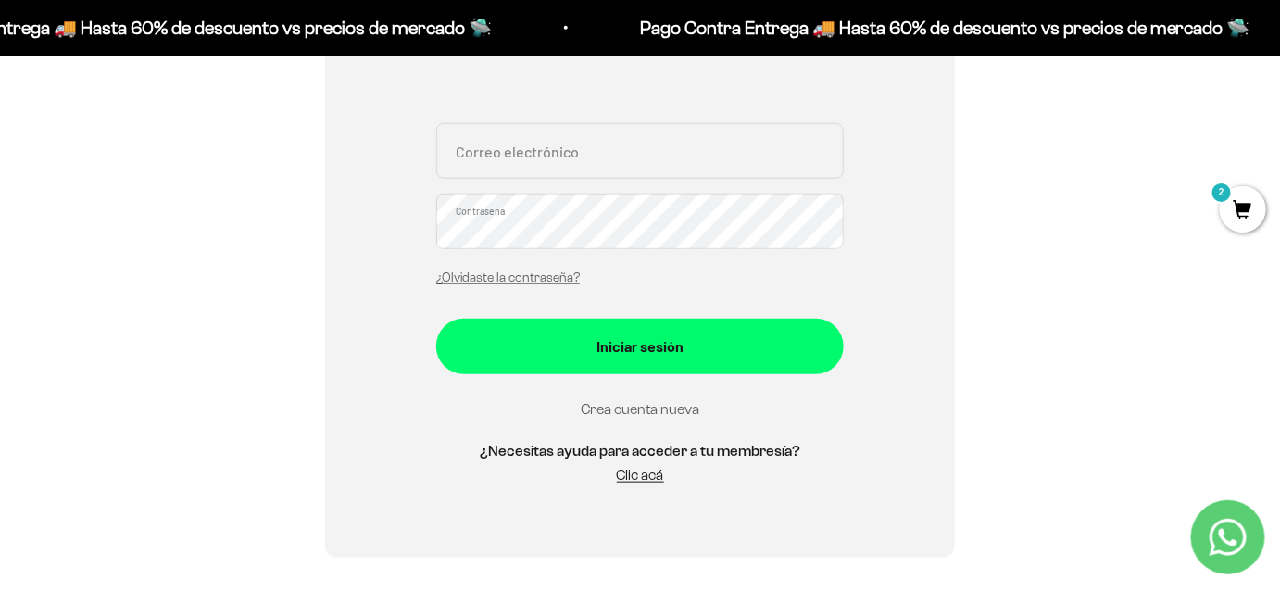
click at [627, 417] on link "Crea cuenta nueva" at bounding box center [640, 409] width 119 height 16
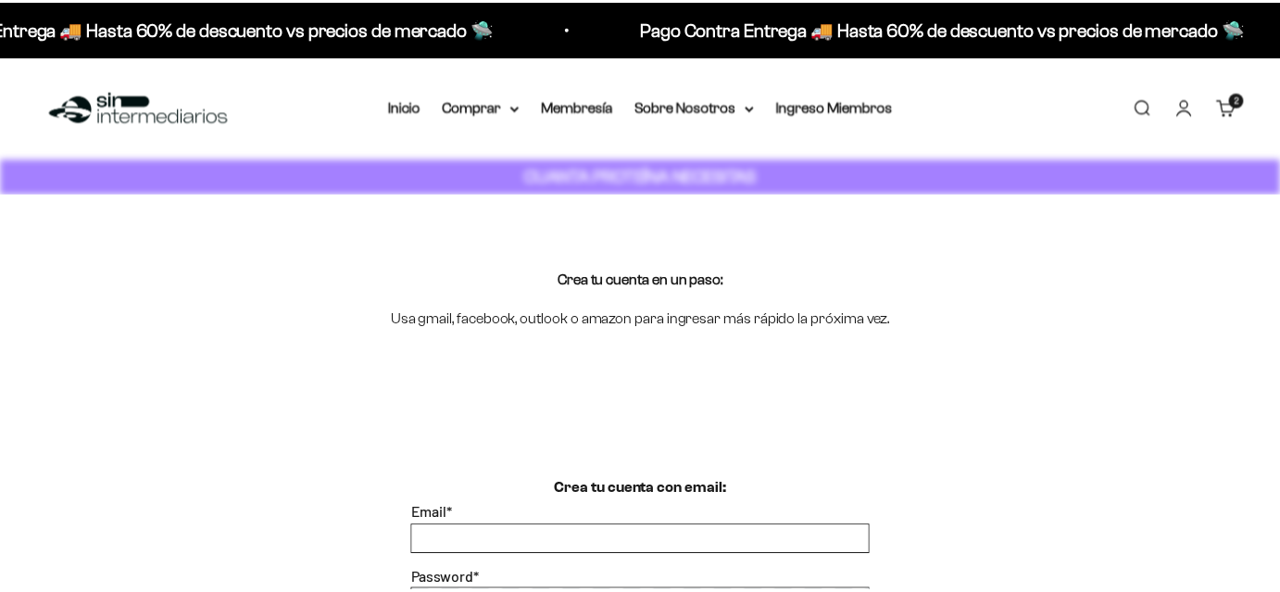
scroll to position [216, 0]
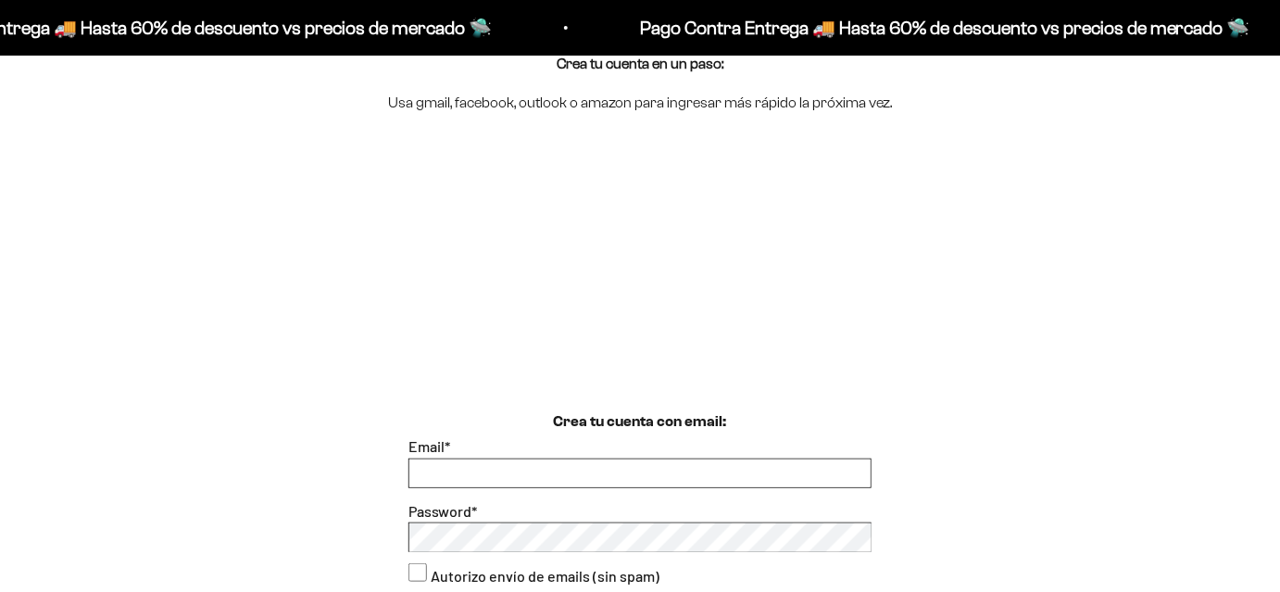
click at [476, 434] on div "Email *" at bounding box center [640, 461] width 463 height 54
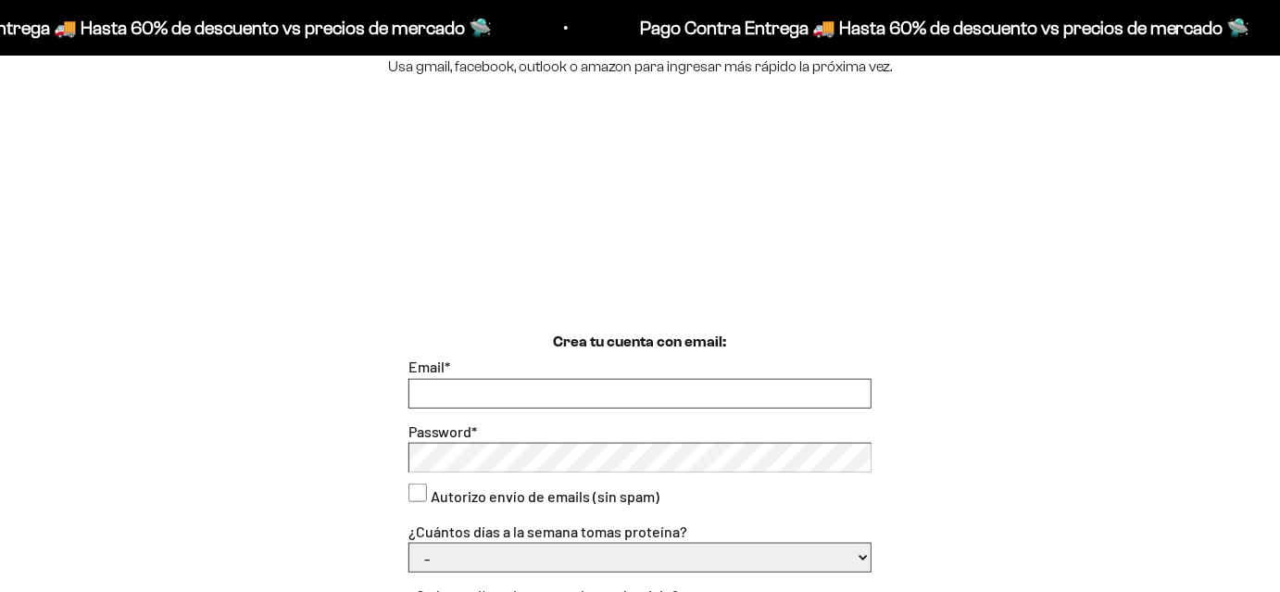
click at [438, 387] on input "Email *" at bounding box center [639, 394] width 461 height 28
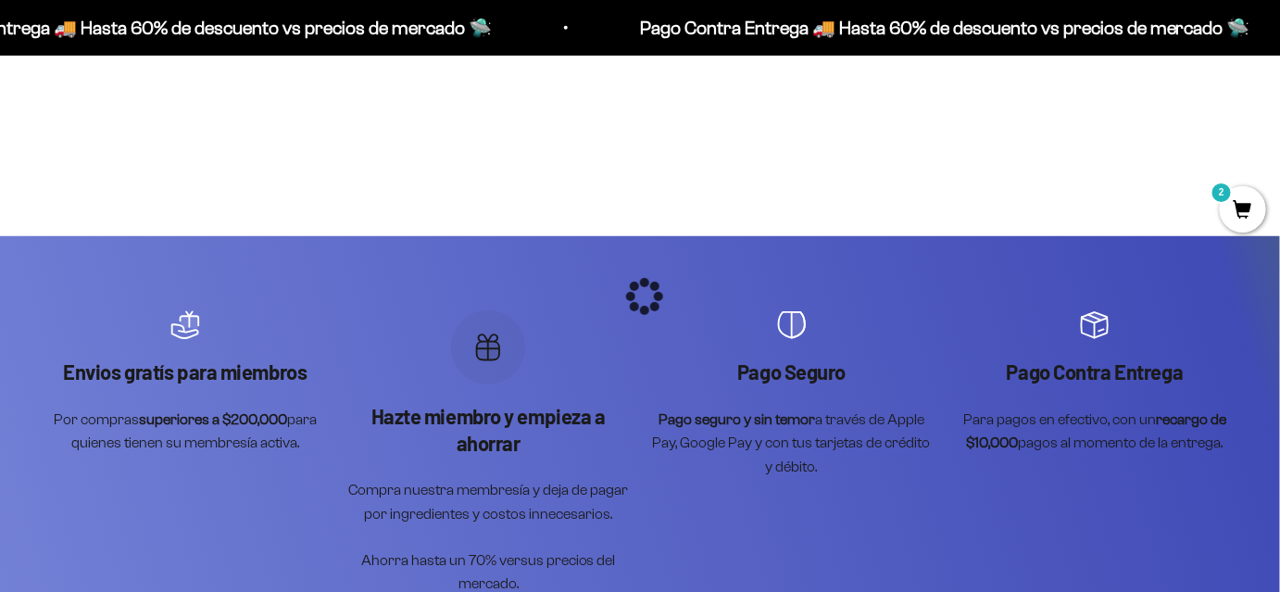
scroll to position [336, 0]
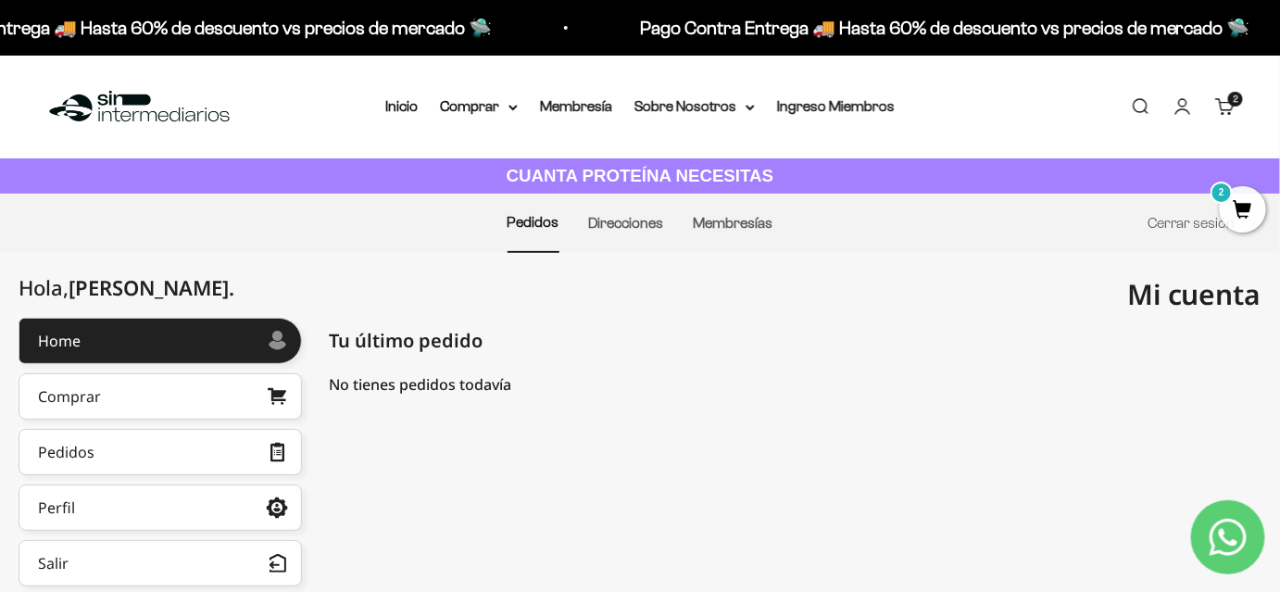
click at [1229, 100] on cart-count "2 artículos 2" at bounding box center [1235, 99] width 15 height 15
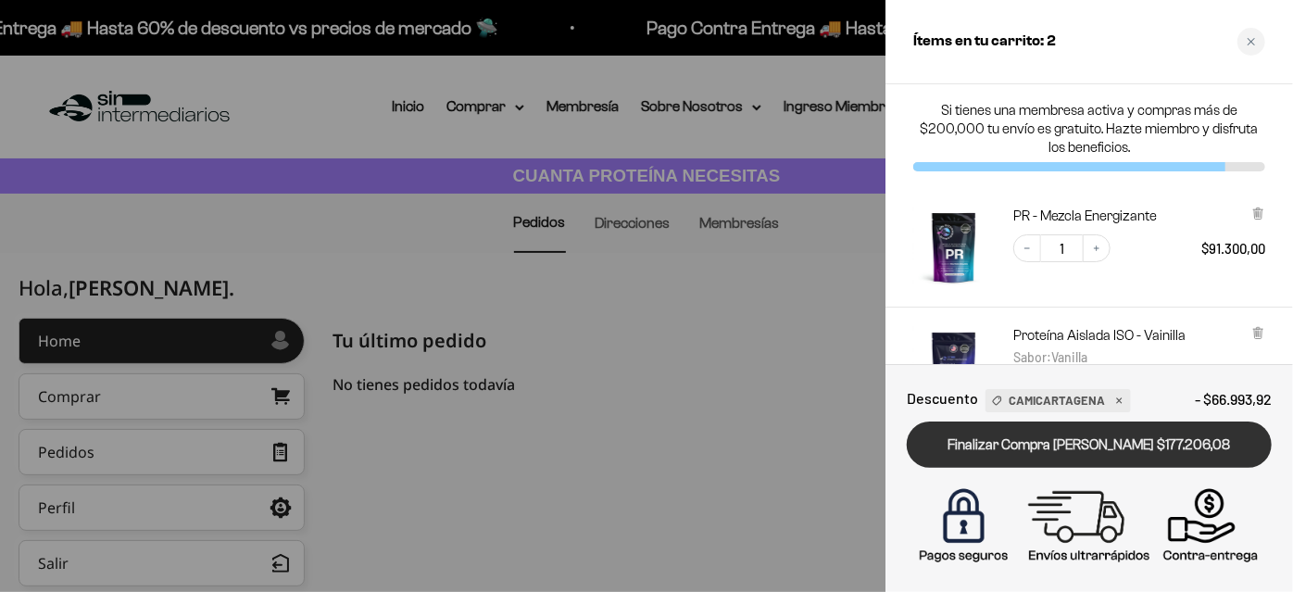
click at [970, 451] on link "Finalizar Compra [PERSON_NAME] $177.206,08" at bounding box center [1089, 445] width 365 height 47
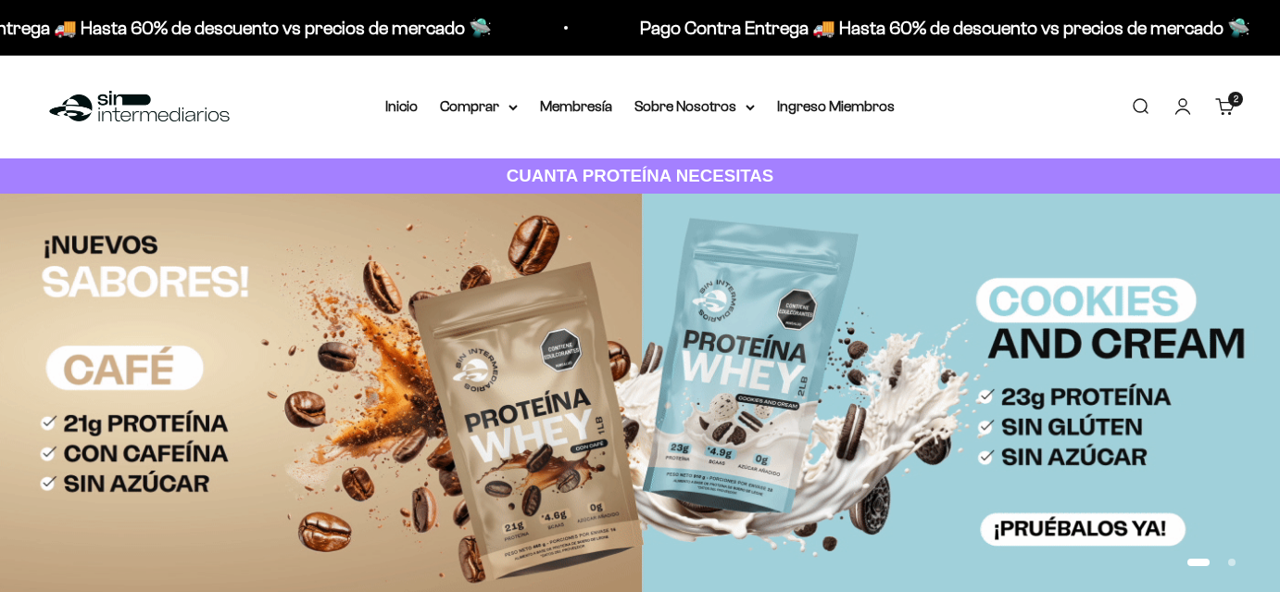
click at [493, 99] on summary "Comprar" at bounding box center [479, 106] width 78 height 24
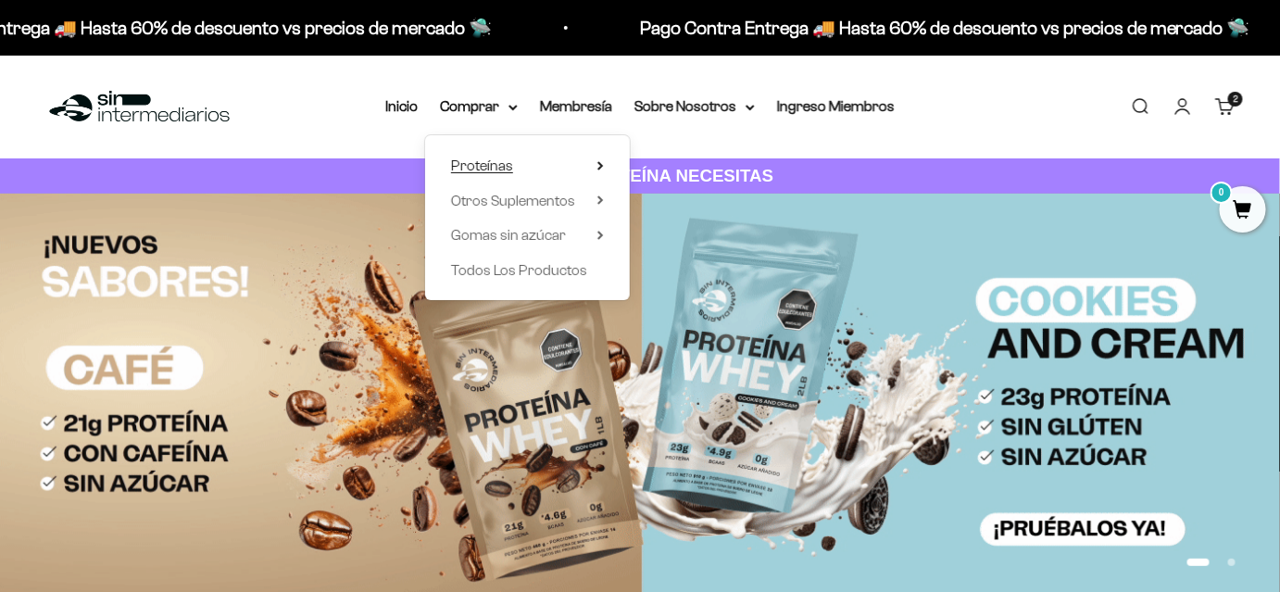
click at [507, 167] on span "Proteínas" at bounding box center [482, 165] width 62 height 16
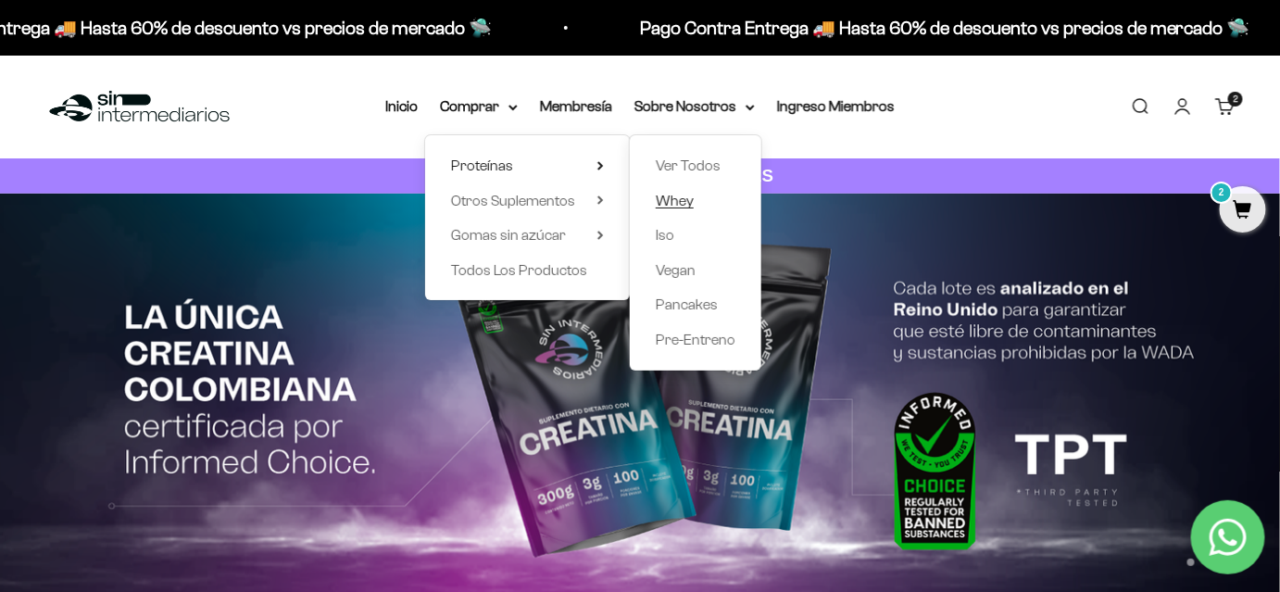
click at [684, 195] on span "Whey" at bounding box center [675, 201] width 38 height 16
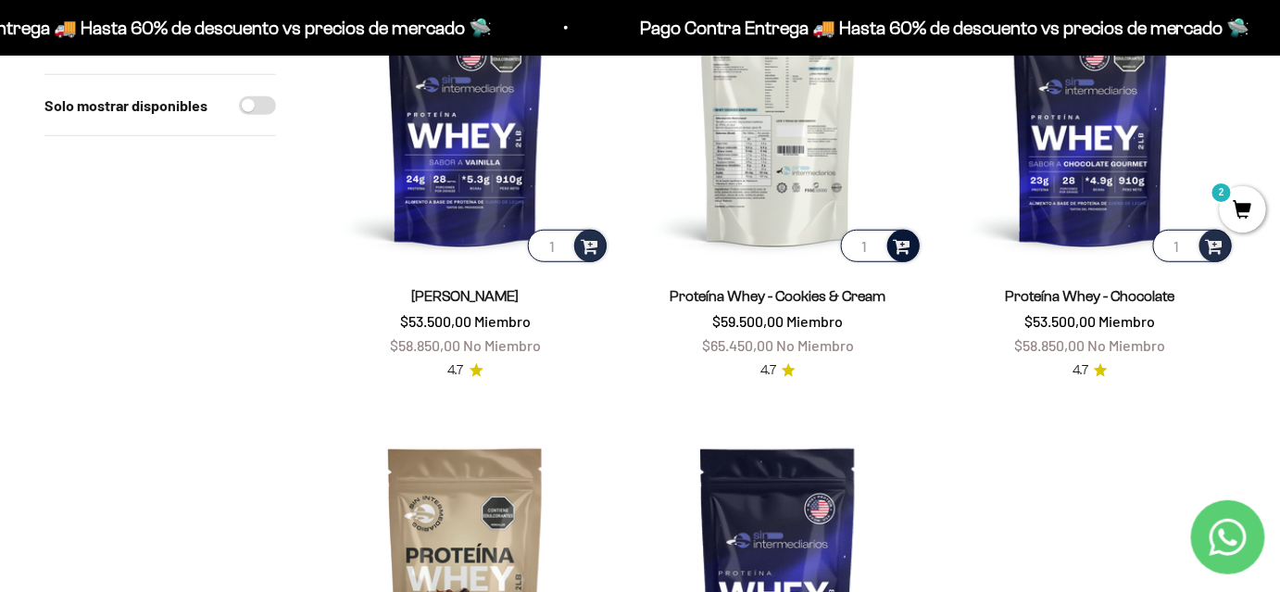
scroll to position [252, 0]
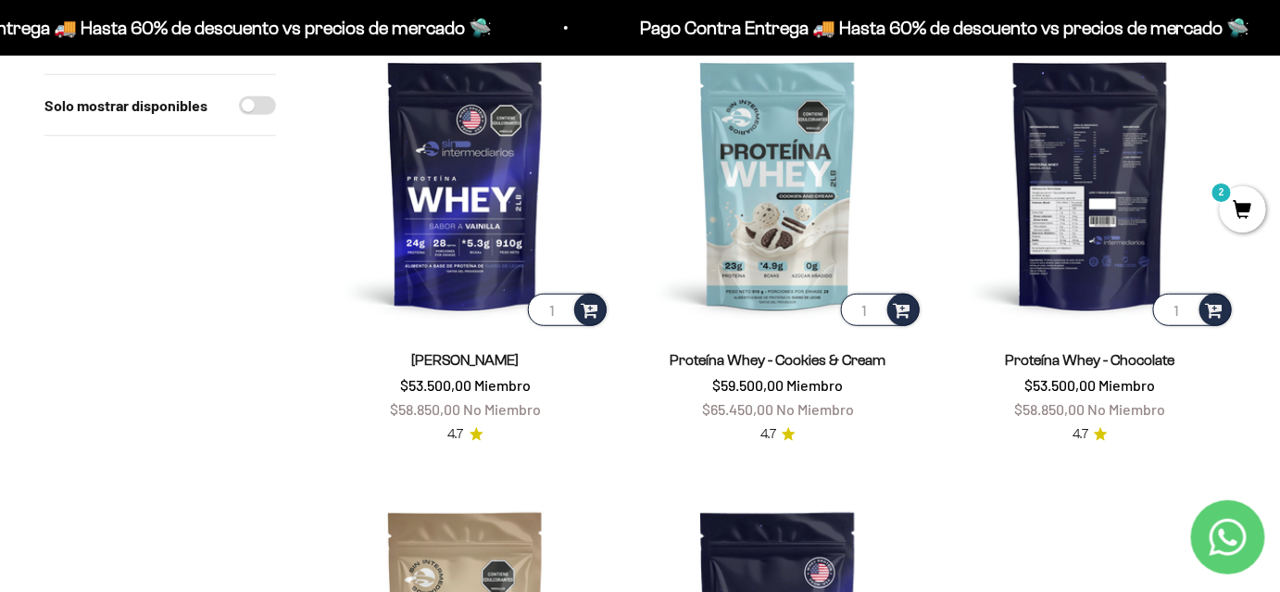
click at [1107, 227] on img at bounding box center [1091, 185] width 290 height 290
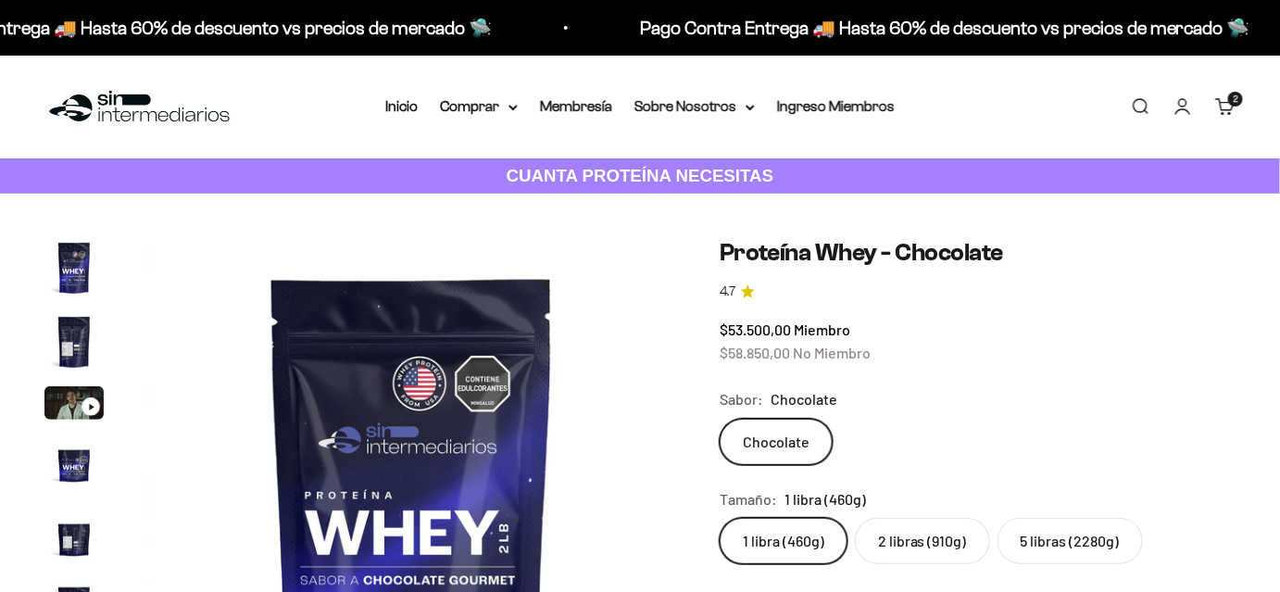
scroll to position [0, 2692]
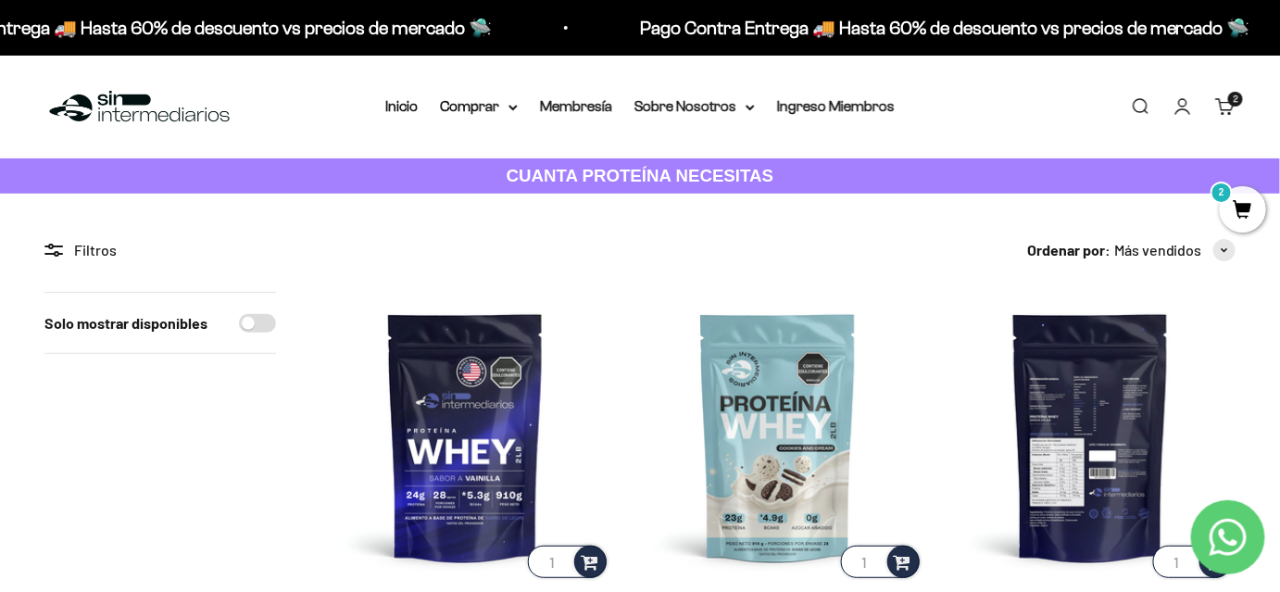
drag, startPoint x: 1050, startPoint y: 397, endPoint x: 875, endPoint y: 277, distance: 212.0
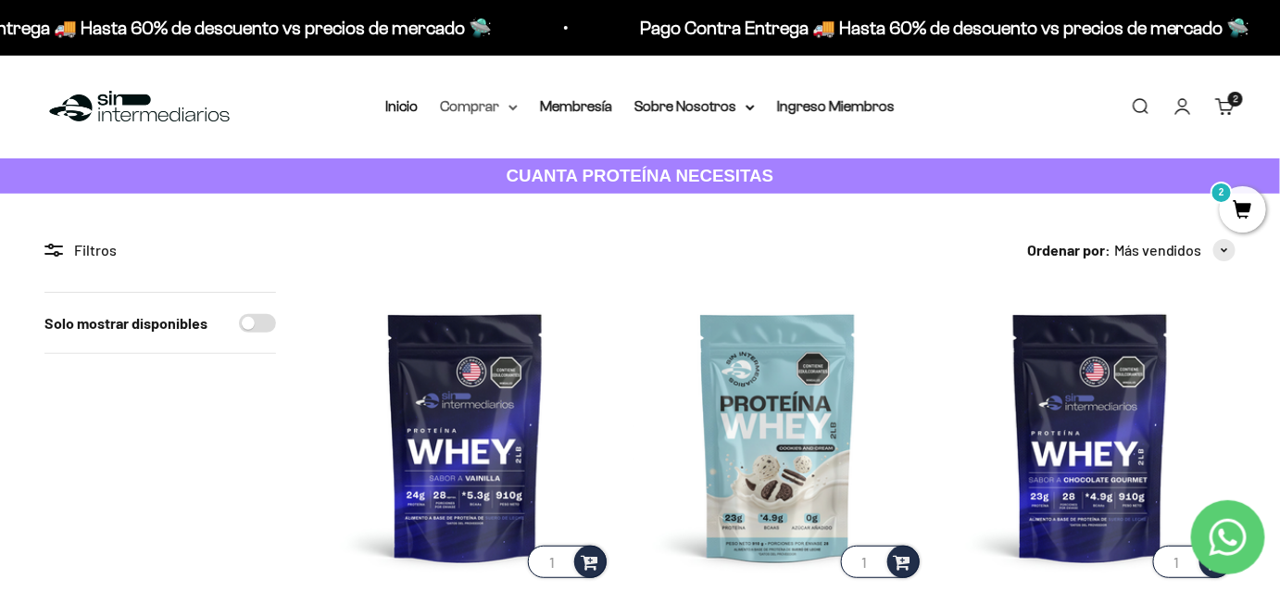
click at [457, 104] on summary "Comprar" at bounding box center [479, 106] width 78 height 24
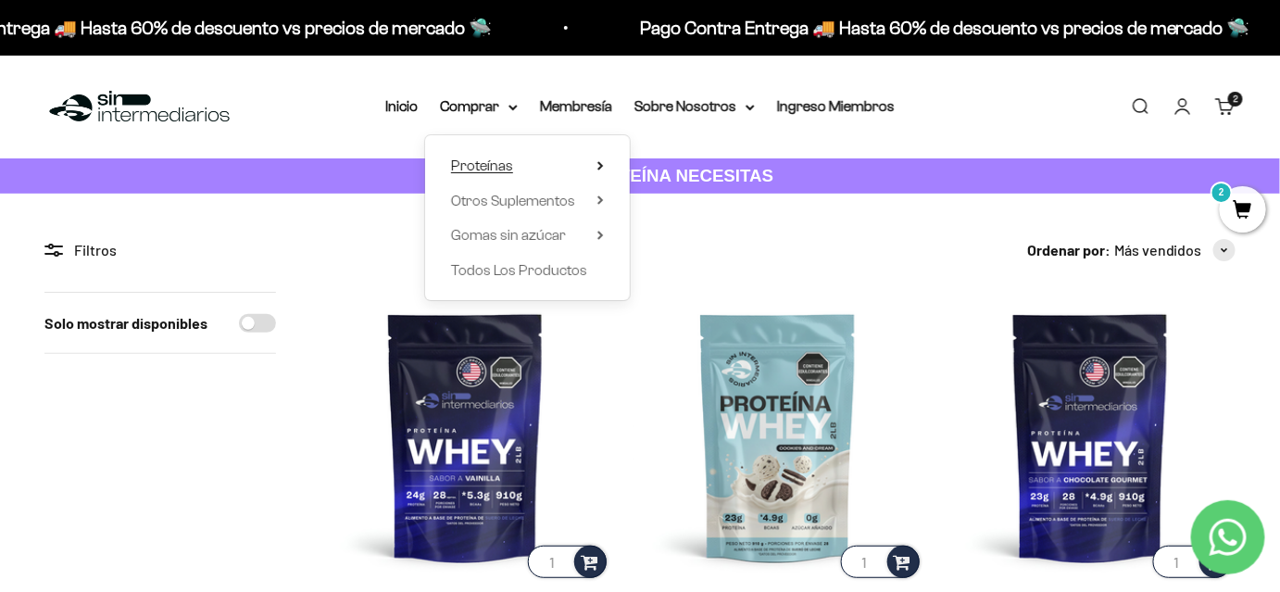
click at [495, 155] on div "Proteínas Ver Todos Whey Iso Vegan" at bounding box center [527, 217] width 205 height 165
click at [498, 159] on span "Proteínas" at bounding box center [482, 165] width 62 height 16
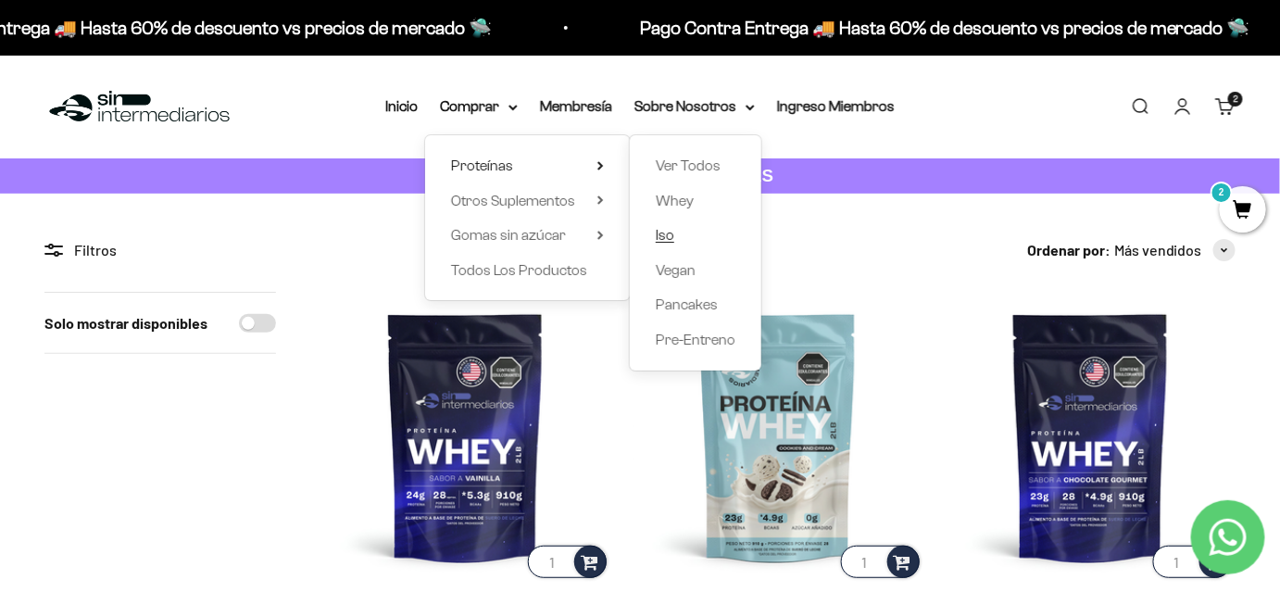
click at [670, 237] on span "Iso" at bounding box center [665, 235] width 19 height 16
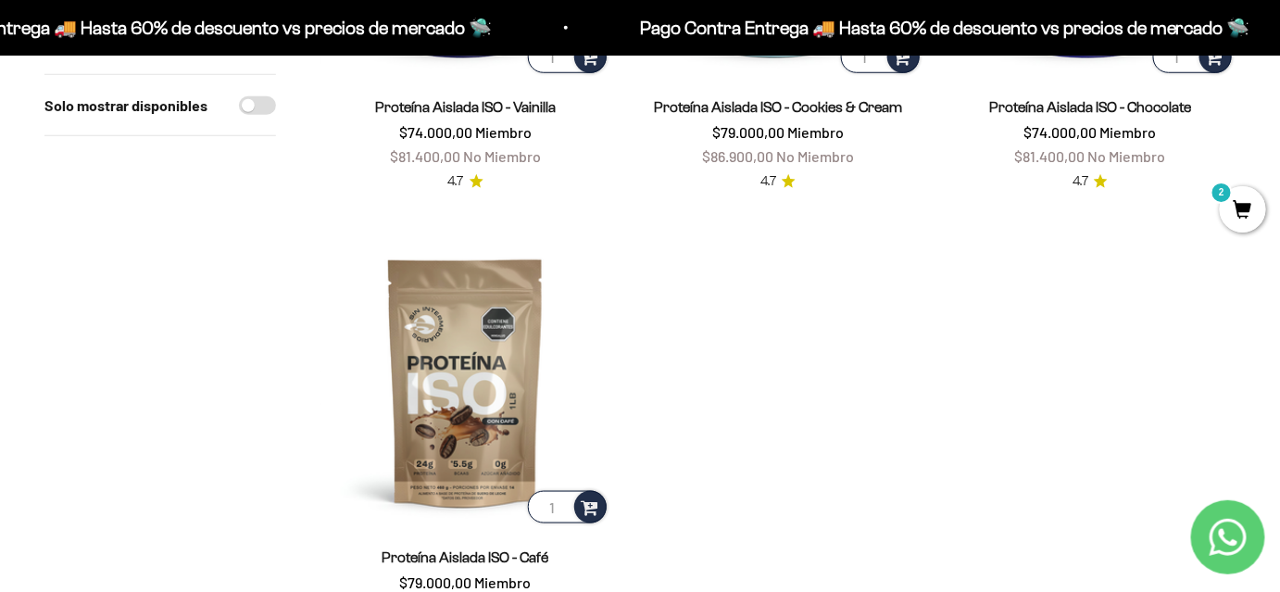
scroll to position [252, 0]
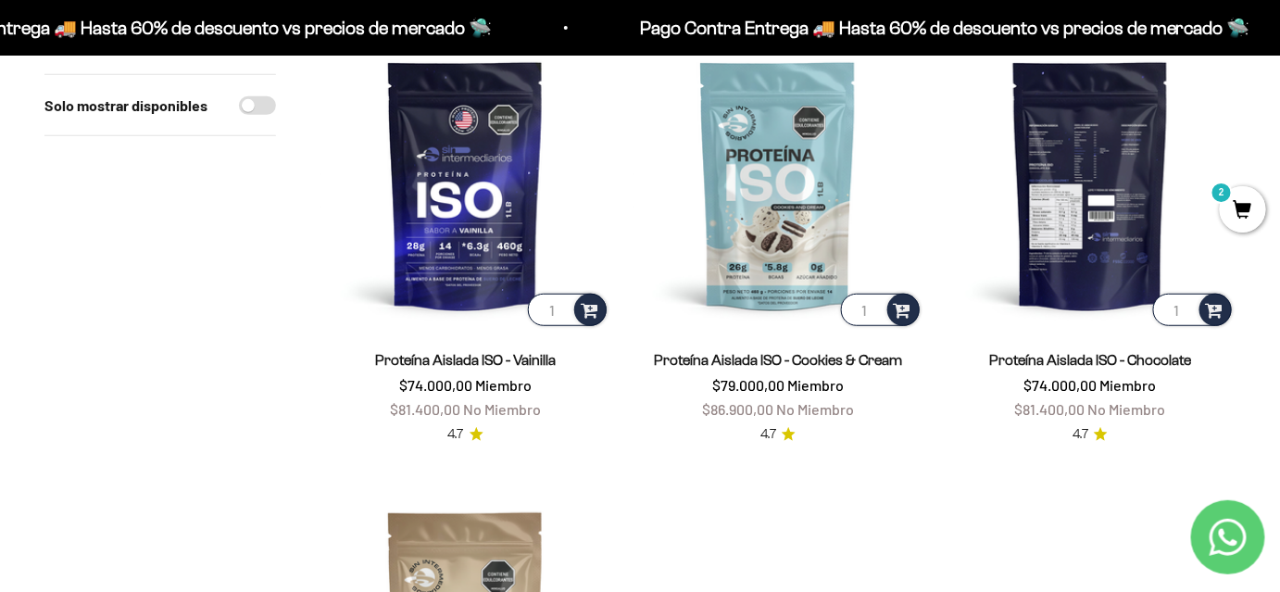
click at [1026, 209] on img at bounding box center [1091, 185] width 290 height 290
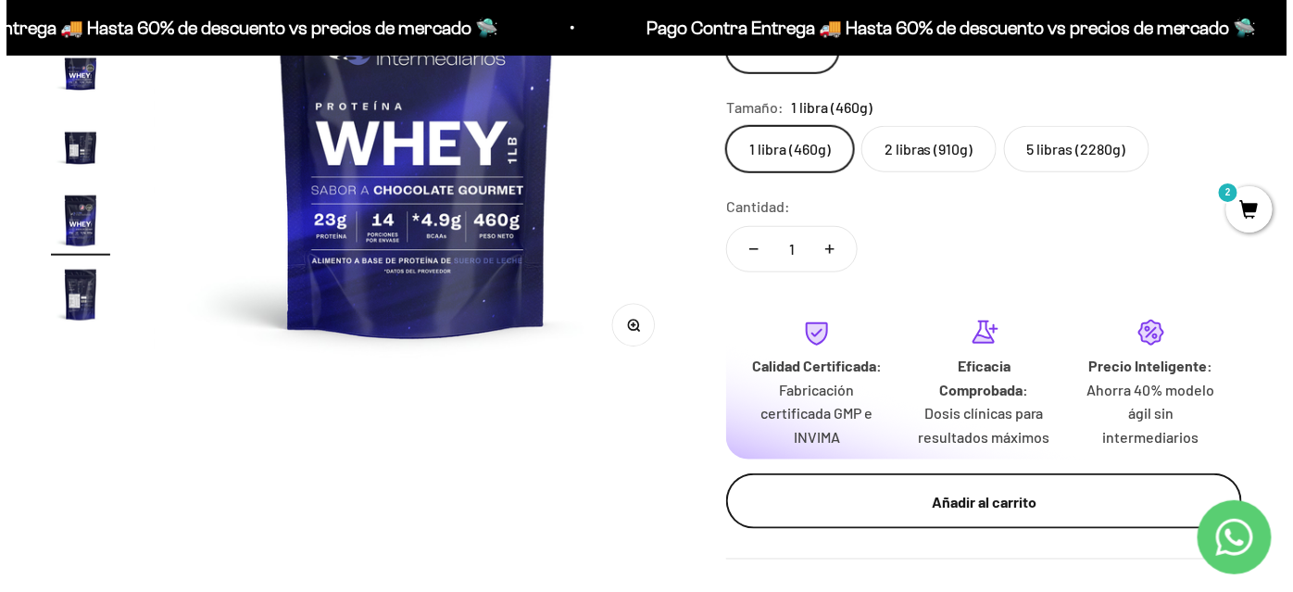
scroll to position [421, 0]
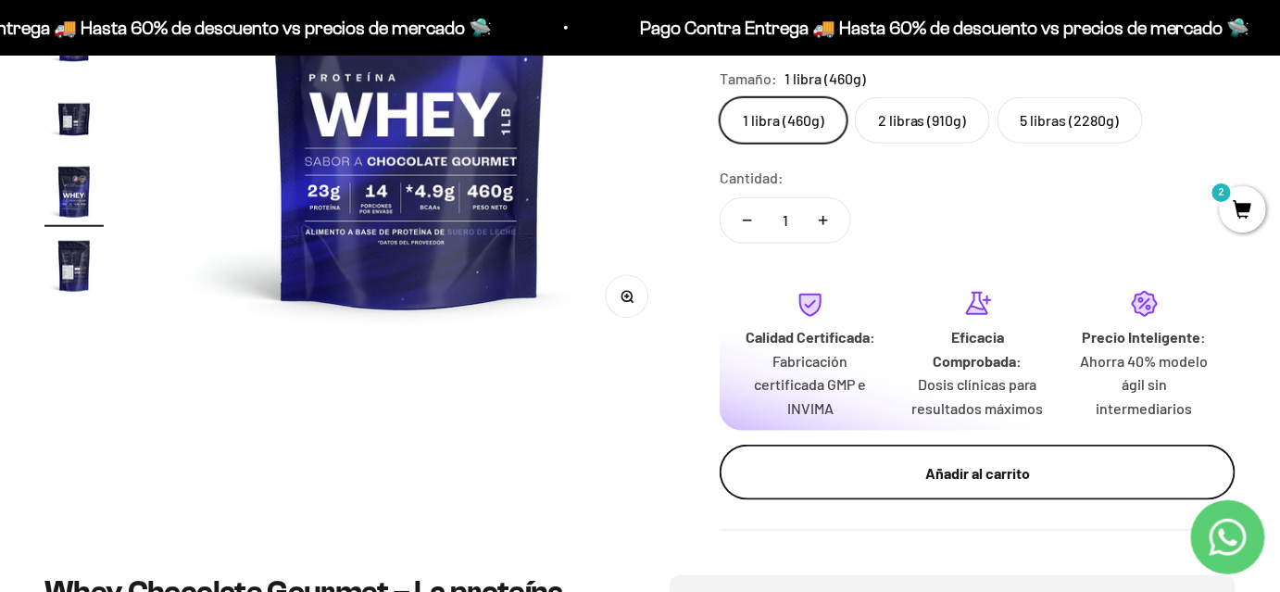
click at [931, 476] on div "Añadir al carrito" at bounding box center [978, 473] width 442 height 24
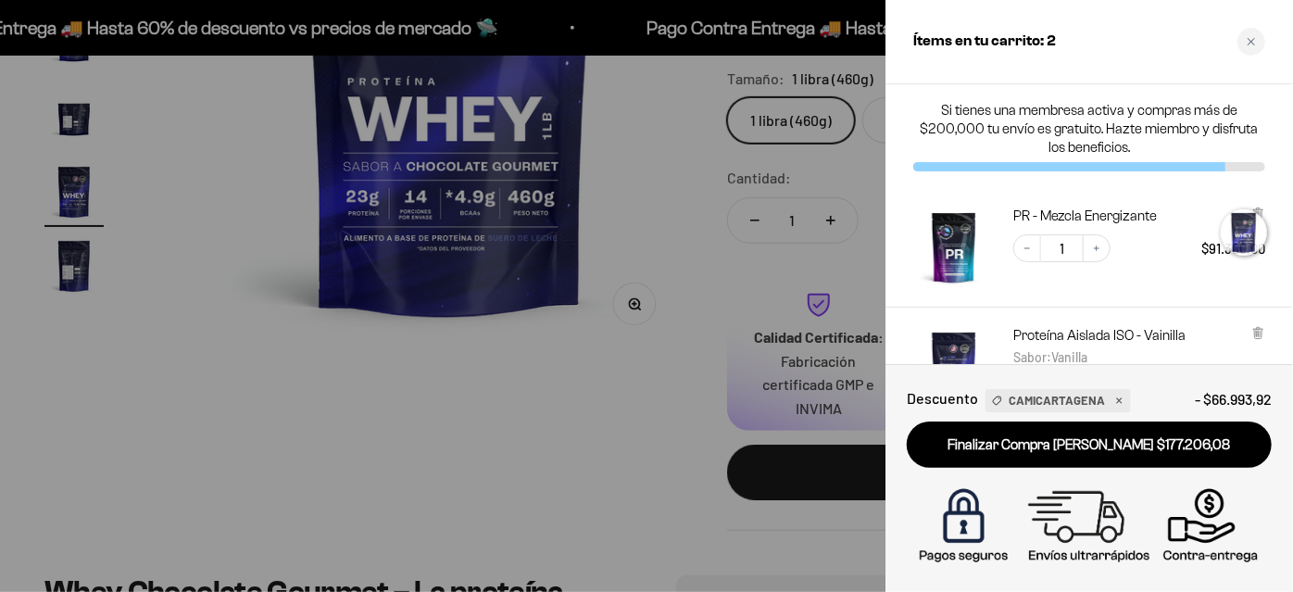
scroll to position [0, 2727]
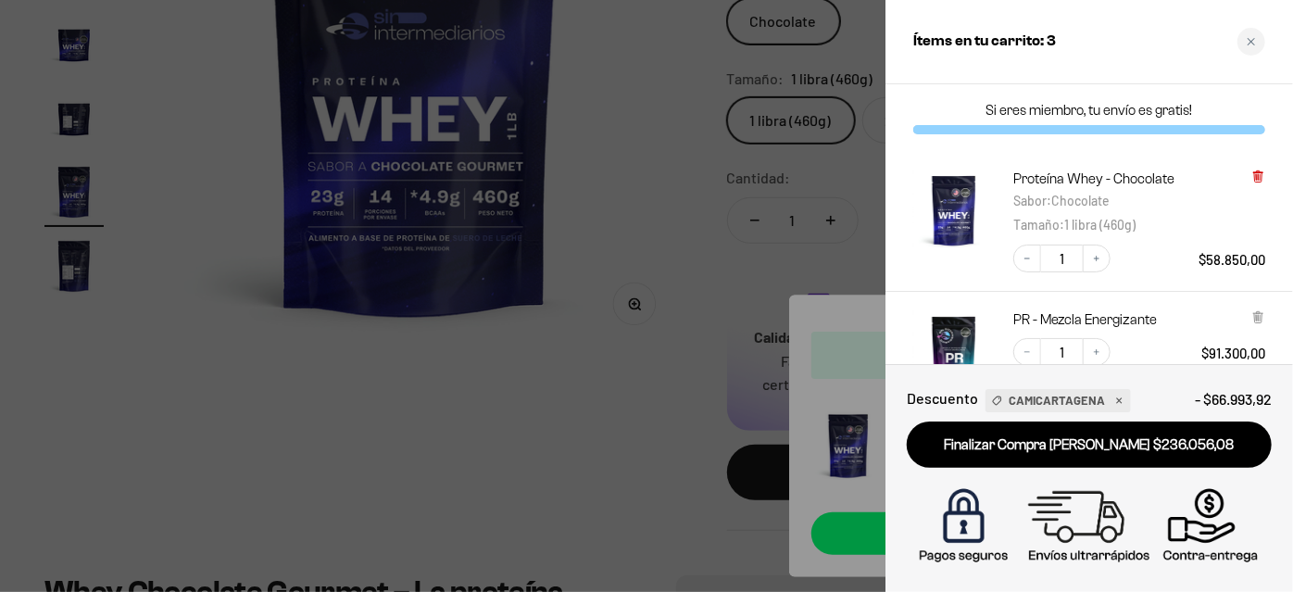
click at [1259, 176] on icon at bounding box center [1258, 174] width 4 height 9
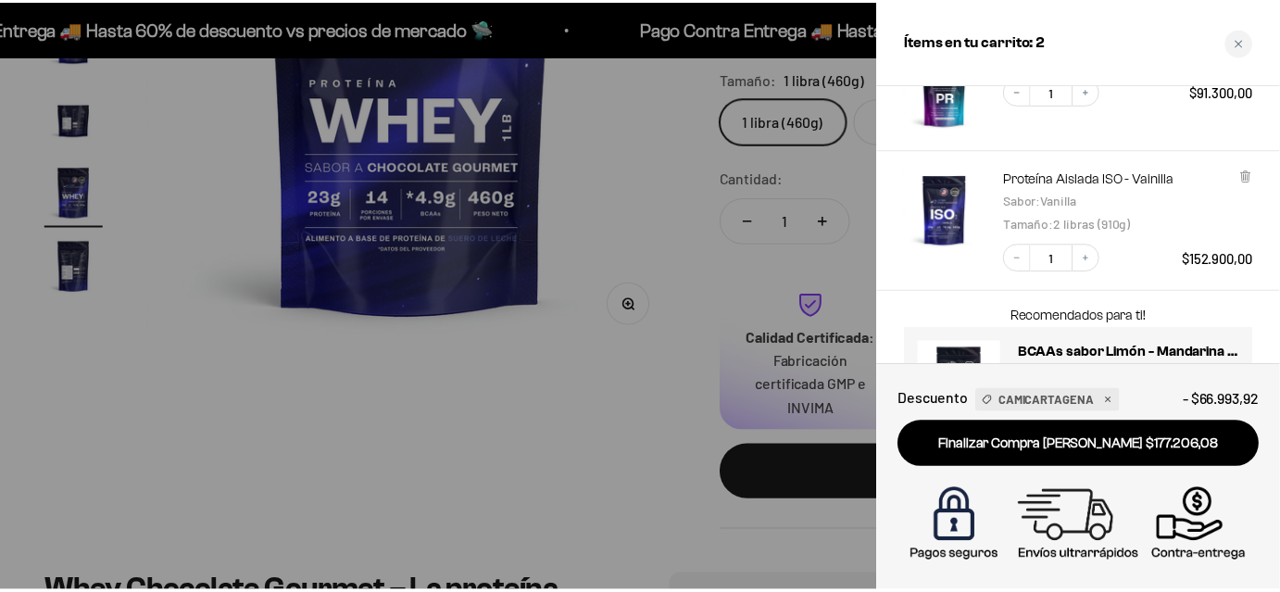
scroll to position [244, 0]
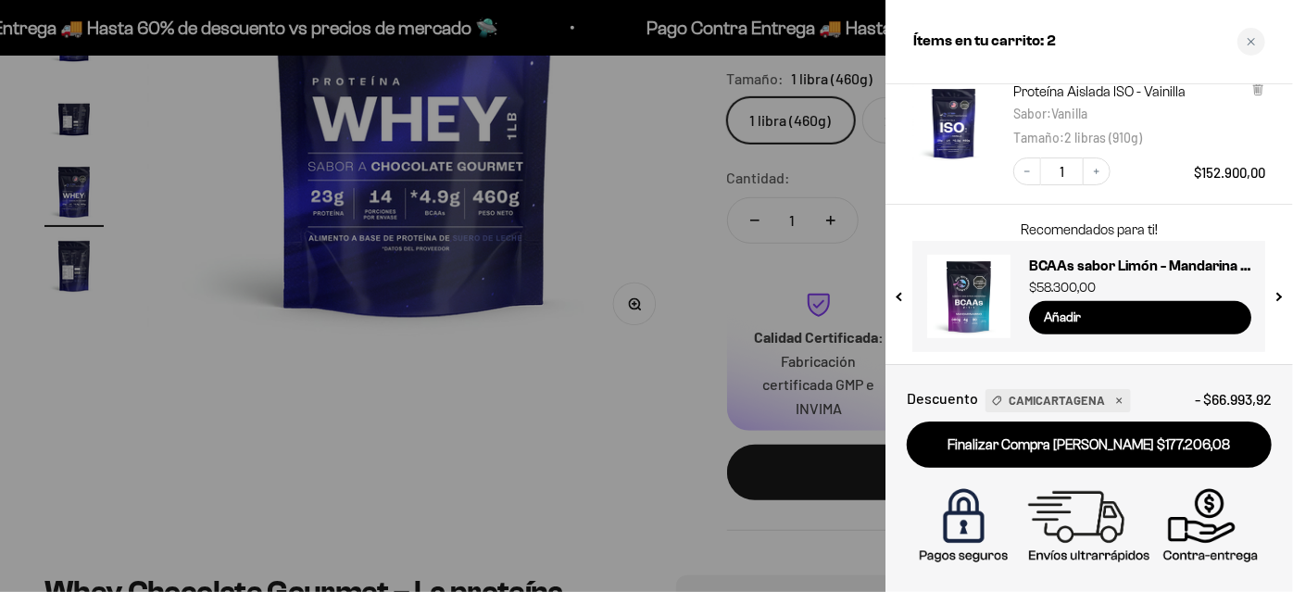
click at [592, 173] on div at bounding box center [646, 296] width 1293 height 592
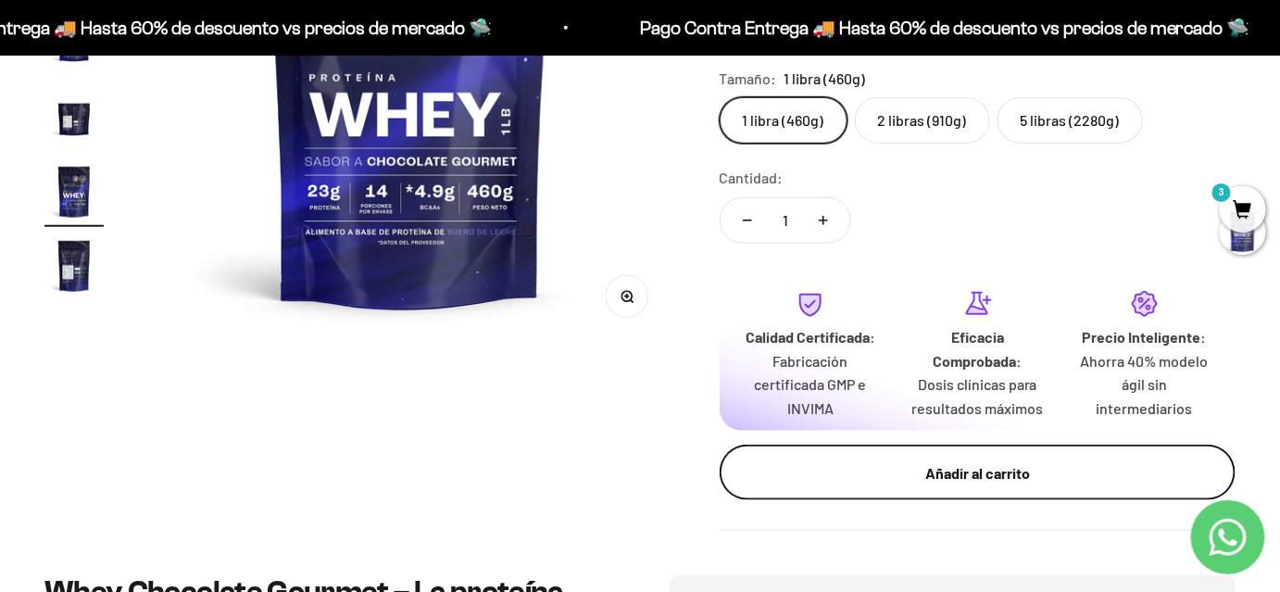
click at [910, 467] on div "Añadir al carrito" at bounding box center [978, 473] width 442 height 24
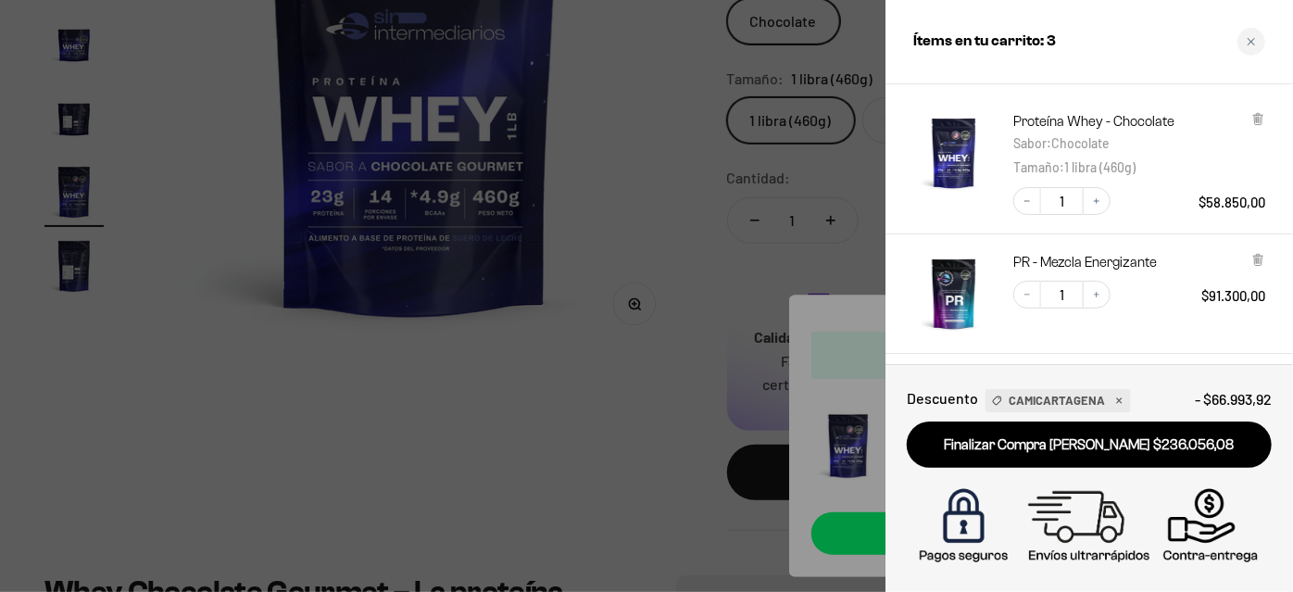
scroll to position [83, 0]
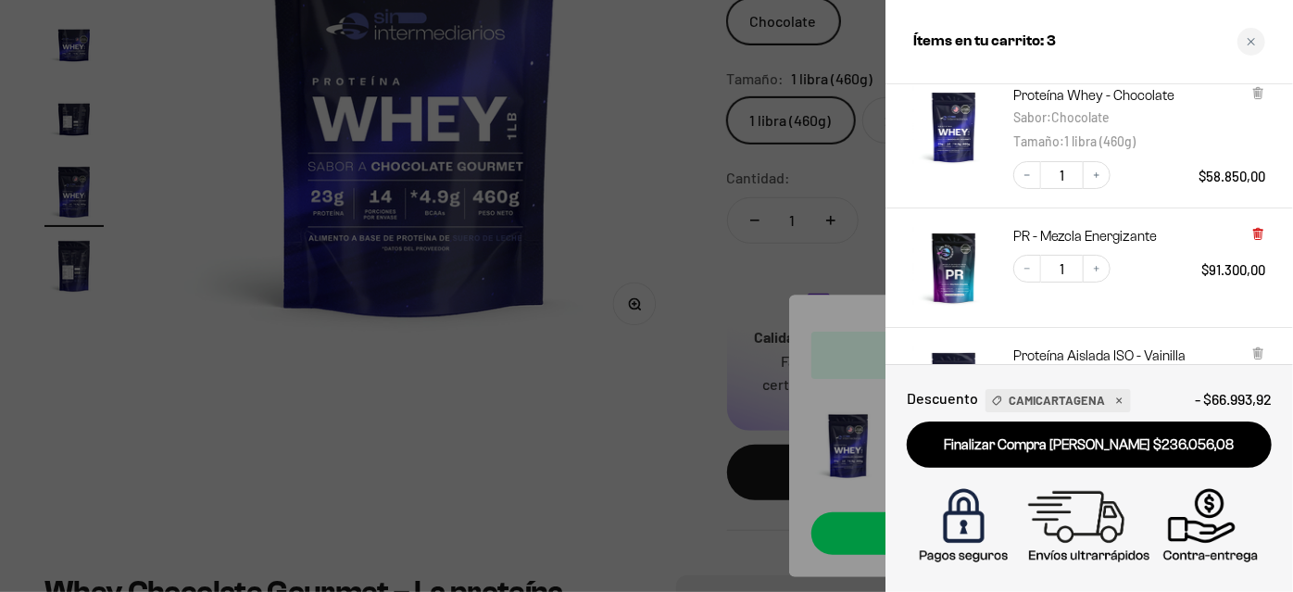
click at [1256, 233] on icon at bounding box center [1257, 234] width 7 height 9
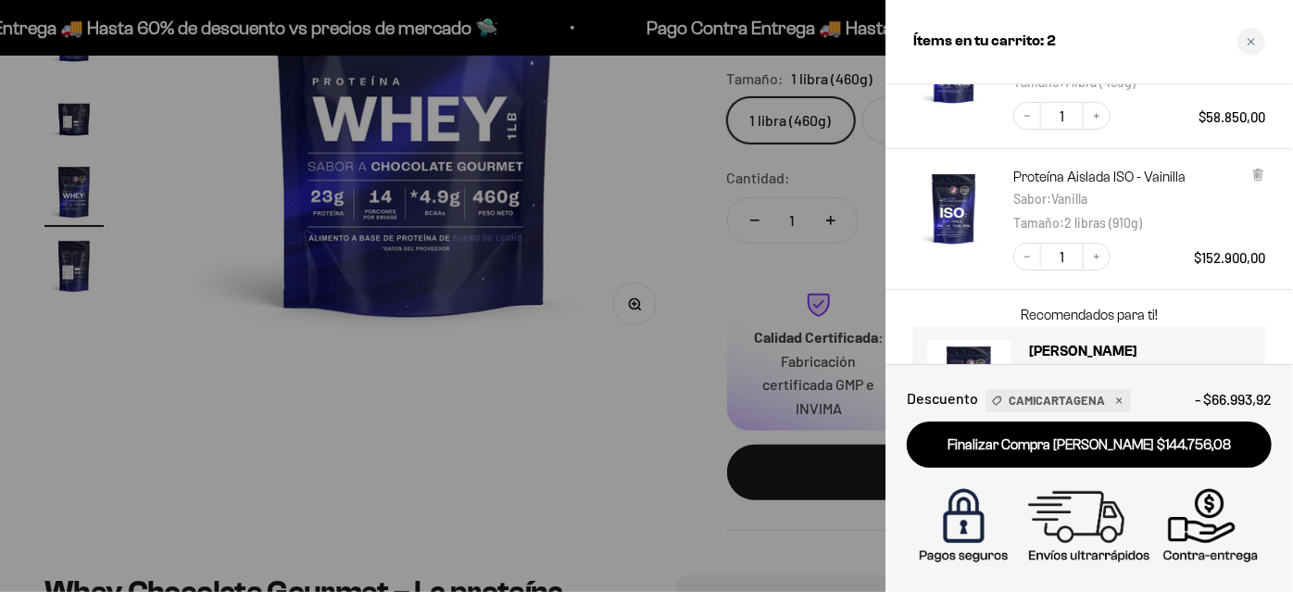
scroll to position [182, 0]
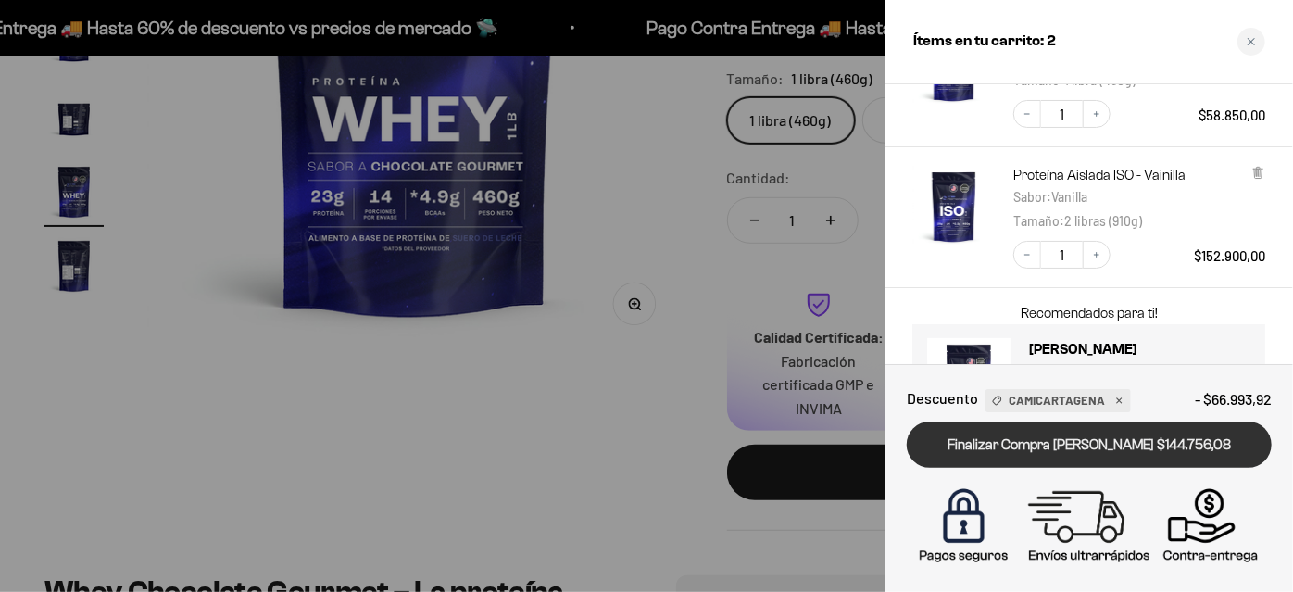
click at [1079, 447] on link "Finalizar Compra [PERSON_NAME] $144.756,08" at bounding box center [1089, 445] width 365 height 47
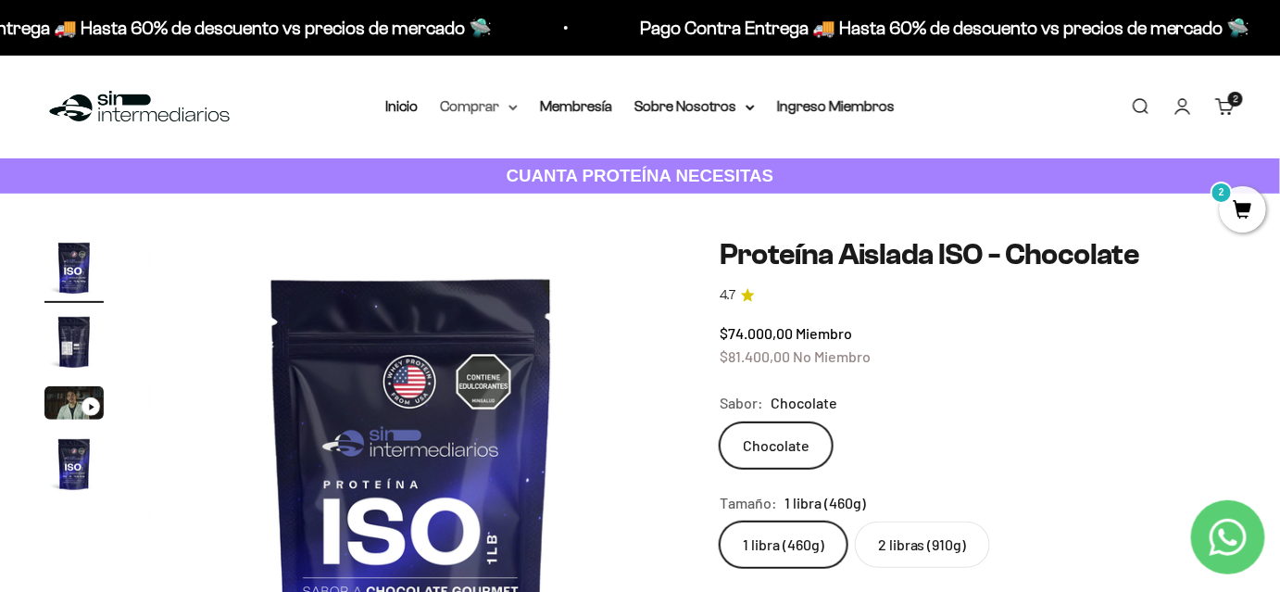
click at [472, 111] on summary "Comprar" at bounding box center [479, 106] width 78 height 24
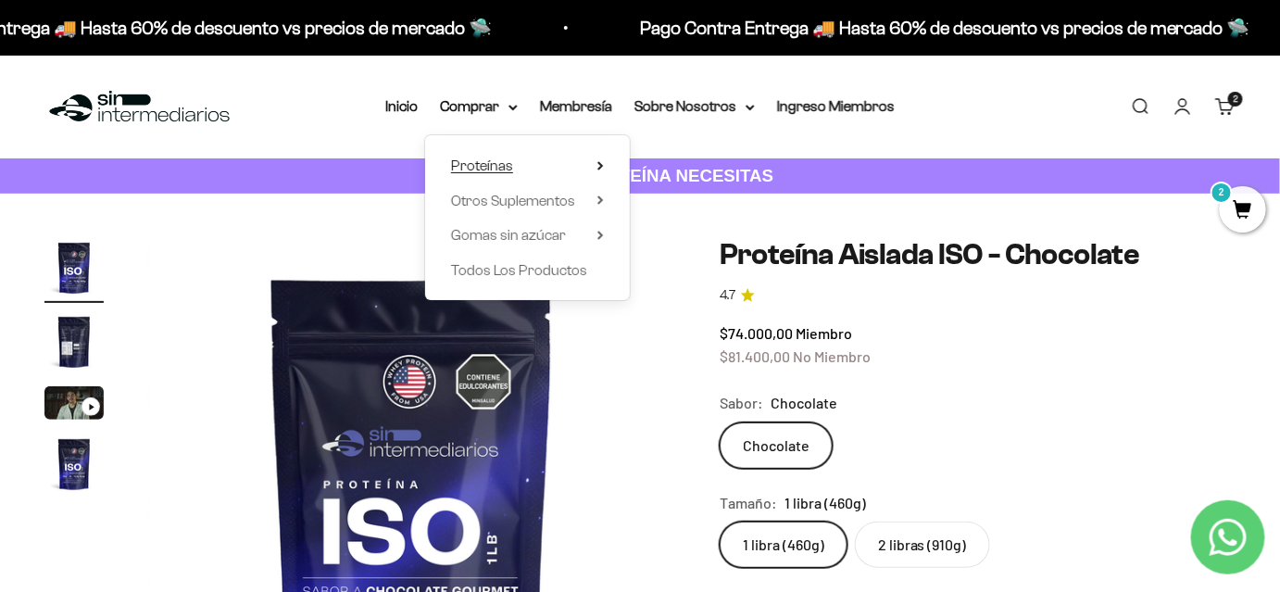
click at [504, 166] on span "Proteínas" at bounding box center [482, 165] width 62 height 16
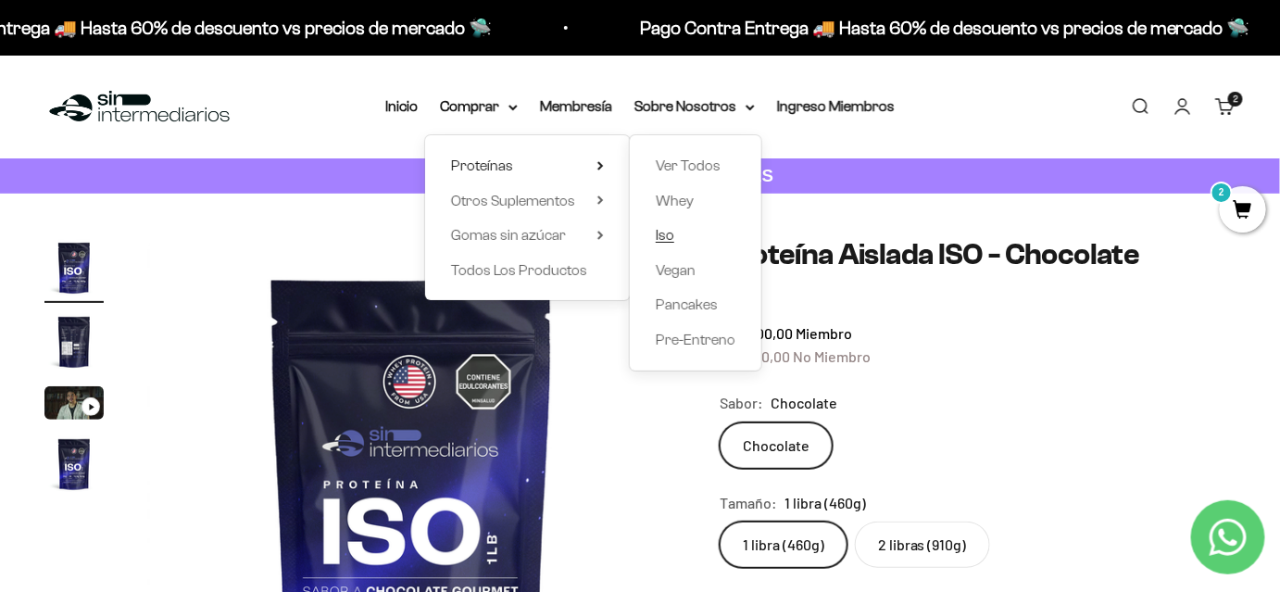
click at [672, 233] on span "Iso" at bounding box center [665, 235] width 19 height 16
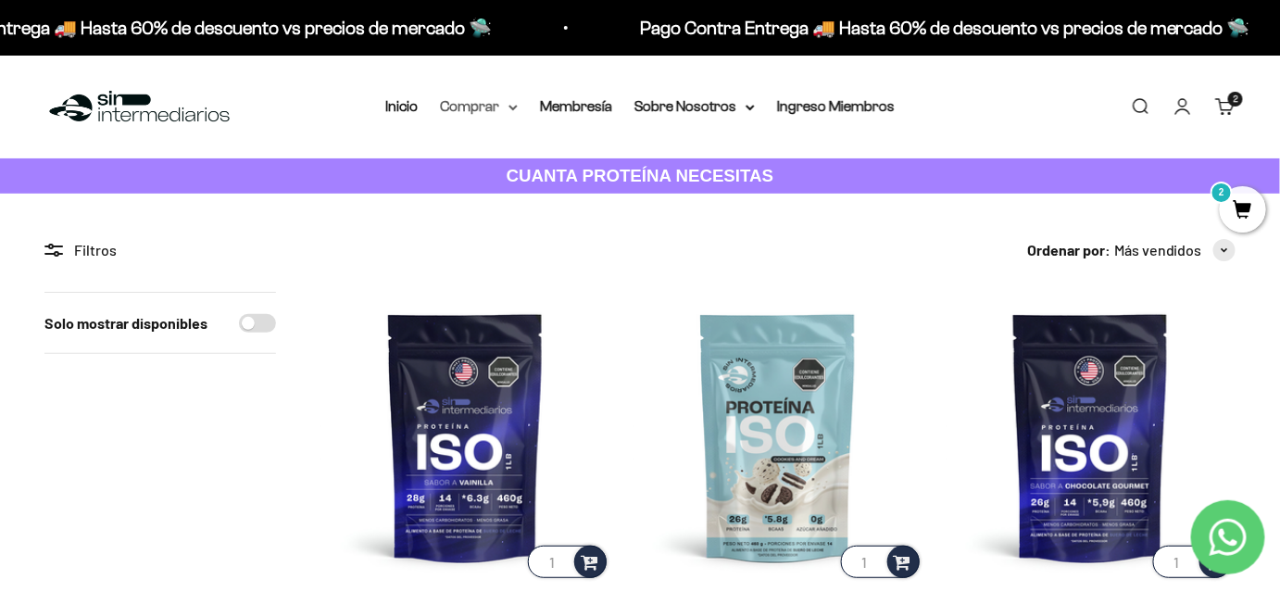
click at [469, 113] on summary "Comprar" at bounding box center [479, 106] width 78 height 24
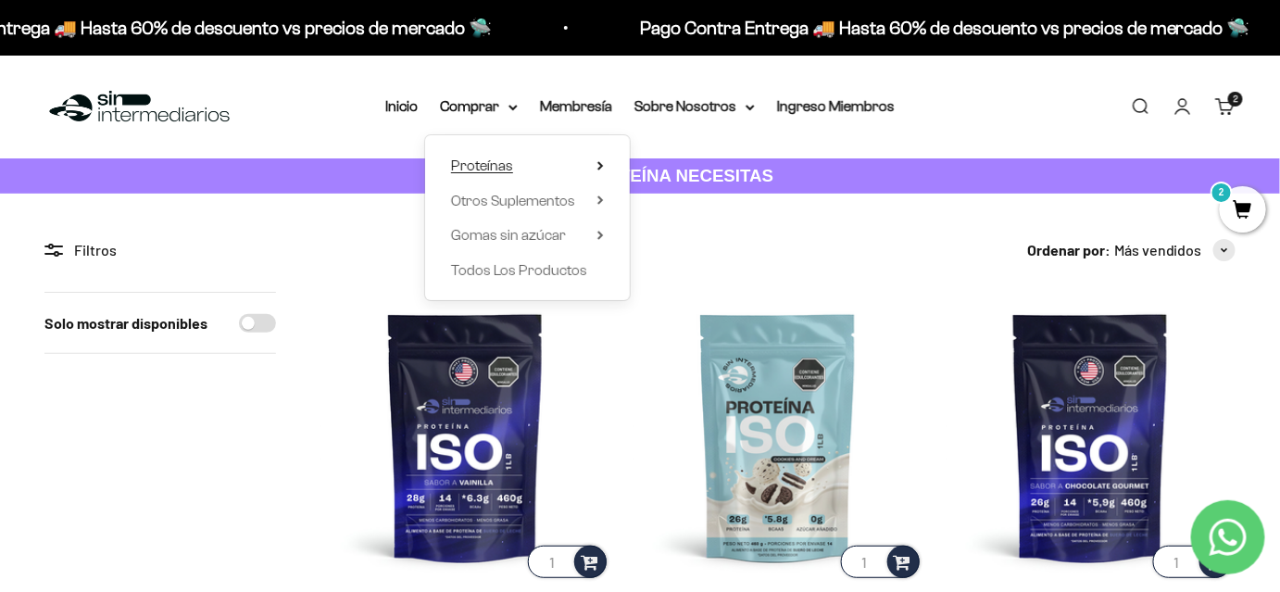
click at [489, 165] on span "Proteínas" at bounding box center [482, 165] width 62 height 16
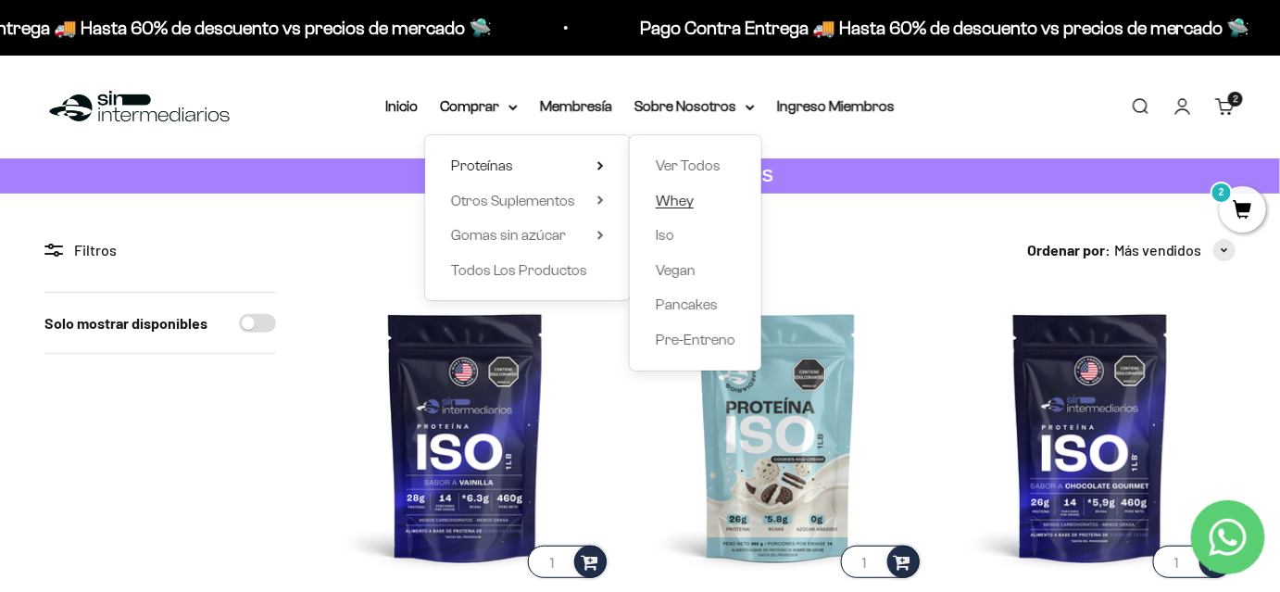
click at [667, 202] on span "Whey" at bounding box center [675, 201] width 38 height 16
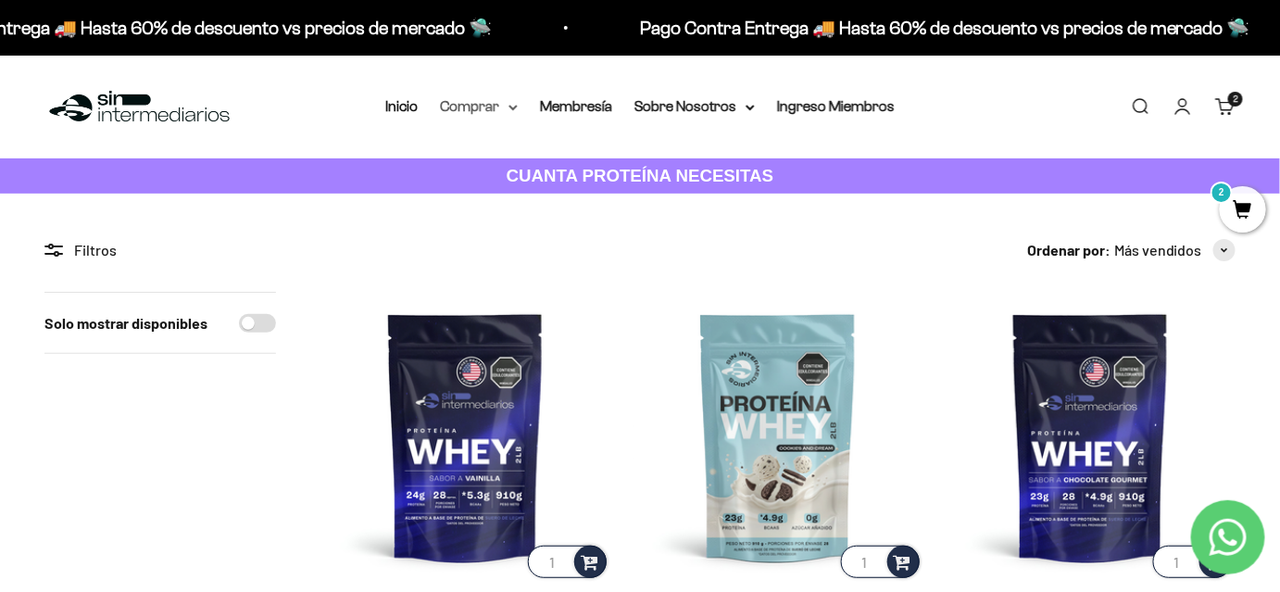
click at [474, 104] on summary "Comprar" at bounding box center [479, 106] width 78 height 24
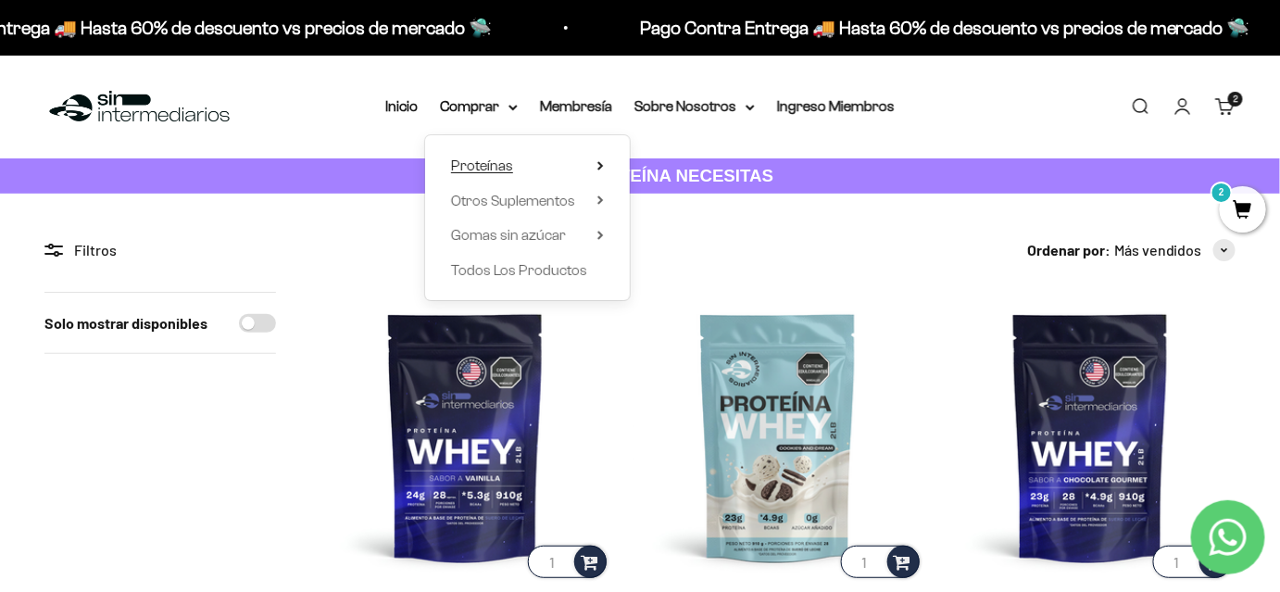
click at [564, 167] on summary "Proteínas" at bounding box center [527, 166] width 153 height 24
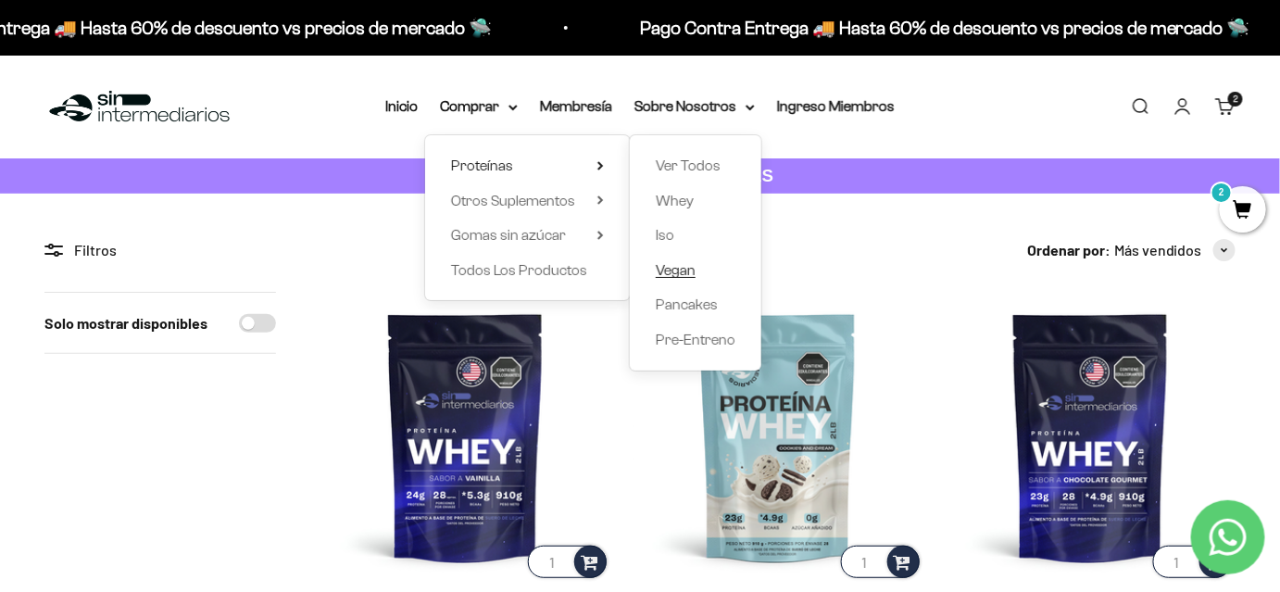
click at [664, 273] on span "Vegan" at bounding box center [676, 270] width 40 height 16
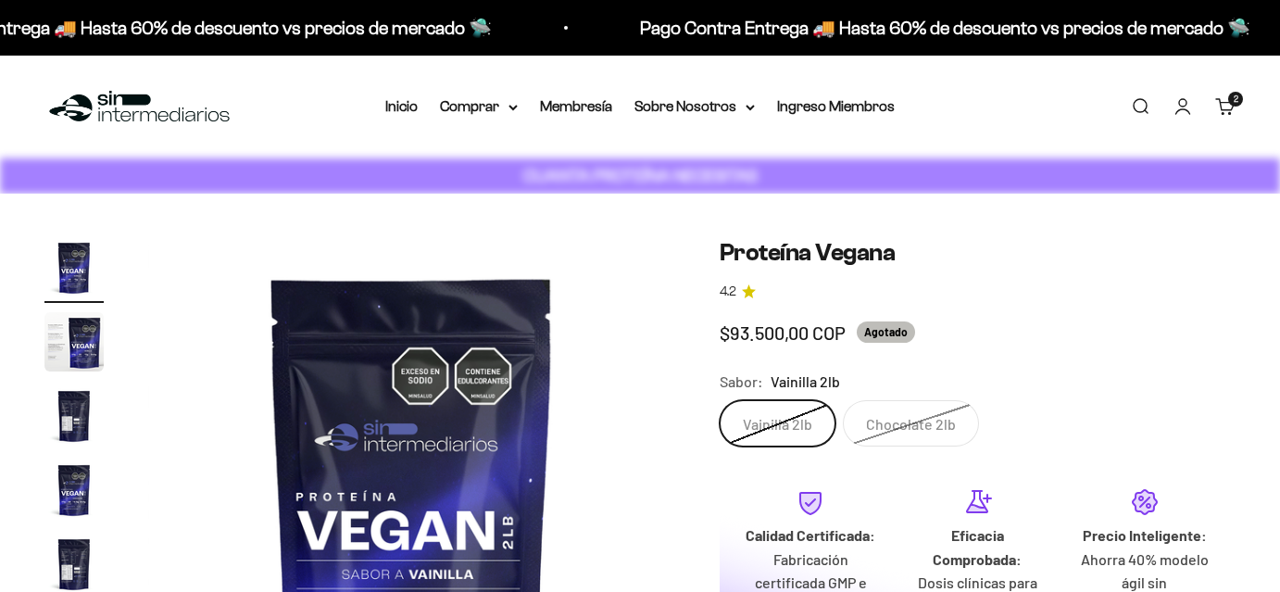
scroll to position [168, 0]
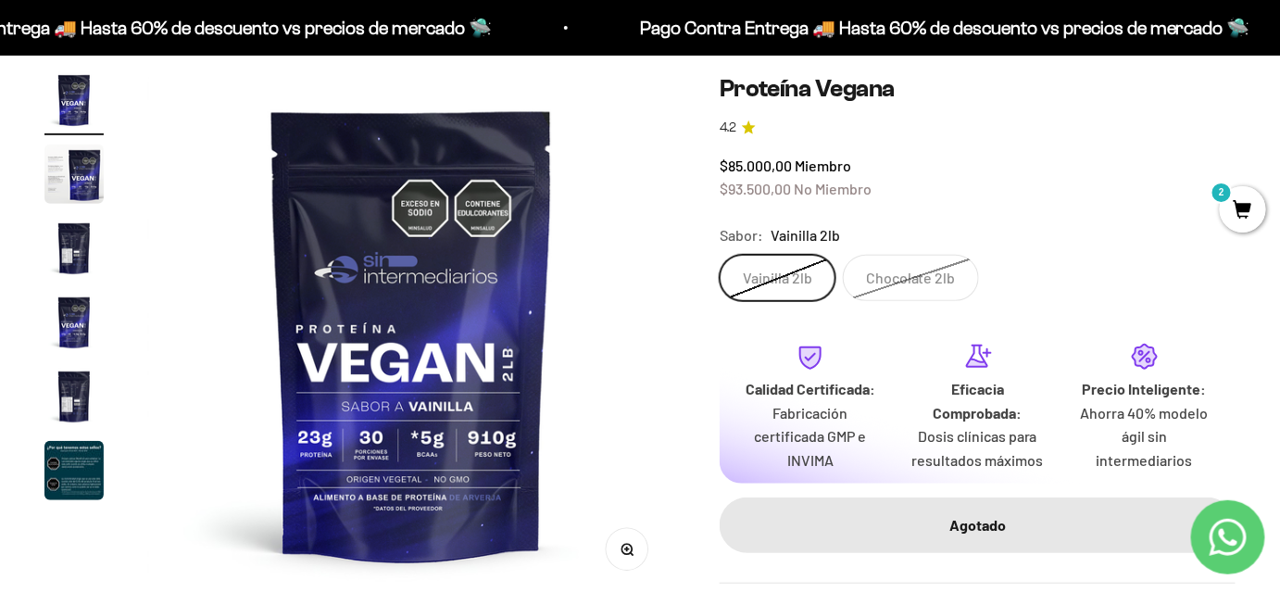
drag, startPoint x: 948, startPoint y: 283, endPoint x: 908, endPoint y: 283, distance: 39.8
click at [947, 283] on label "Chocolate 2lb" at bounding box center [911, 277] width 136 height 46
click at [720, 254] on input "Chocolate 2lb" at bounding box center [719, 253] width 1 height 1
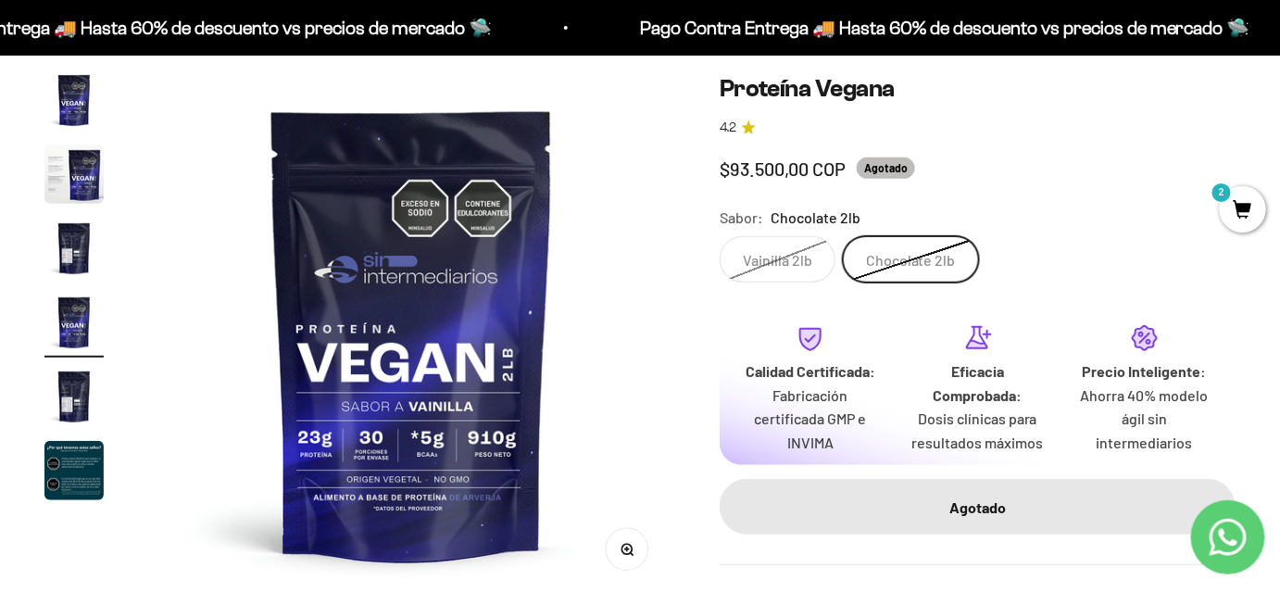
scroll to position [0, 1615]
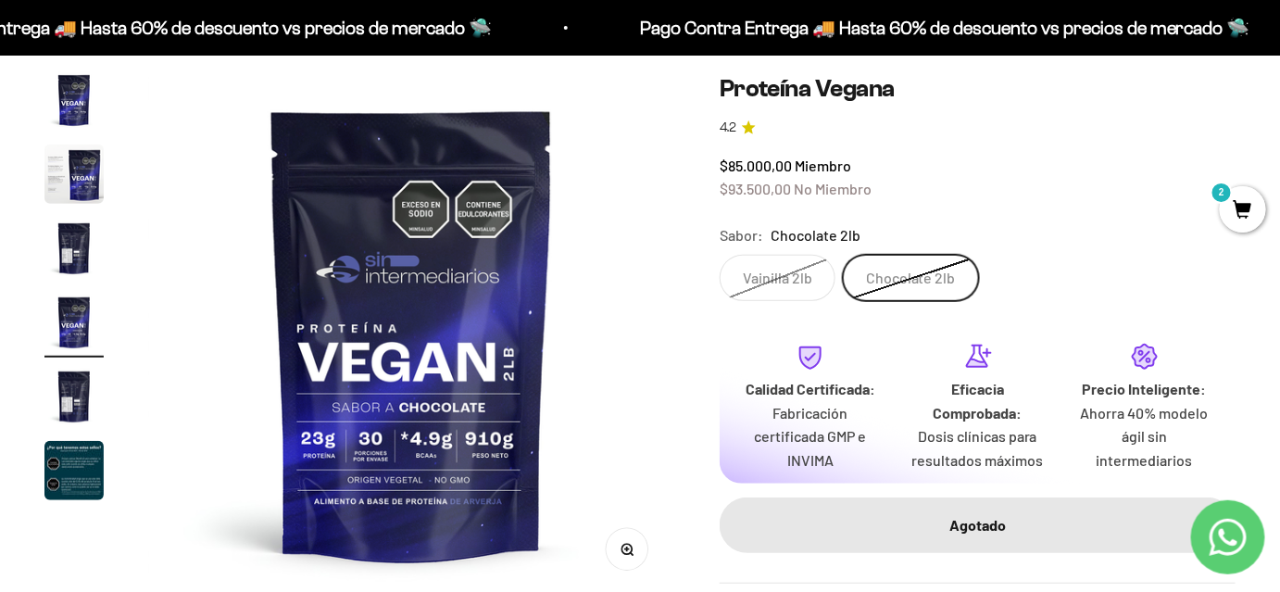
click at [799, 281] on label "Vainilla 2lb" at bounding box center [778, 277] width 116 height 46
click at [720, 254] on input "Vainilla 2lb" at bounding box center [719, 253] width 1 height 1
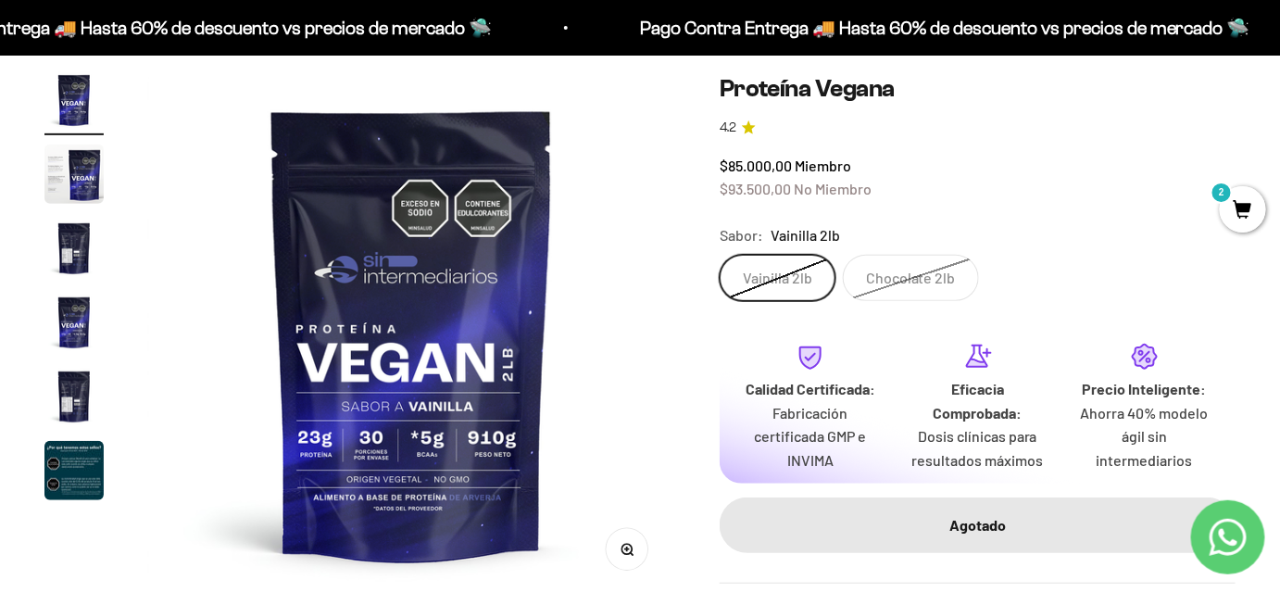
click at [934, 281] on label "Chocolate 2lb" at bounding box center [911, 277] width 136 height 46
click at [720, 254] on input "Chocolate 2lb" at bounding box center [719, 253] width 1 height 1
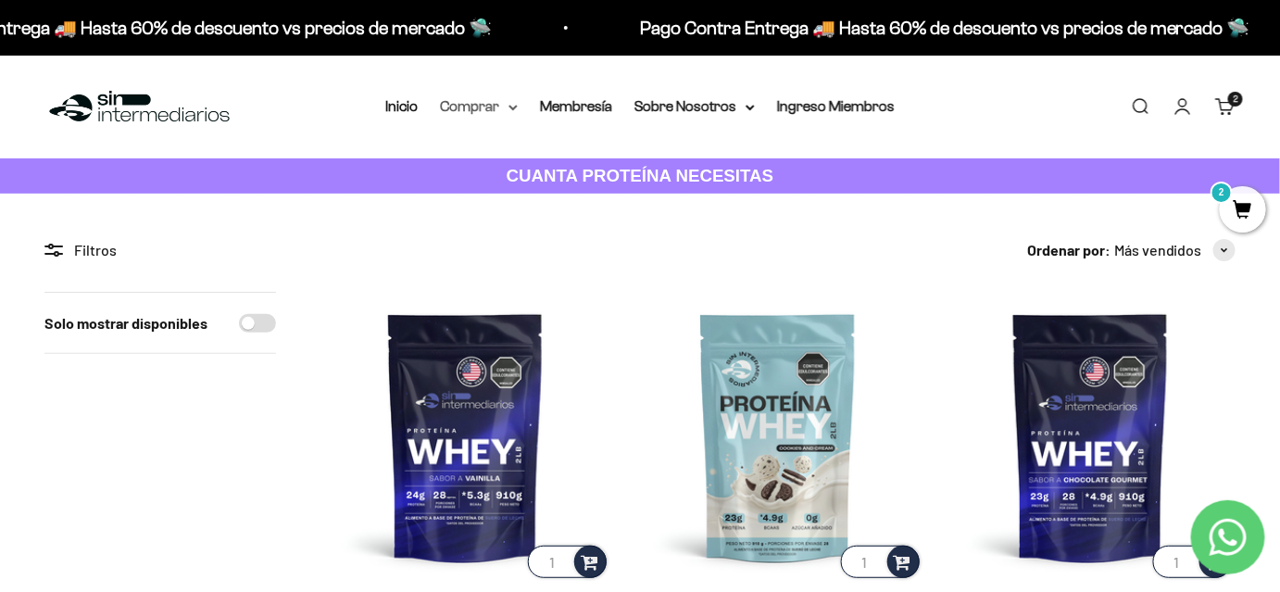
click at [488, 107] on summary "Comprar" at bounding box center [479, 106] width 78 height 24
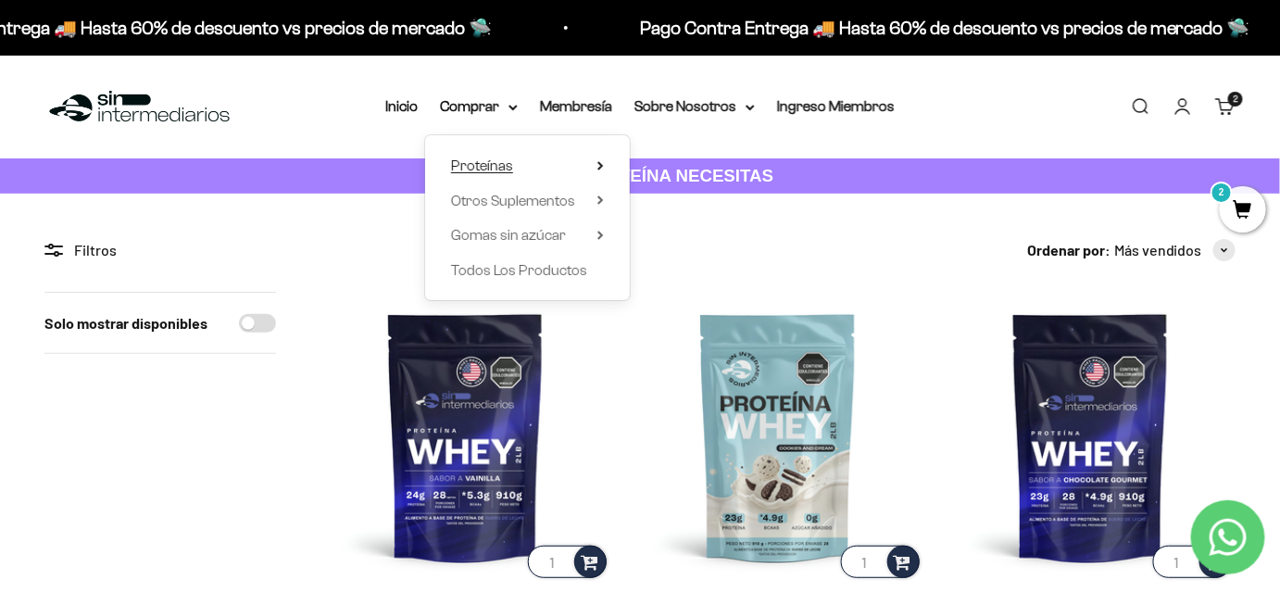
click at [521, 165] on summary "Proteínas" at bounding box center [527, 166] width 153 height 24
click at [591, 208] on summary "Otros Suplementos" at bounding box center [527, 201] width 153 height 24
drag, startPoint x: 563, startPoint y: 241, endPoint x: 578, endPoint y: 207, distance: 37.3
click at [0, 0] on ul "Proteínas Ver Todos Whey Iso Vegan Pancakes Pre-Entreno" at bounding box center [0, 0] width 0 height 0
click at [578, 207] on summary "Otros Suplementos" at bounding box center [527, 201] width 153 height 24
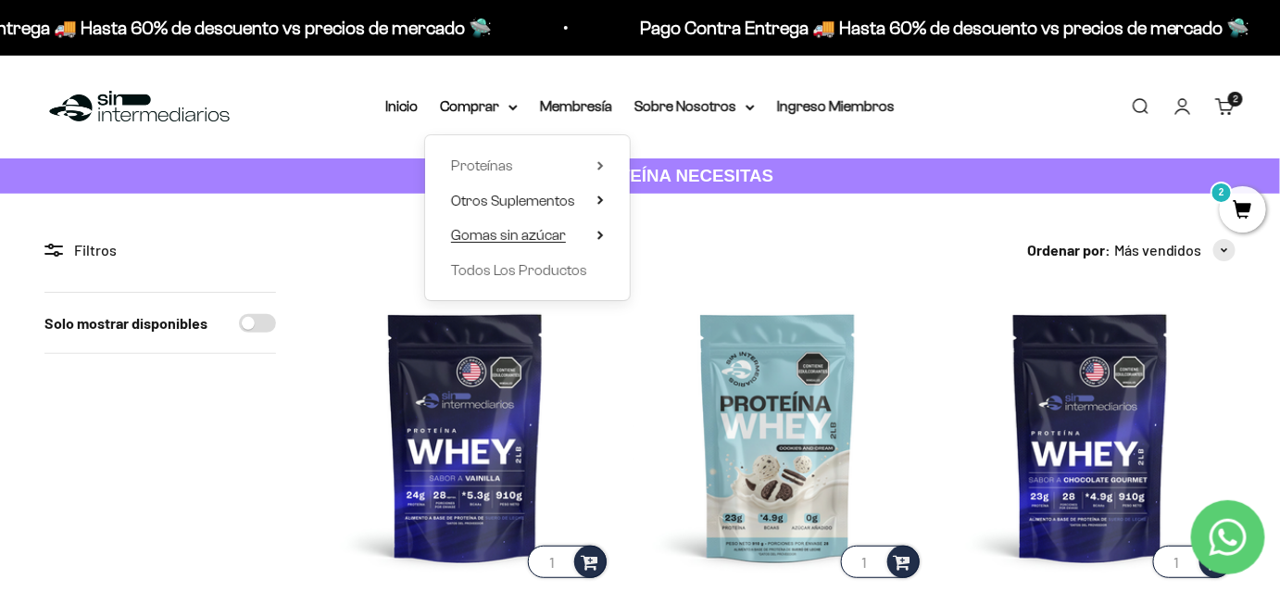
click at [588, 244] on summary "Gomas sin azúcar" at bounding box center [527, 235] width 153 height 24
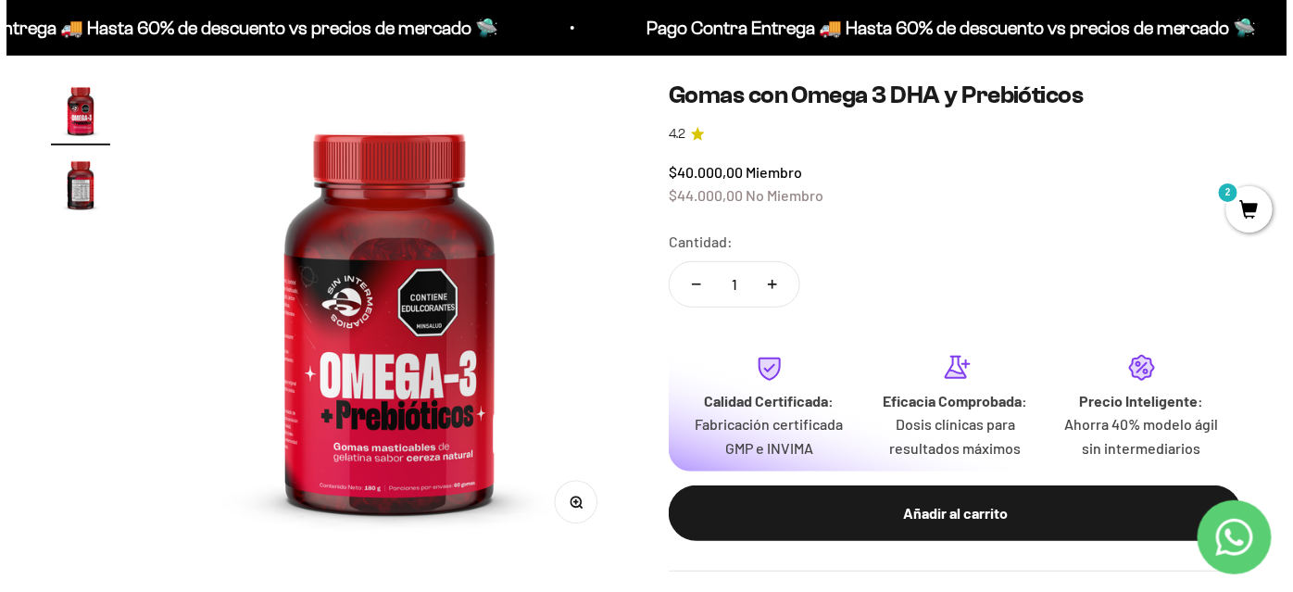
scroll to position [168, 0]
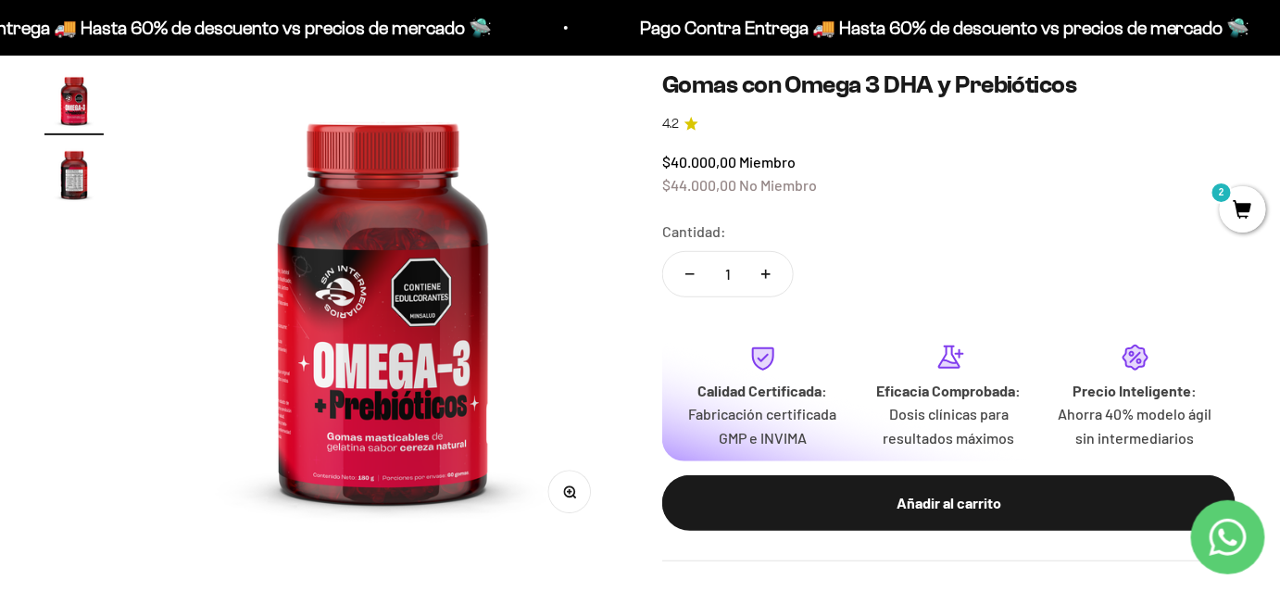
click at [776, 272] on button "Aumentar cantidad" at bounding box center [766, 274] width 54 height 44
click at [691, 267] on button "Reducir cantidad" at bounding box center [690, 274] width 54 height 44
type input "1"
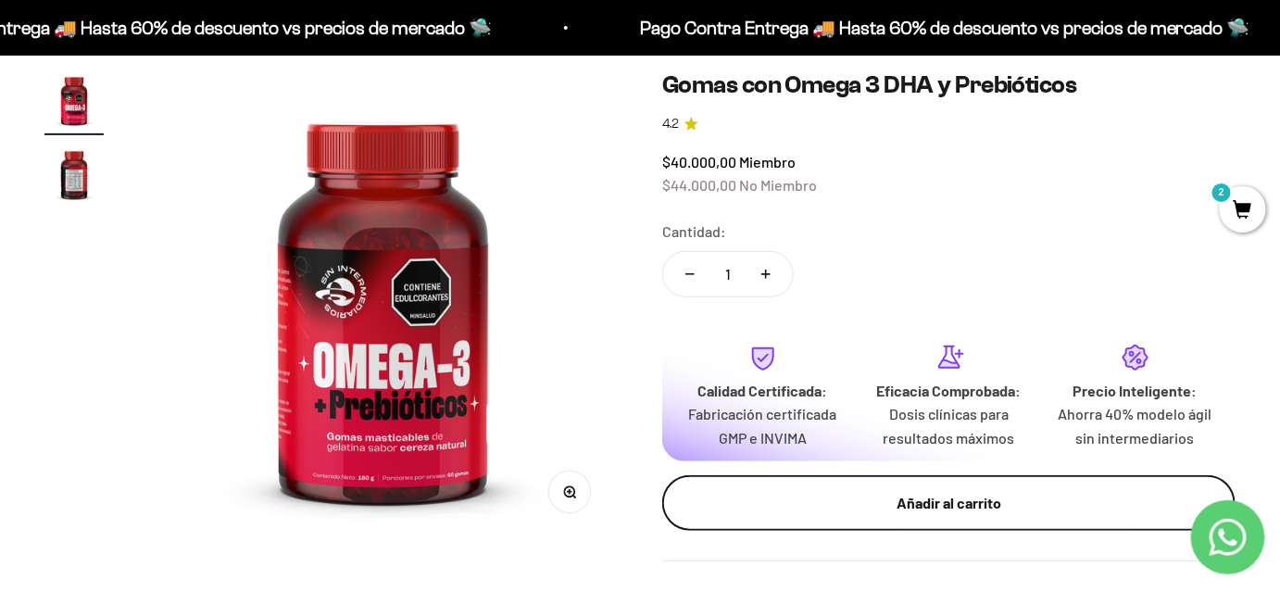
click at [802, 493] on div "Añadir al carrito" at bounding box center [948, 503] width 499 height 24
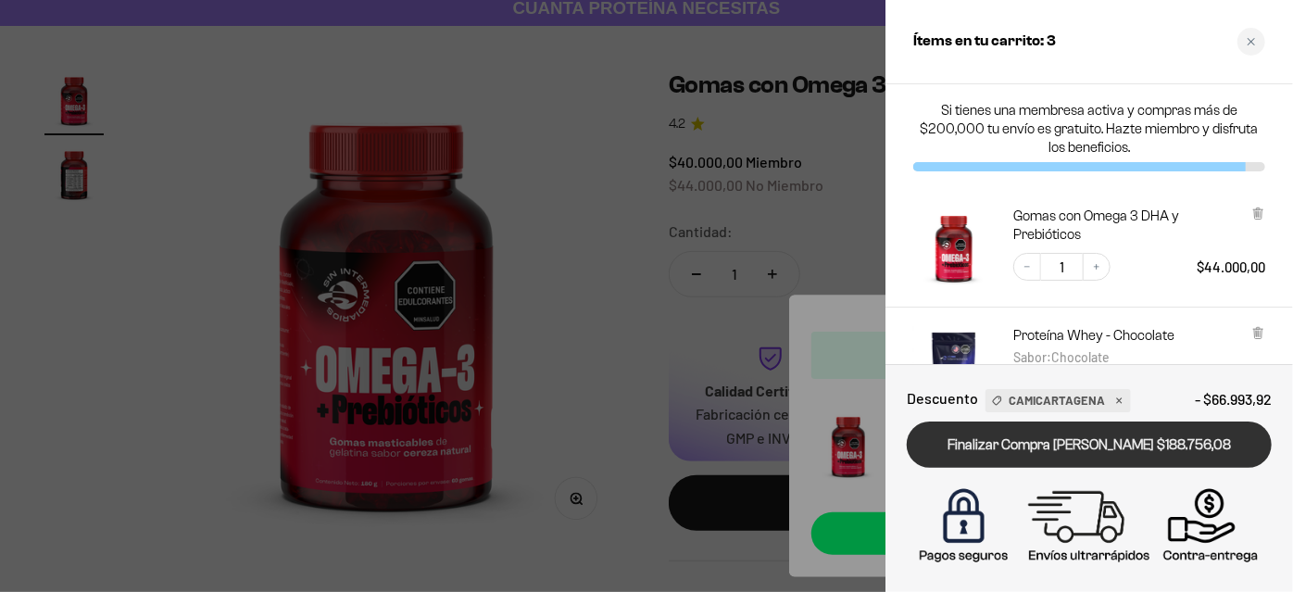
click at [1025, 448] on link "Finalizar Compra [PERSON_NAME] $188.756,08" at bounding box center [1089, 445] width 365 height 47
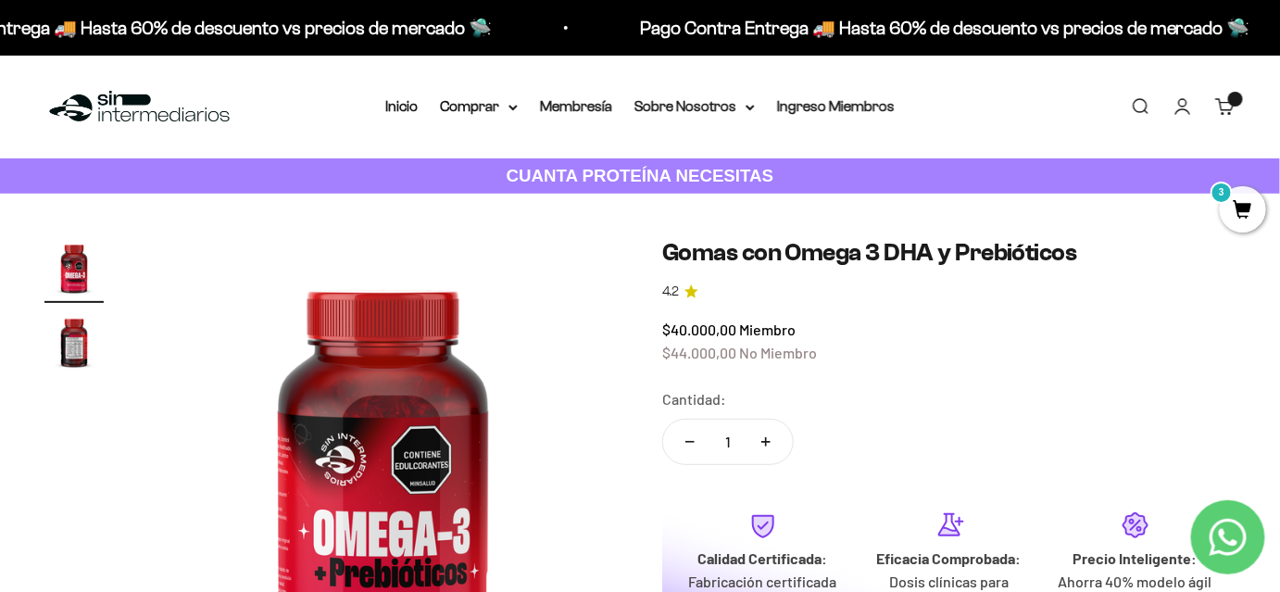
click at [1234, 105] on cart-count "3" at bounding box center [1235, 99] width 15 height 15
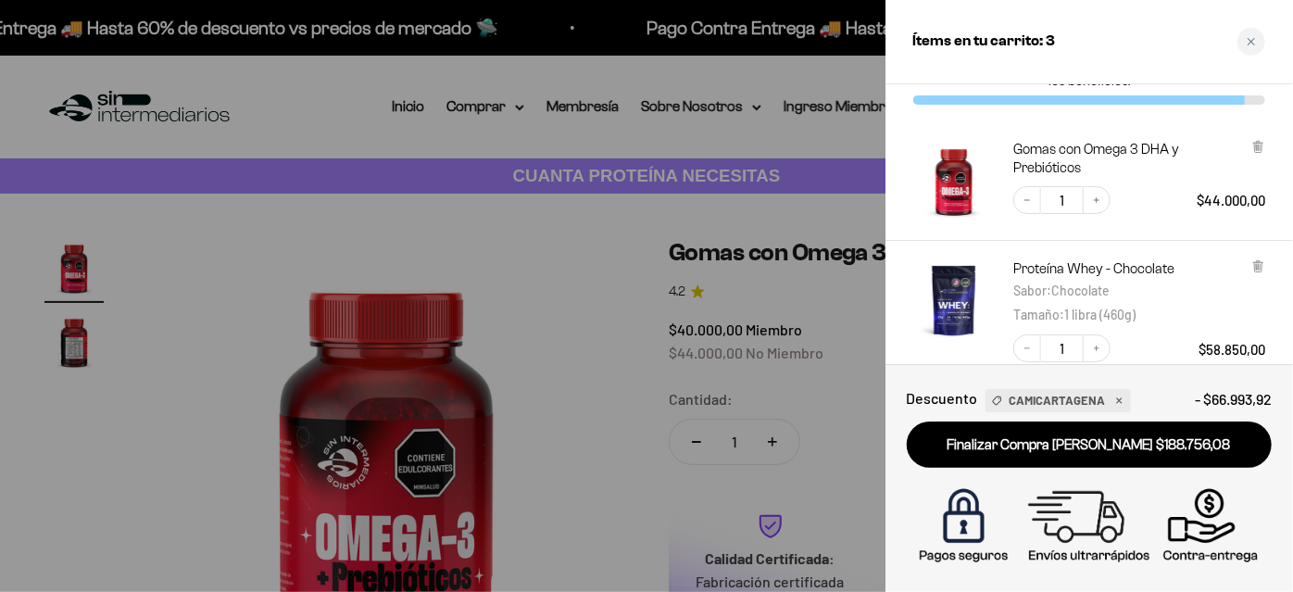
scroll to position [168, 0]
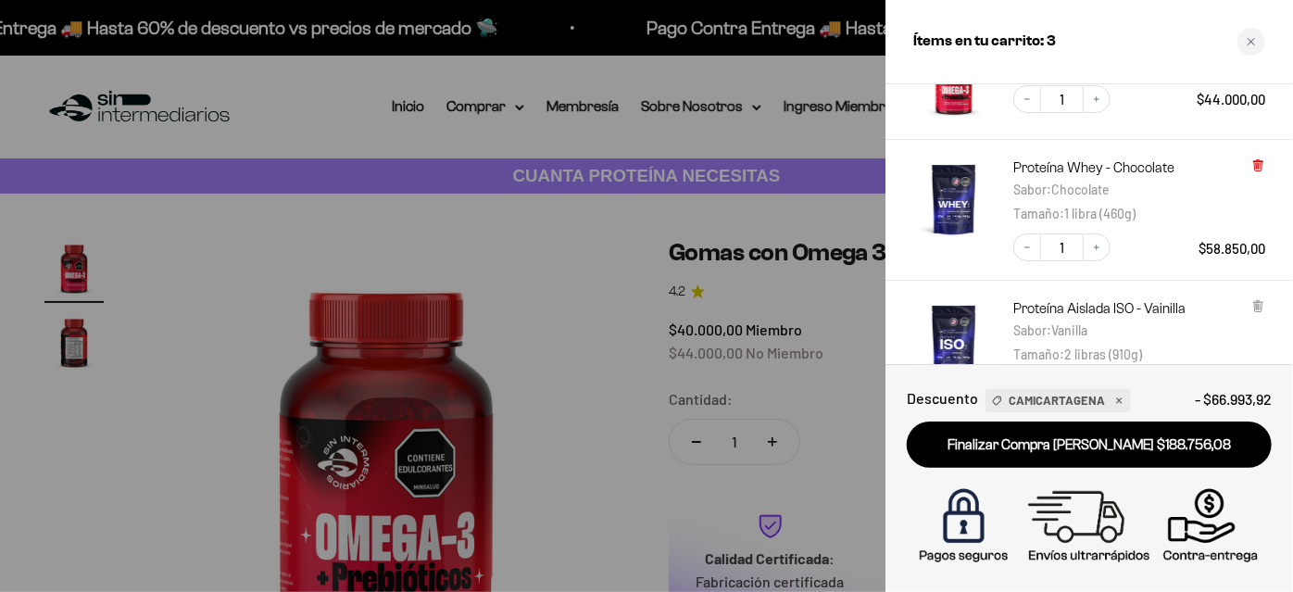
click at [1254, 162] on icon at bounding box center [1259, 165] width 14 height 14
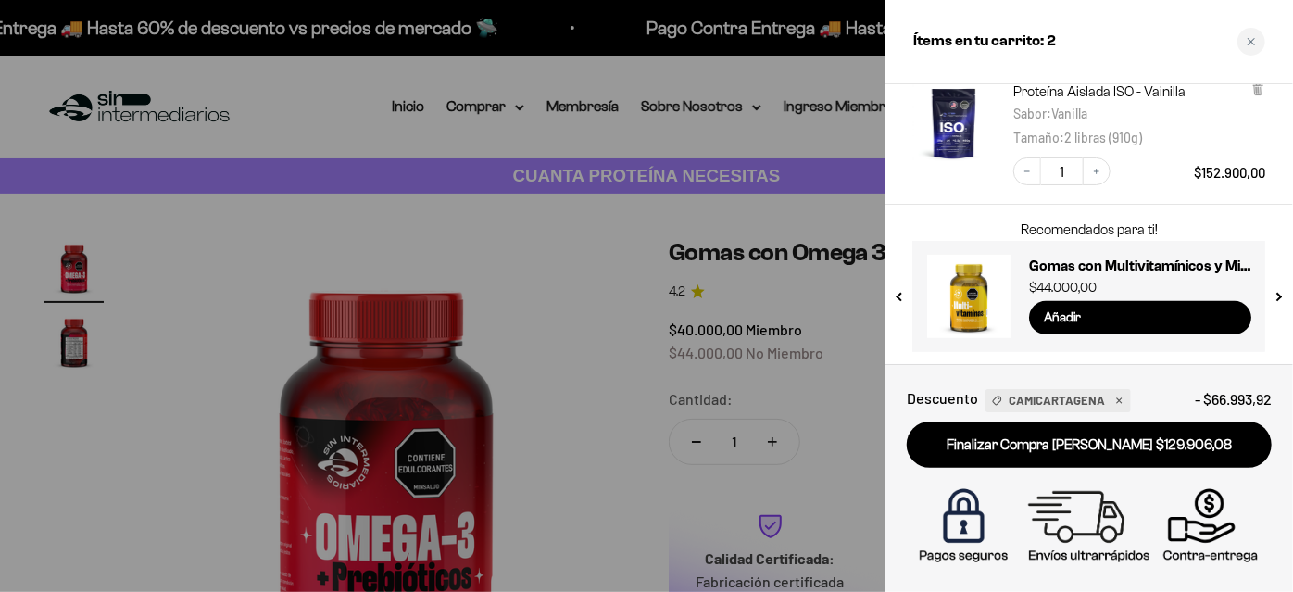
scroll to position [0, 0]
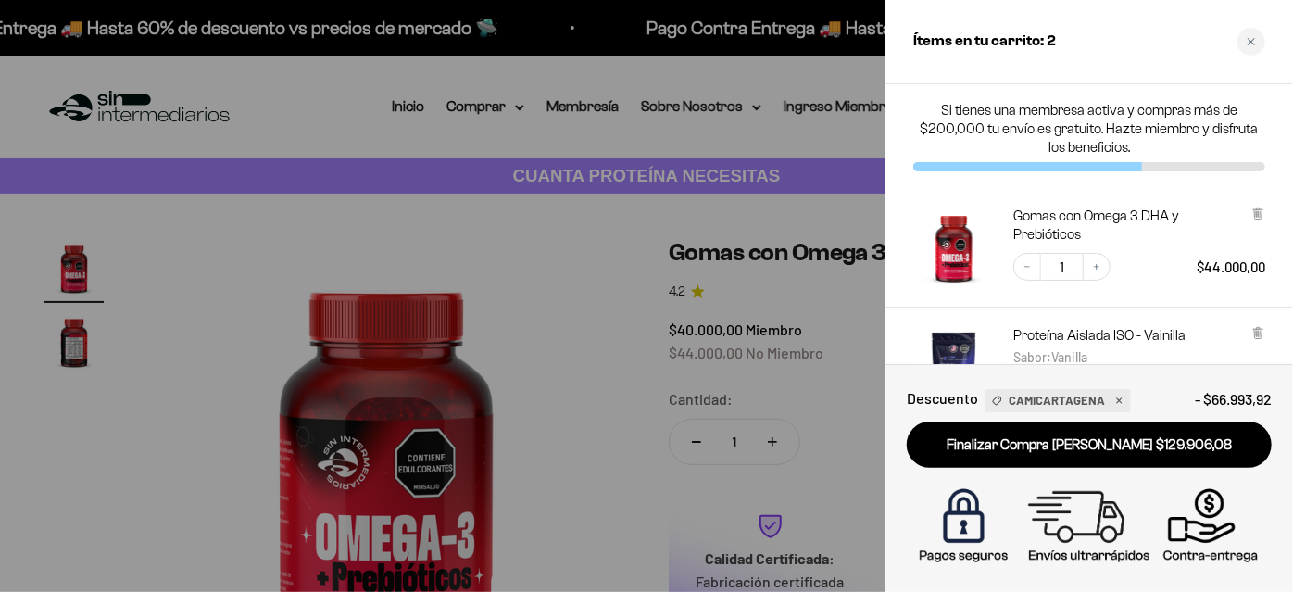
click at [338, 202] on div at bounding box center [646, 296] width 1293 height 592
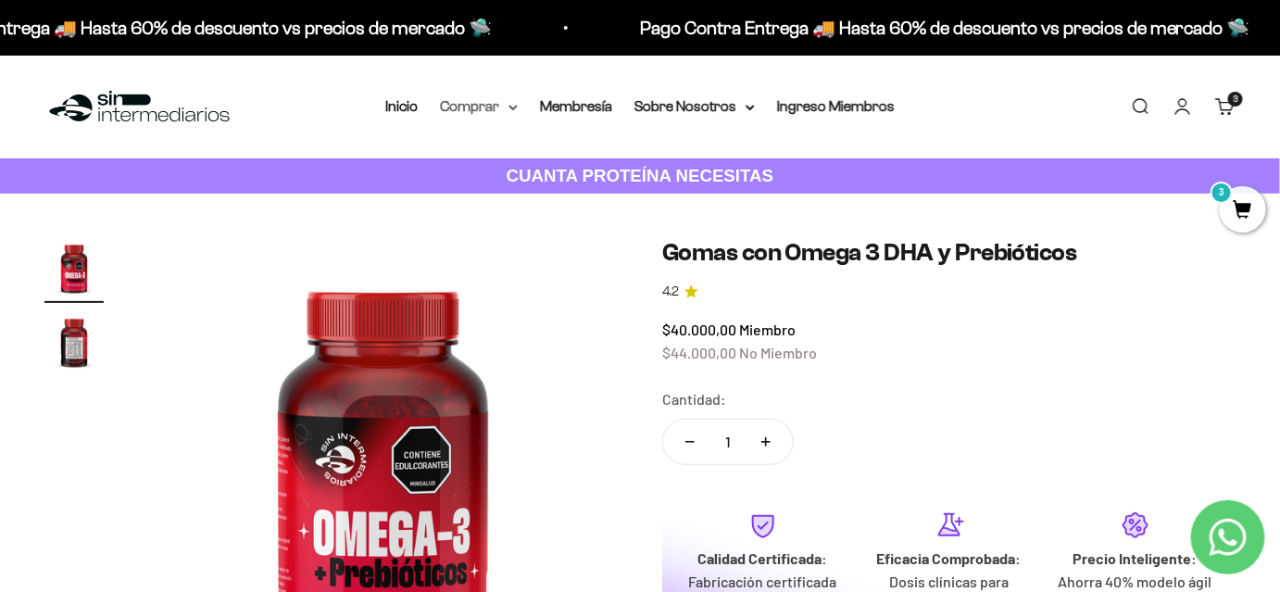
click at [470, 104] on summary "Comprar" at bounding box center [479, 106] width 78 height 24
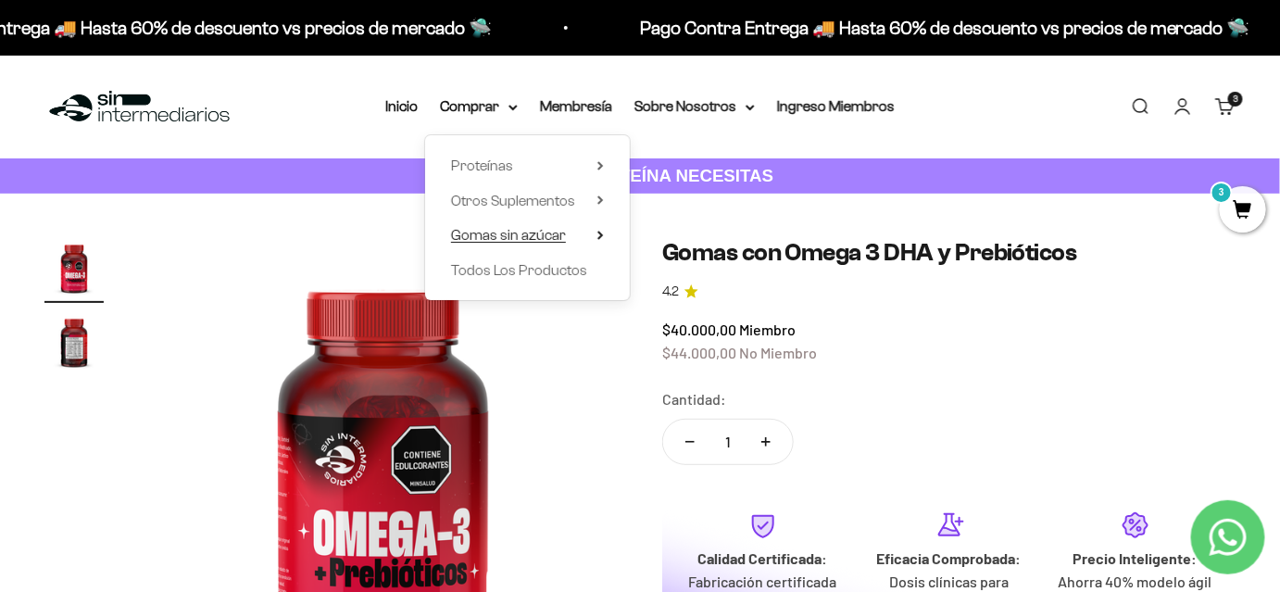
click at [587, 240] on summary "Gomas sin azúcar" at bounding box center [527, 235] width 153 height 24
click at [493, 198] on span "Otros Suplementos" at bounding box center [513, 201] width 124 height 16
click at [590, 239] on summary "Gomas sin azúcar" at bounding box center [527, 235] width 153 height 24
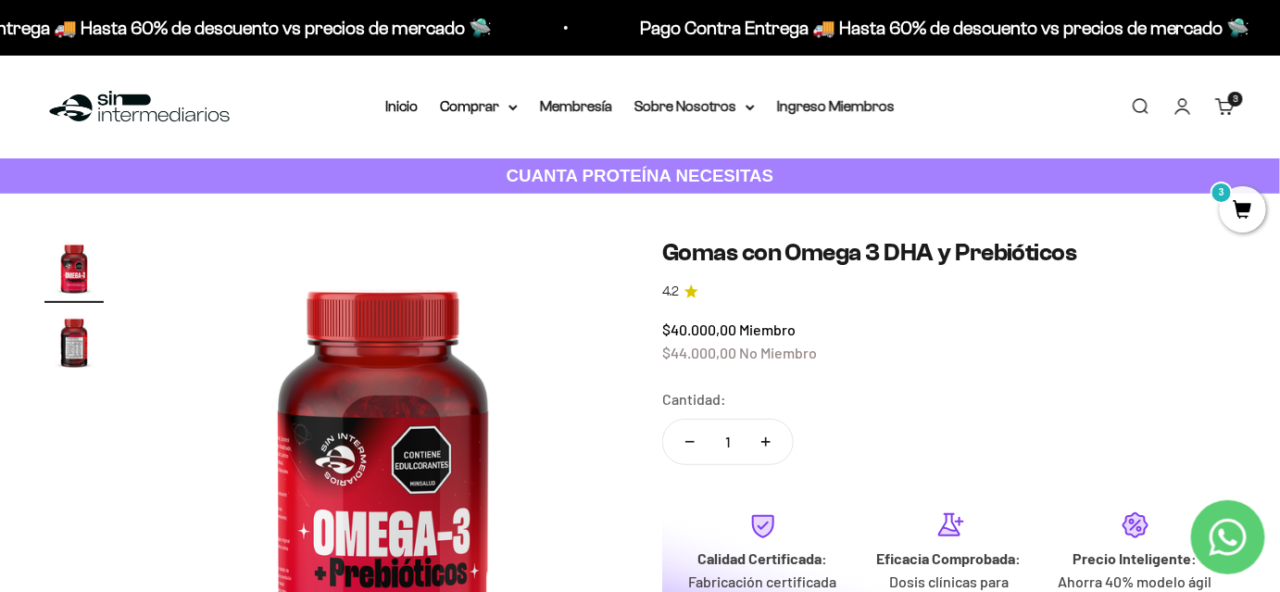
click at [294, 174] on link "CUANTA PROTEÍNA NECESITAS" at bounding box center [640, 176] width 1280 height 36
click at [1249, 106] on div "Menú [GEOGRAPHIC_DATA] Inicio Comprar Proteínas Ver Todos Whey Iso Vegan Pancak…" at bounding box center [640, 107] width 1280 height 103
click at [1232, 98] on cart-count "3" at bounding box center [1235, 99] width 15 height 15
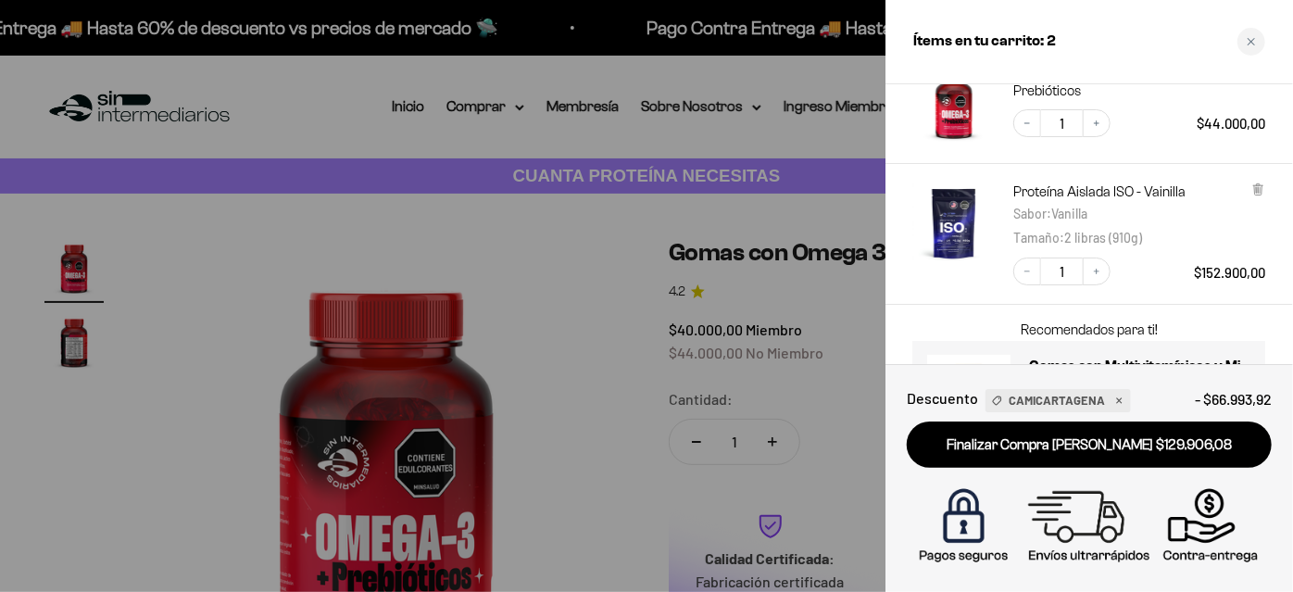
scroll to position [244, 0]
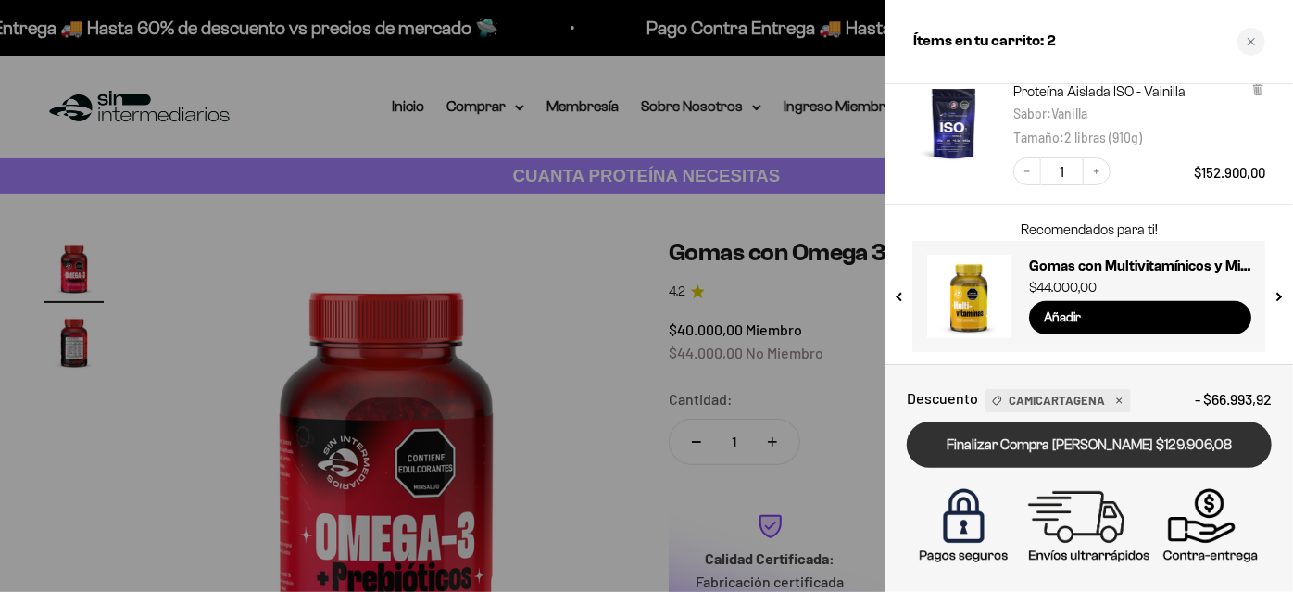
click at [1064, 447] on link "Finalizar Compra [PERSON_NAME] $129.906,08" at bounding box center [1089, 445] width 365 height 47
